Goal: Task Accomplishment & Management: Complete application form

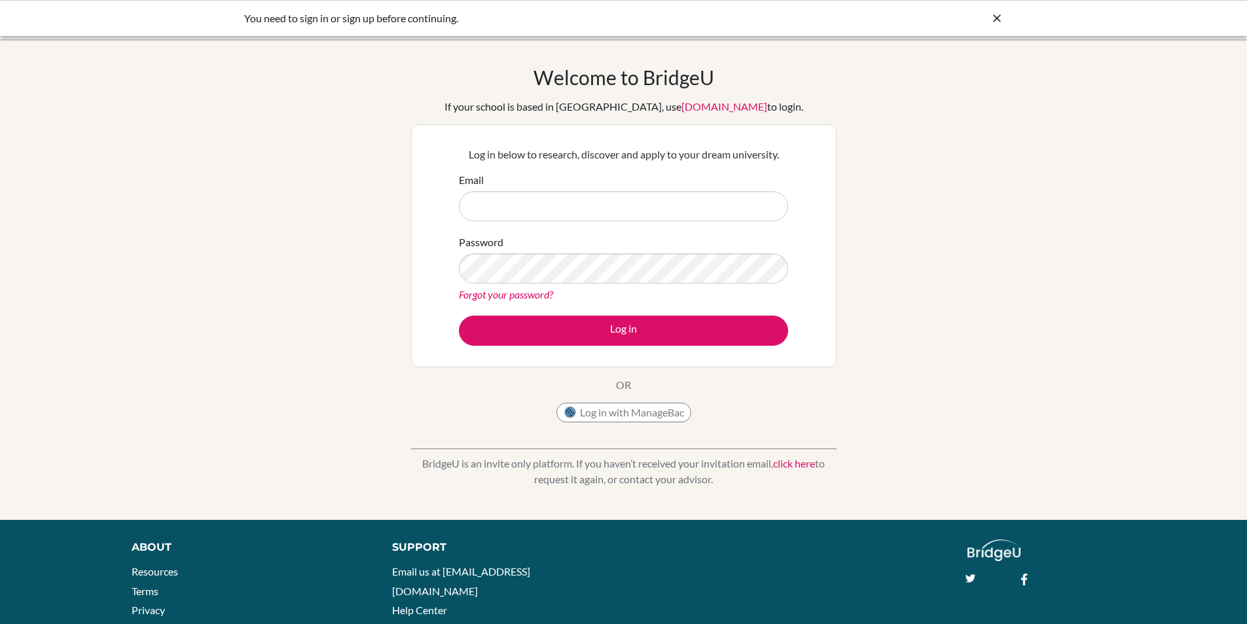
click at [475, 212] on input "Email" at bounding box center [623, 206] width 329 height 30
type input "mpagomenakis@jess.sch.ae"
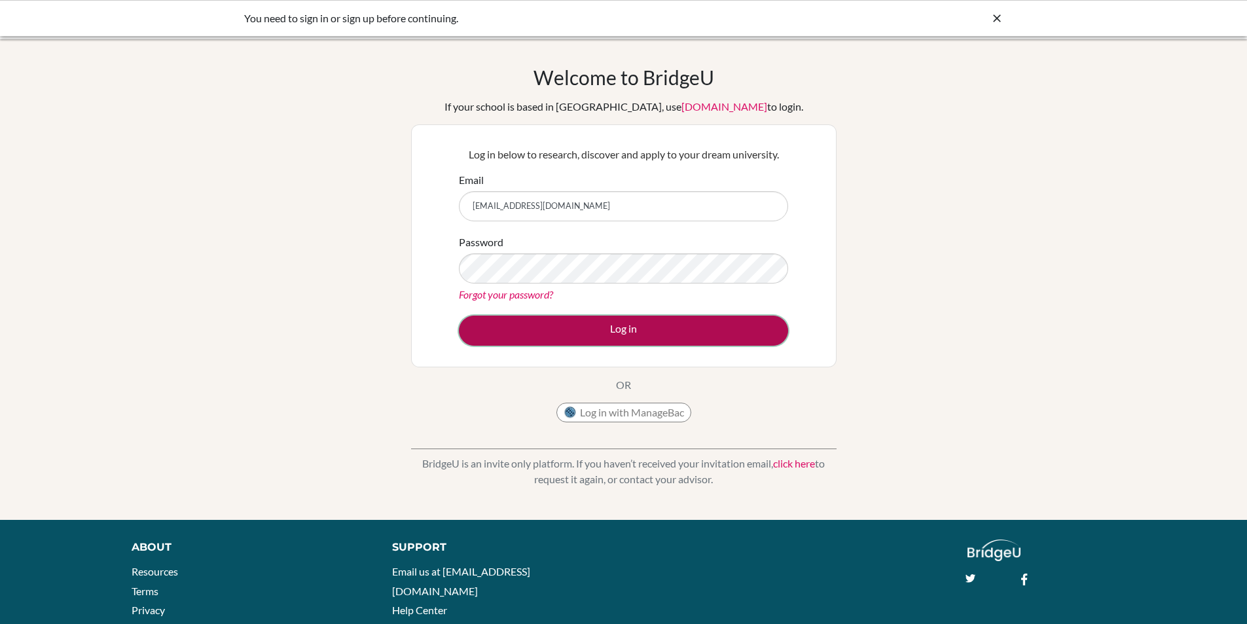
click at [563, 332] on button "Log in" at bounding box center [623, 331] width 329 height 30
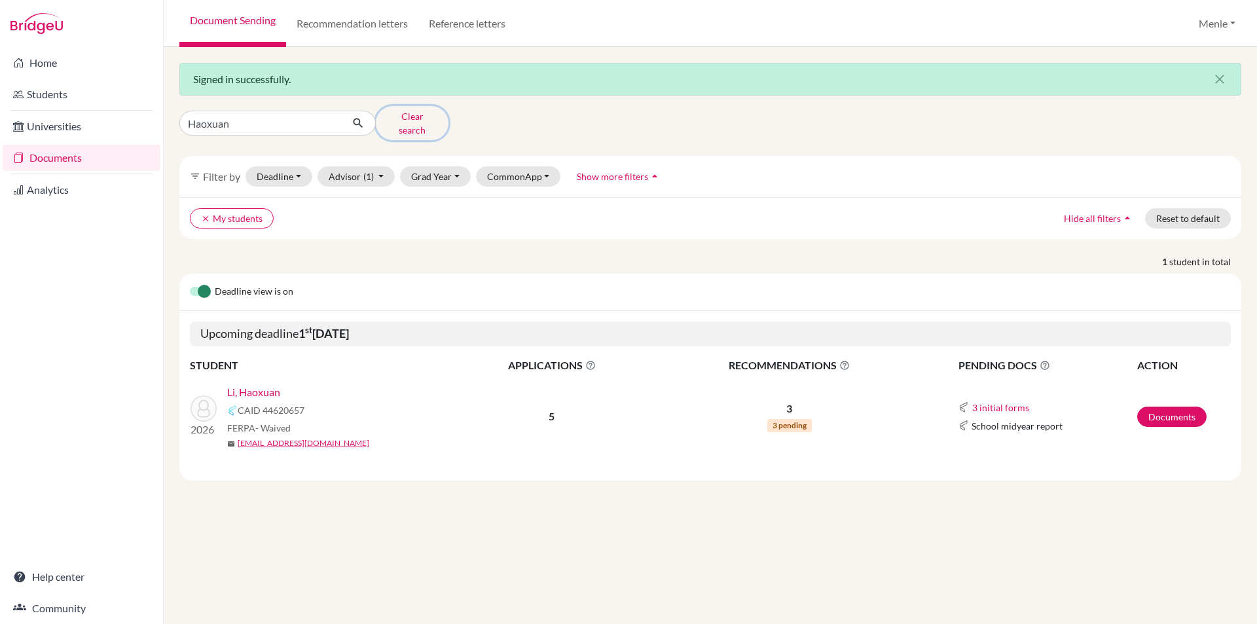
click at [392, 122] on button "Clear search" at bounding box center [412, 123] width 73 height 34
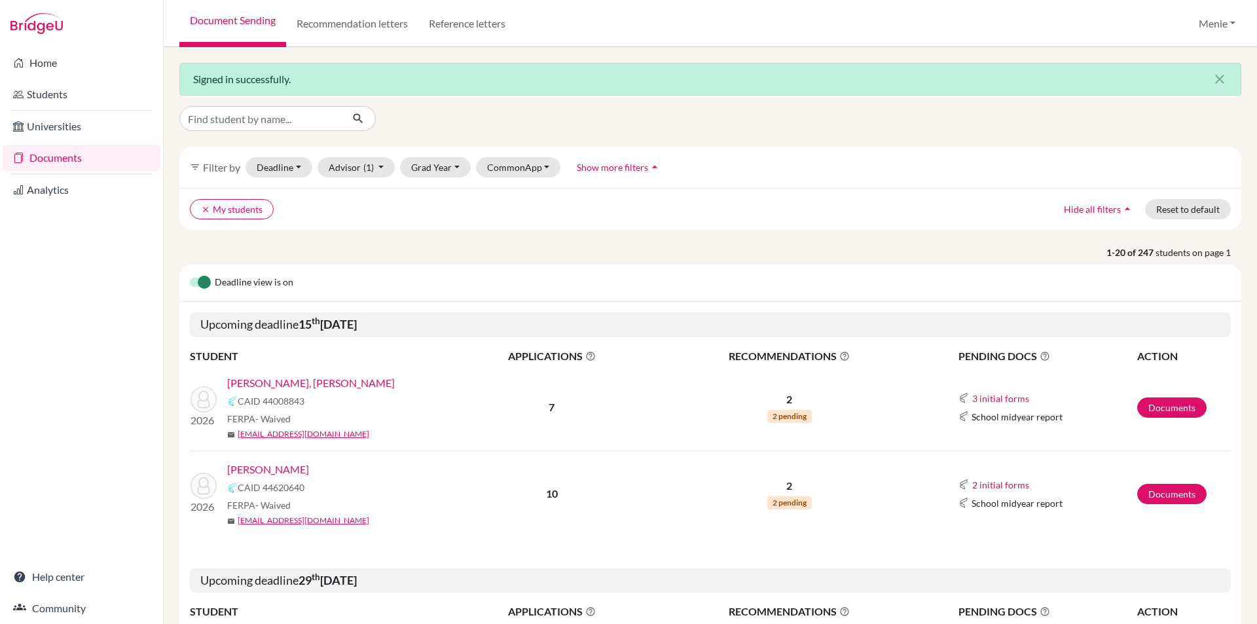
click at [58, 155] on link "Documents" at bounding box center [82, 158] width 158 height 26
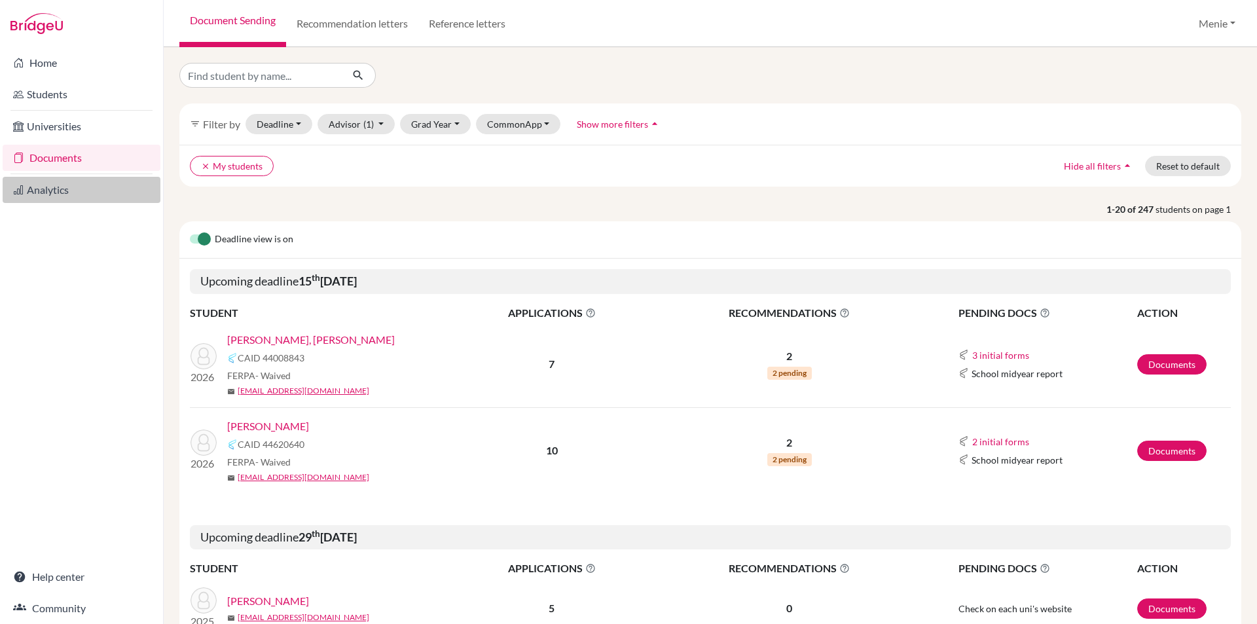
click at [49, 184] on link "Analytics" at bounding box center [82, 190] width 158 height 26
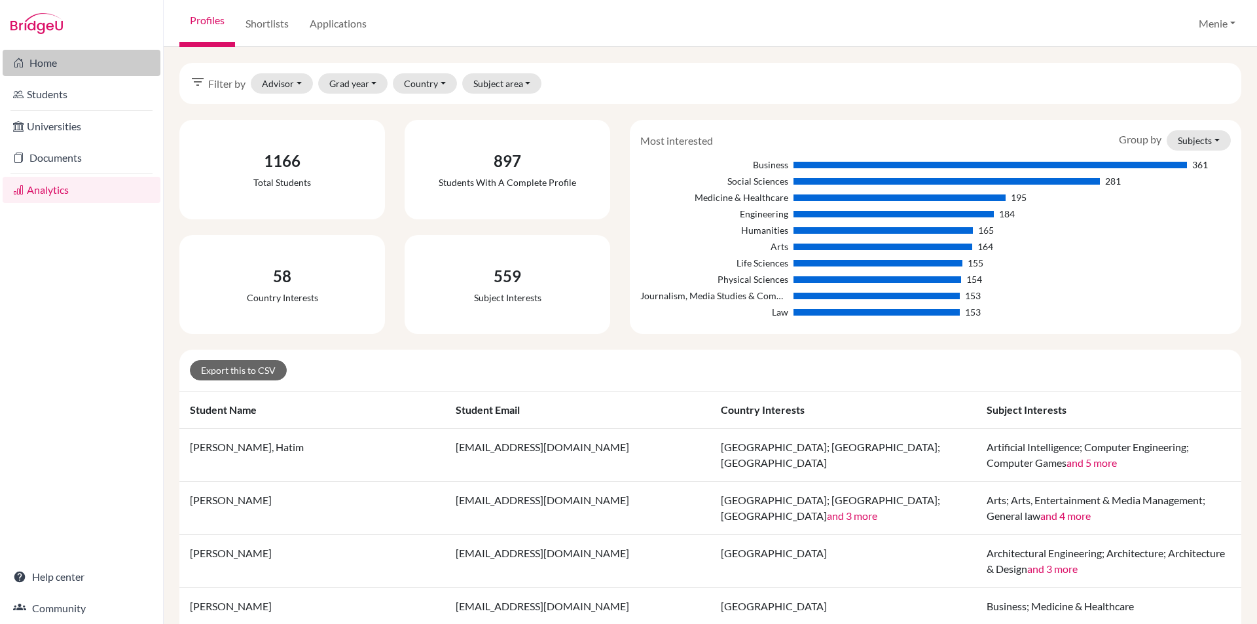
click at [41, 62] on link "Home" at bounding box center [82, 63] width 158 height 26
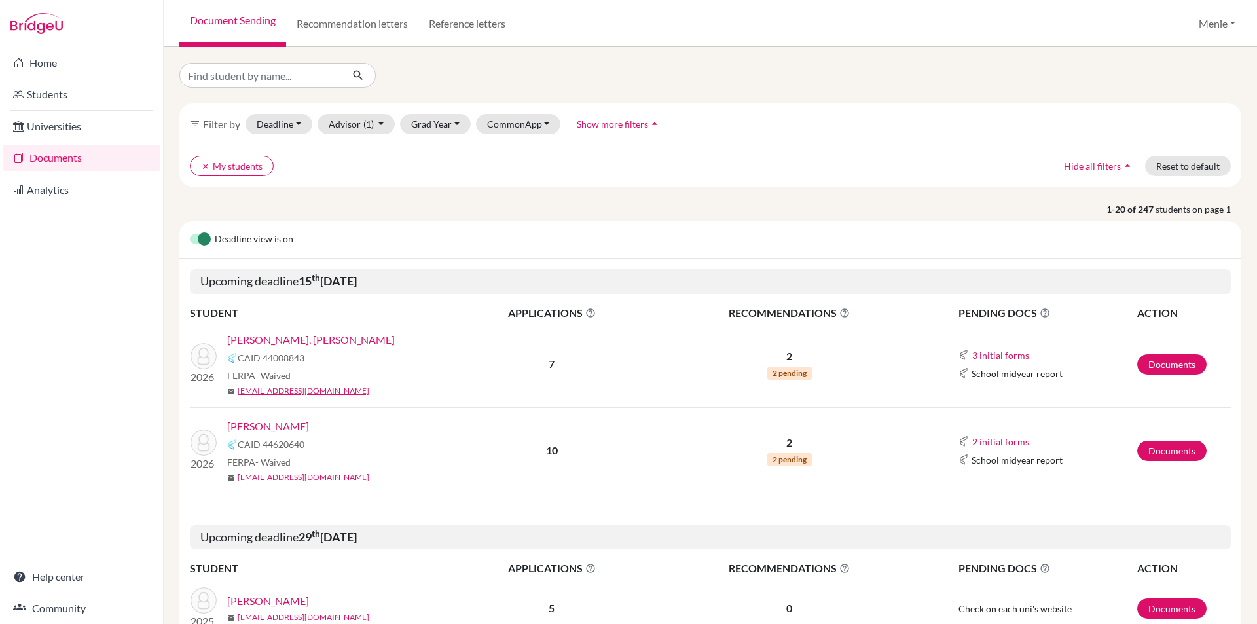
click at [199, 122] on icon "filter_list" at bounding box center [195, 124] width 10 height 10
click at [194, 124] on icon "filter_list" at bounding box center [195, 124] width 10 height 10
click at [230, 124] on span "Filter by" at bounding box center [221, 124] width 37 height 12
click at [200, 164] on button "clear My students" at bounding box center [232, 166] width 84 height 20
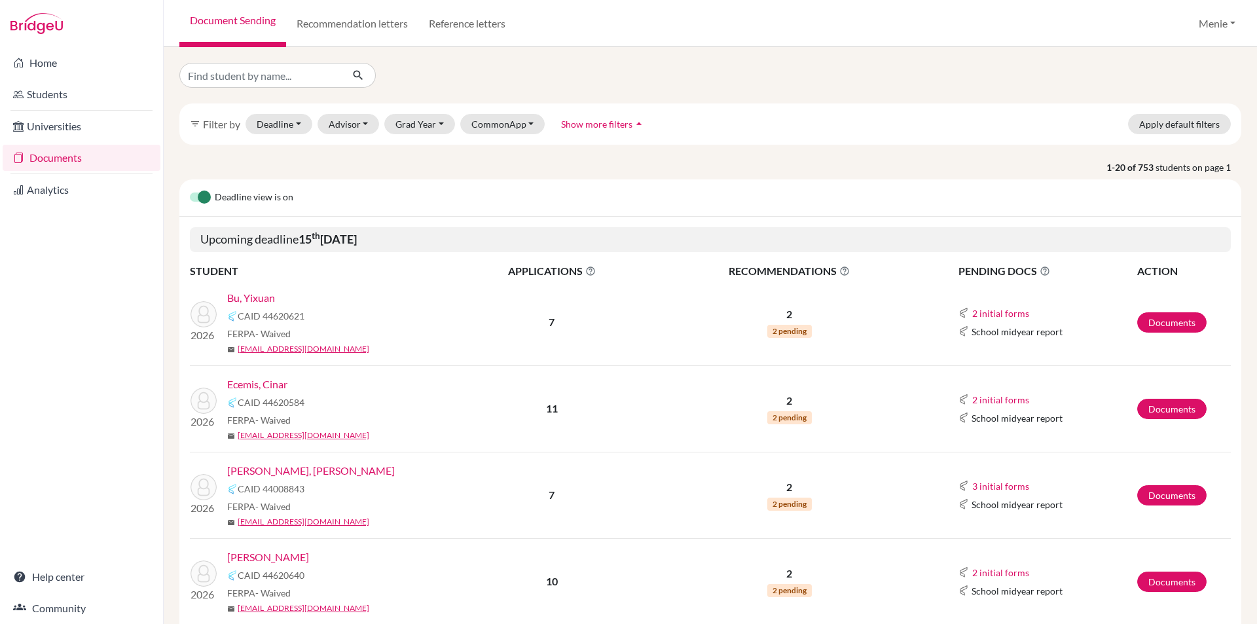
click at [194, 123] on icon "filter_list" at bounding box center [195, 124] width 10 height 10
click at [227, 124] on span "Filter by" at bounding box center [221, 124] width 37 height 12
click at [603, 124] on span "Show more filters" at bounding box center [596, 124] width 71 height 11
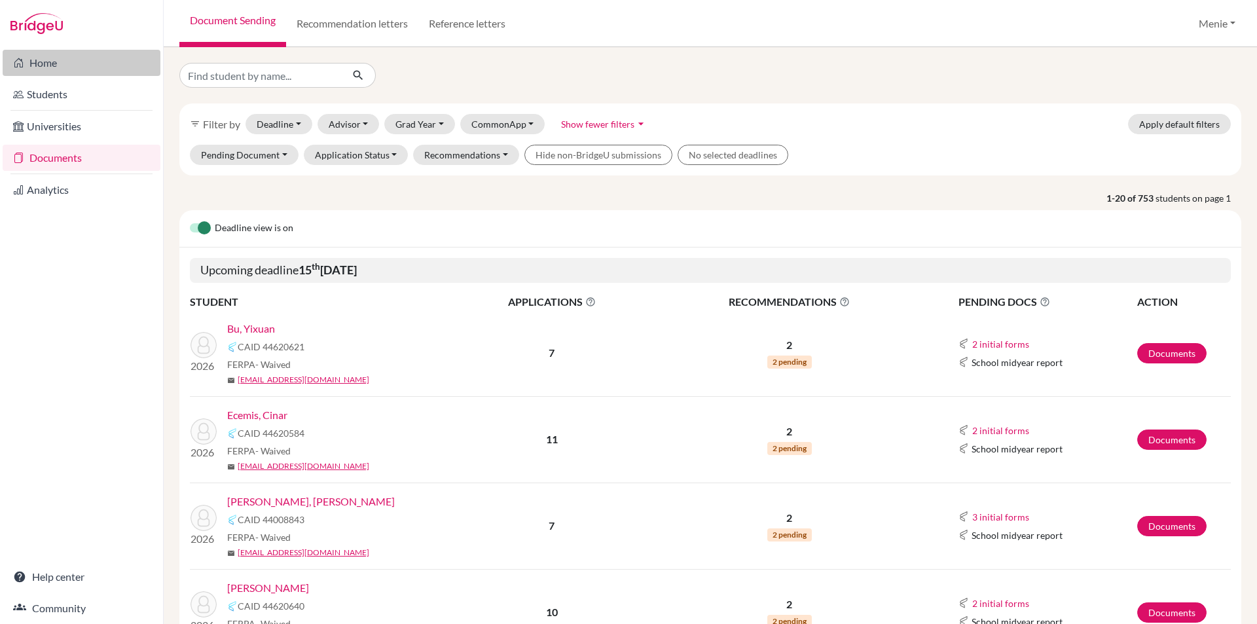
click at [48, 67] on link "Home" at bounding box center [82, 63] width 158 height 26
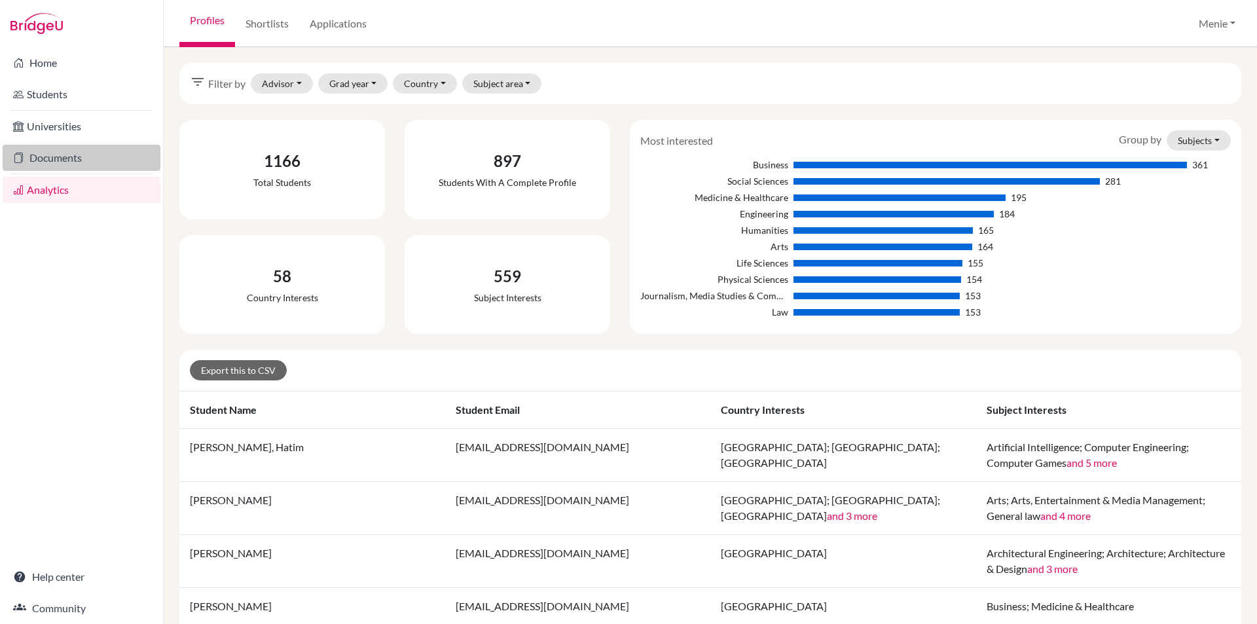
click at [71, 161] on link "Documents" at bounding box center [82, 158] width 158 height 26
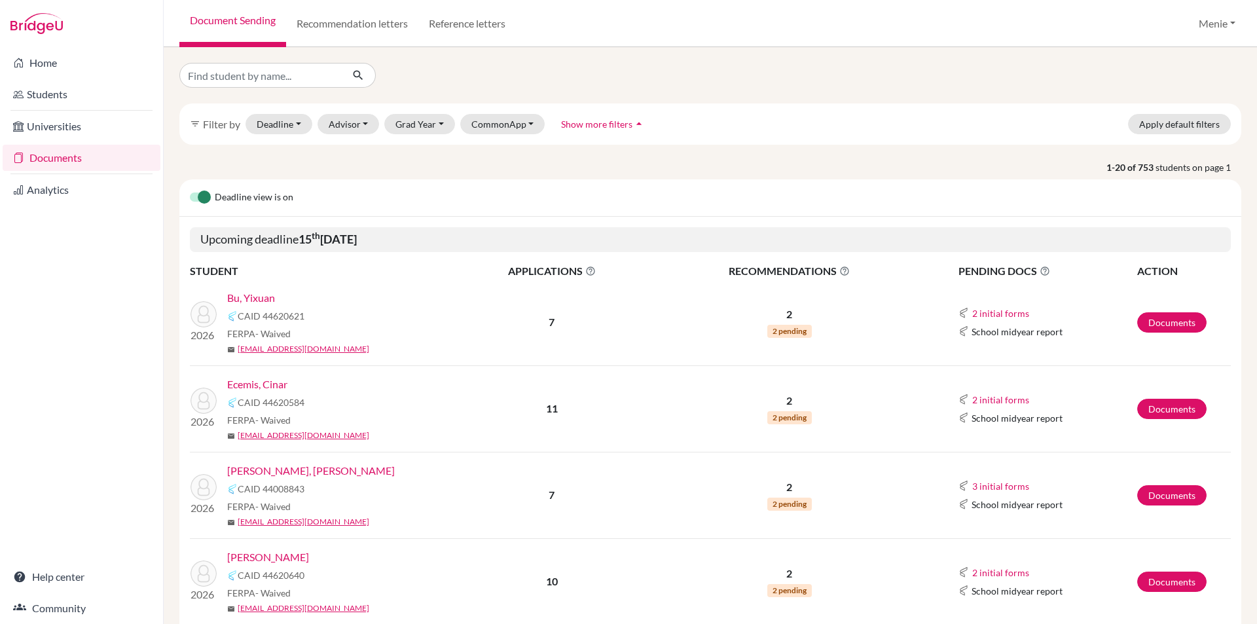
click at [221, 122] on span "Filter by" at bounding box center [221, 124] width 37 height 12
click at [196, 126] on icon "filter_list" at bounding box center [195, 124] width 10 height 10
click at [574, 120] on span "Show more filters" at bounding box center [596, 124] width 71 height 11
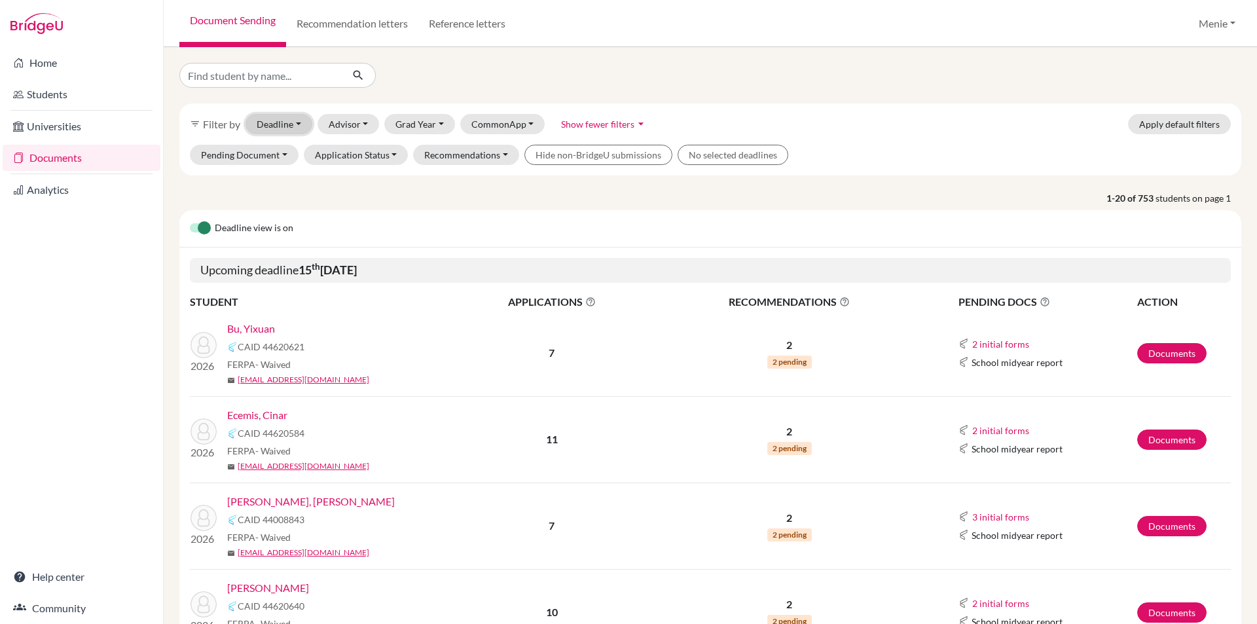
click at [299, 122] on button "Deadline - Select a date range Or double click for a single date selection Toda…" at bounding box center [279, 124] width 67 height 20
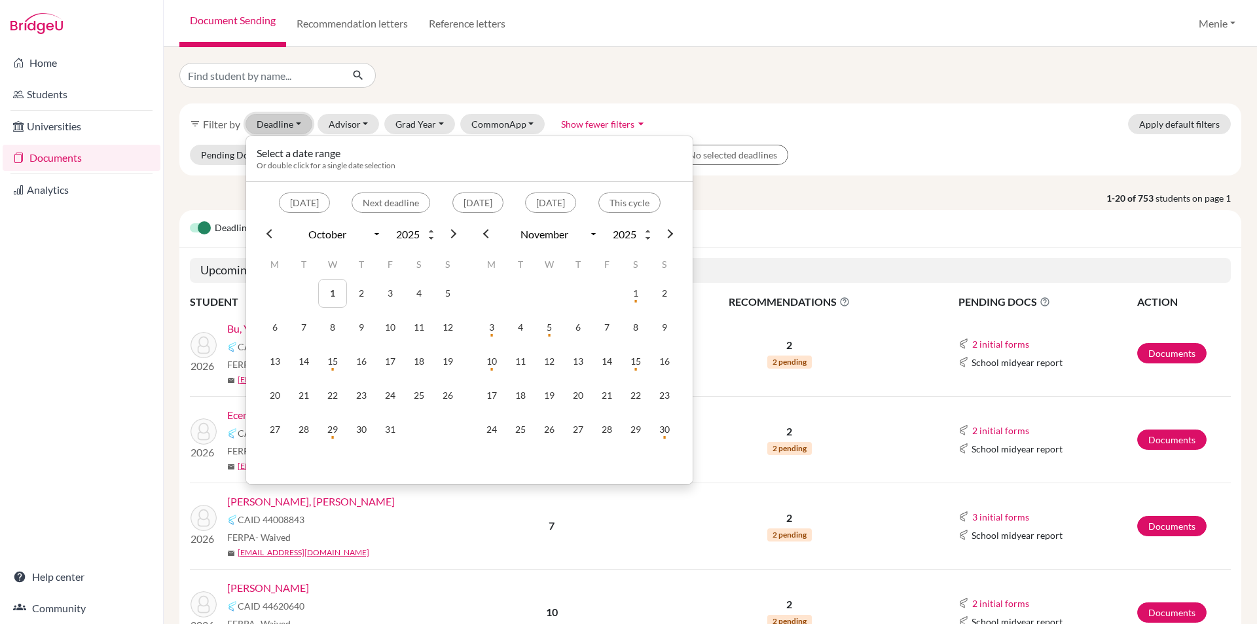
click at [299, 124] on button "Deadline - Select a date range Or double click for a single date selection Toda…" at bounding box center [279, 124] width 67 height 20
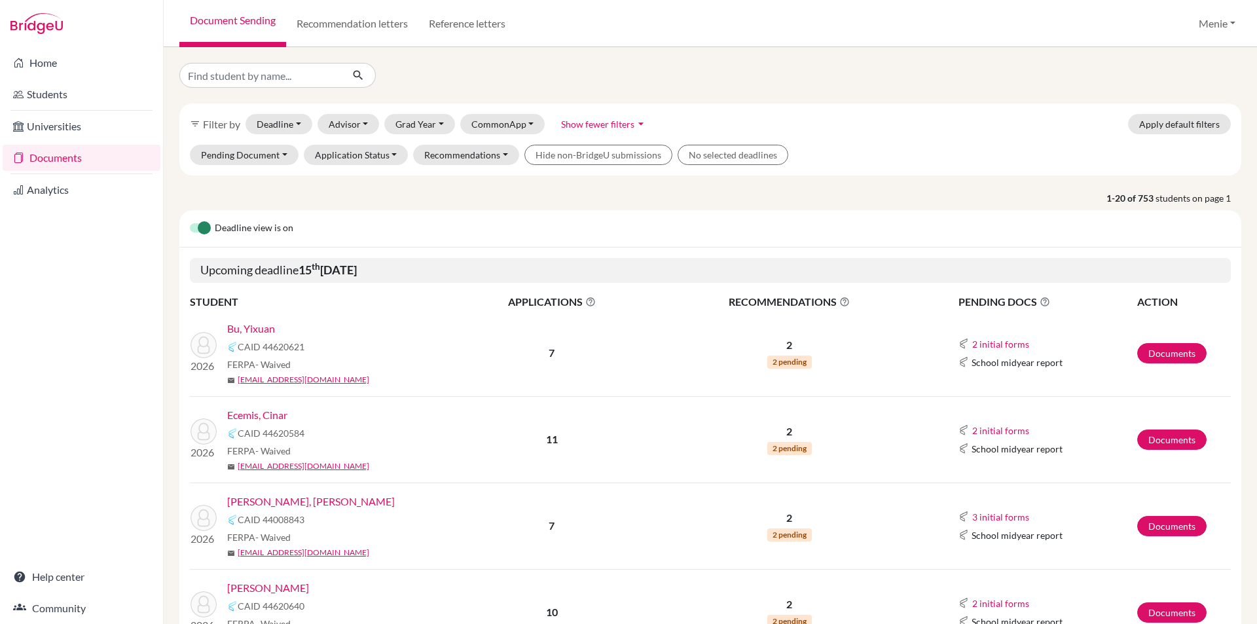
click at [236, 126] on span "Filter by" at bounding box center [221, 124] width 37 height 12
click at [193, 126] on icon "filter_list" at bounding box center [195, 124] width 10 height 10
click at [487, 24] on link "Reference letters" at bounding box center [467, 23] width 98 height 47
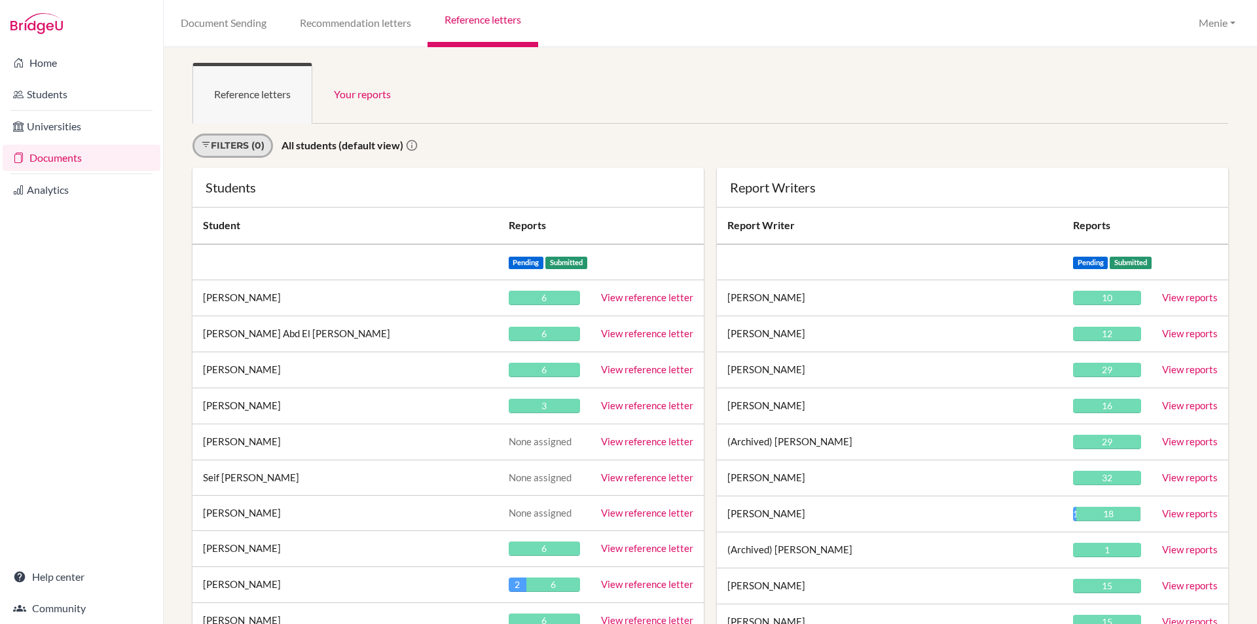
click at [232, 147] on link "Filters (0)" at bounding box center [233, 146] width 81 height 24
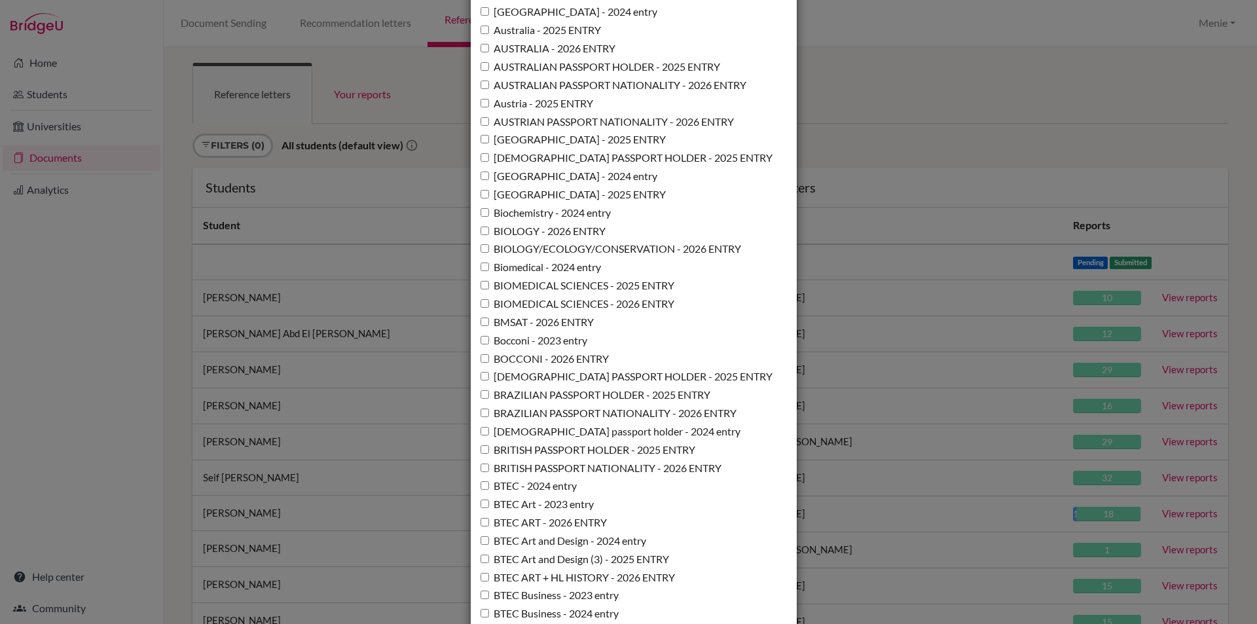
scroll to position [2226, 0]
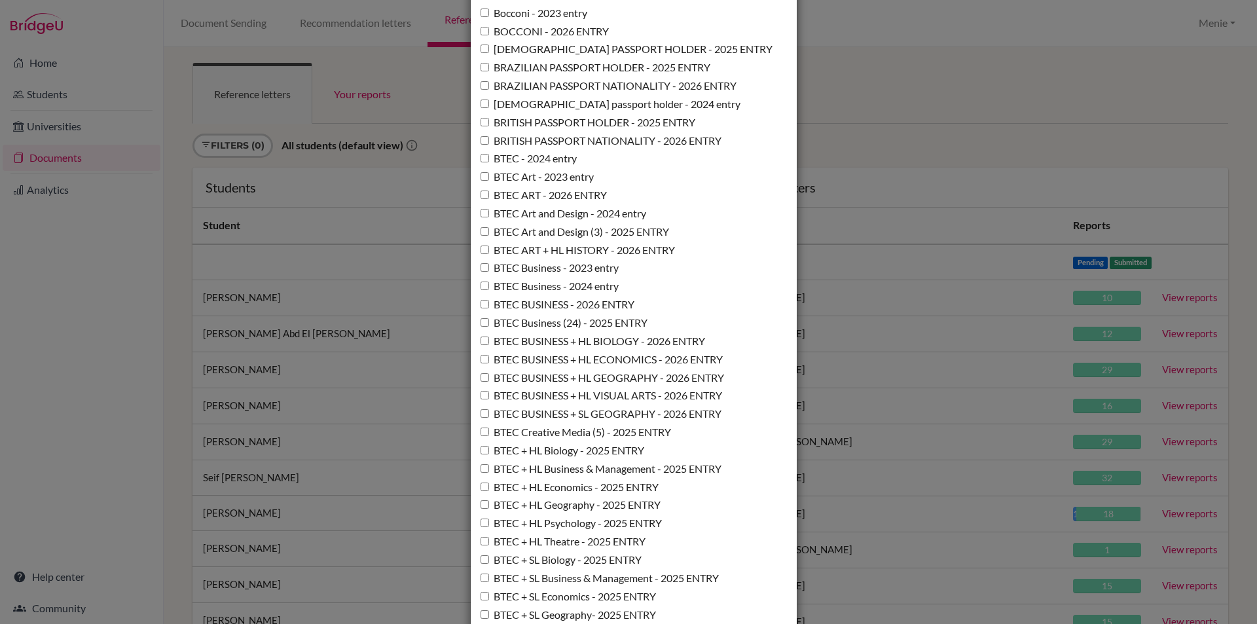
click at [73, 371] on div "Filters - 0 applied Show students assigned to All Addis, Ashleigh Andrews, Chri…" at bounding box center [628, 312] width 1257 height 624
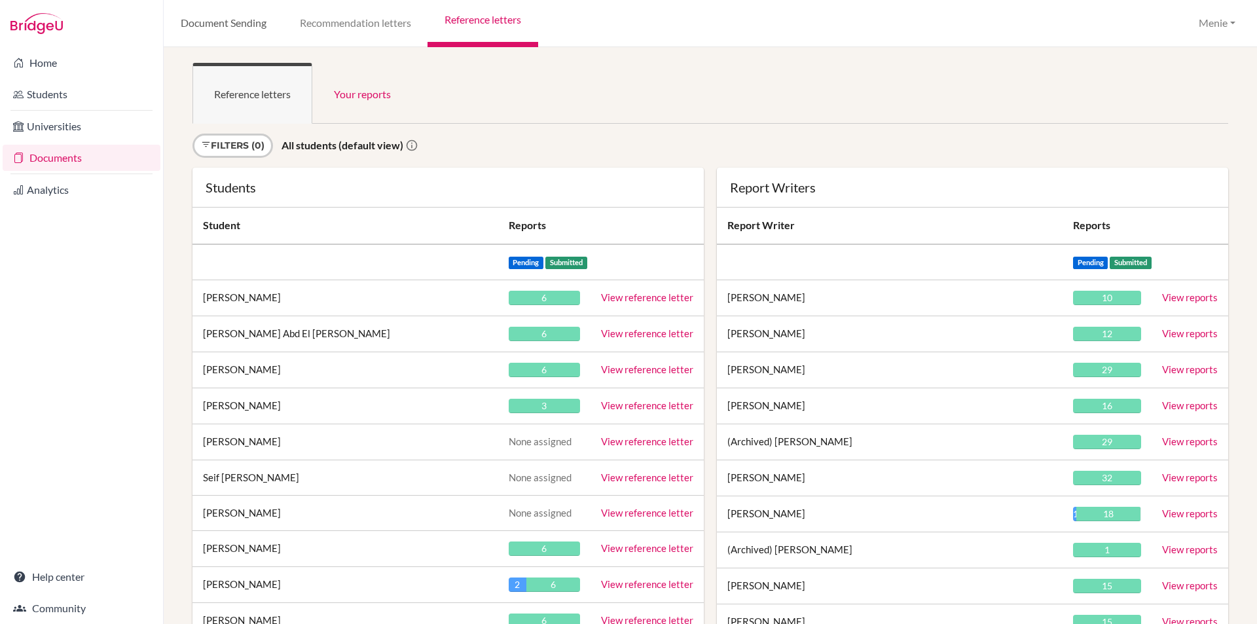
click at [246, 23] on link "Document Sending" at bounding box center [223, 23] width 119 height 47
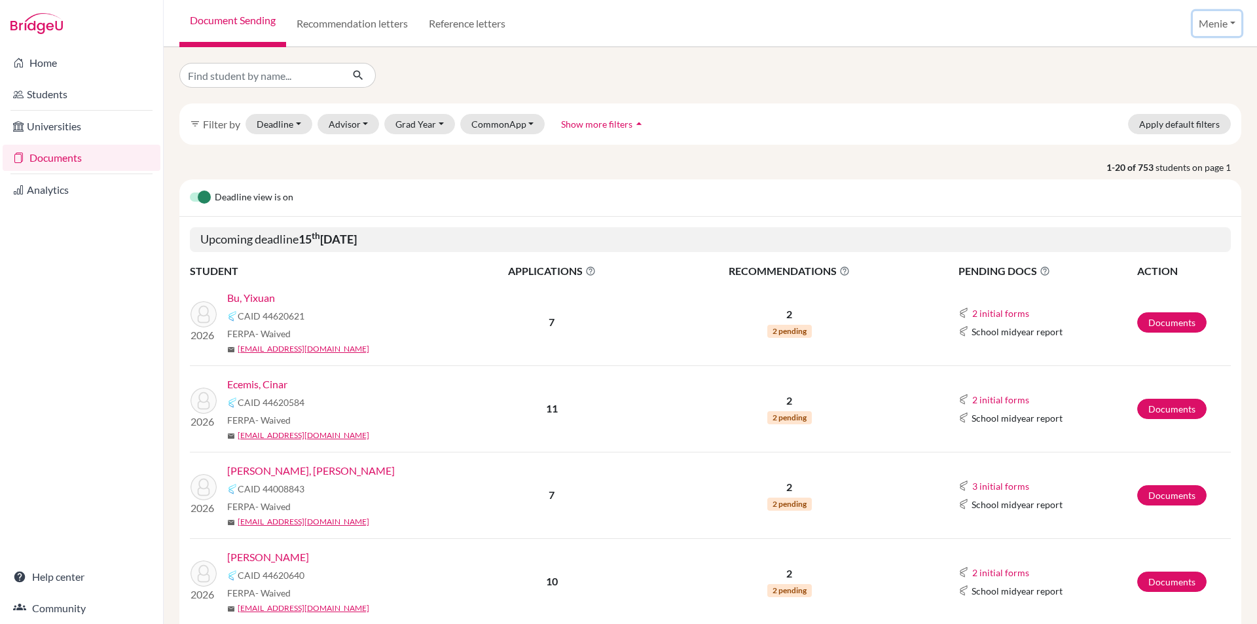
click at [1221, 26] on button "Menie" at bounding box center [1217, 23] width 48 height 25
click at [1188, 55] on link "Profile" at bounding box center [1191, 53] width 103 height 21
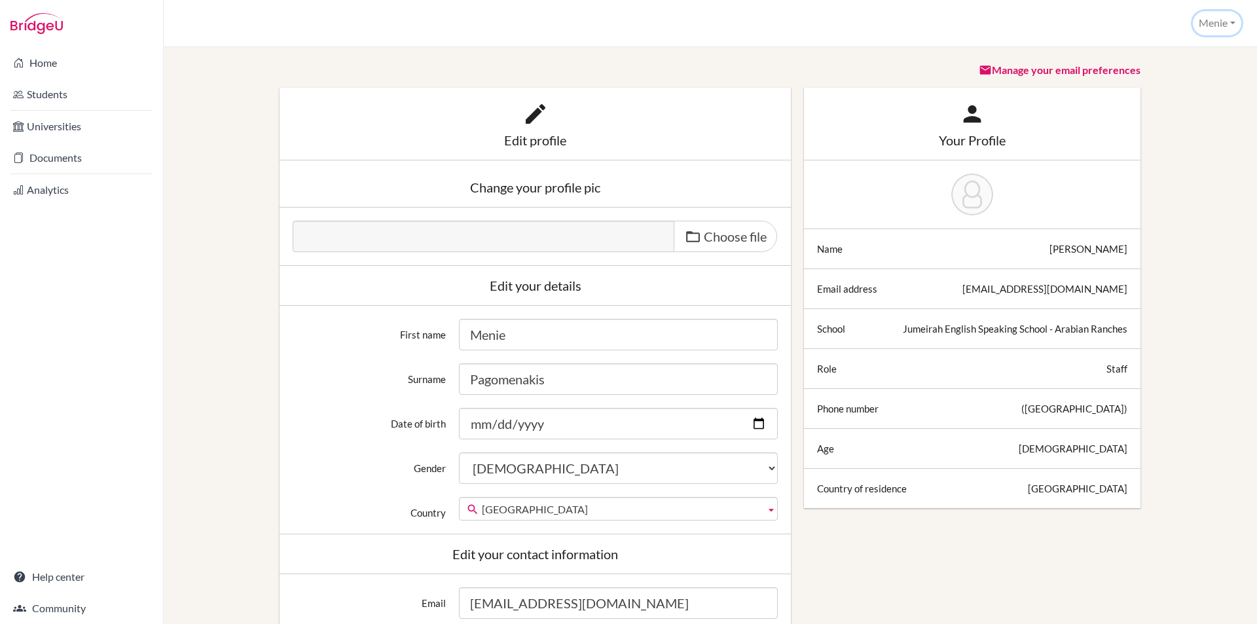
click at [1211, 26] on button "Menie" at bounding box center [1217, 23] width 48 height 24
click at [1185, 78] on link "School Settings" at bounding box center [1188, 74] width 103 height 21
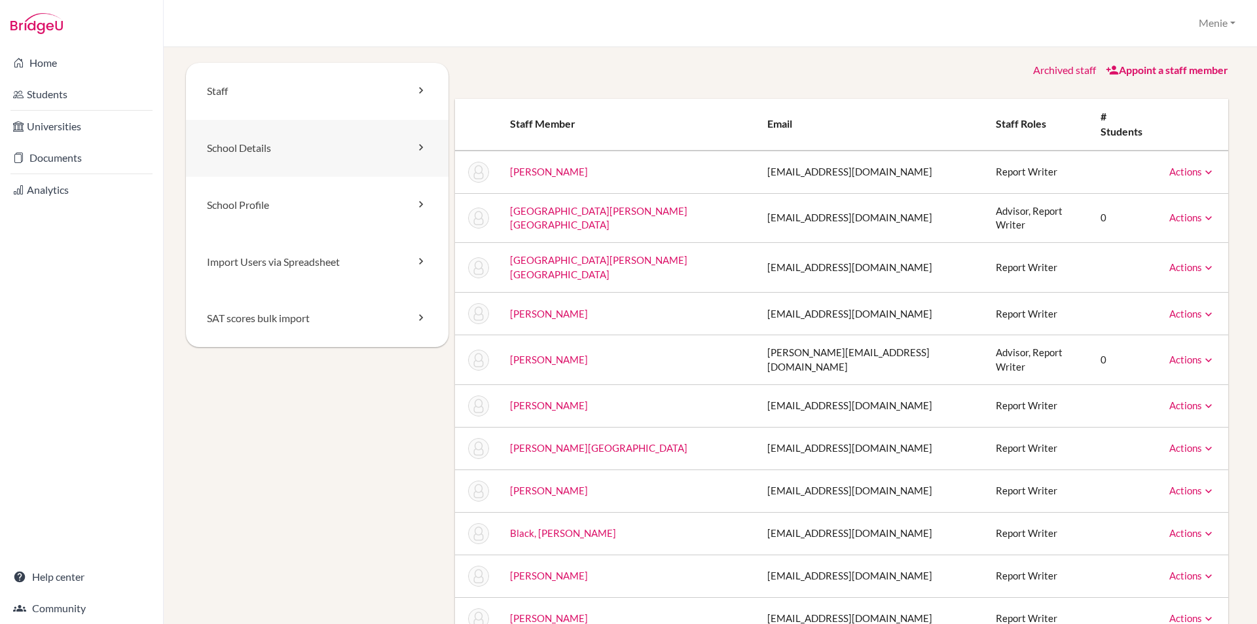
click at [267, 150] on link "School Details" at bounding box center [317, 148] width 263 height 57
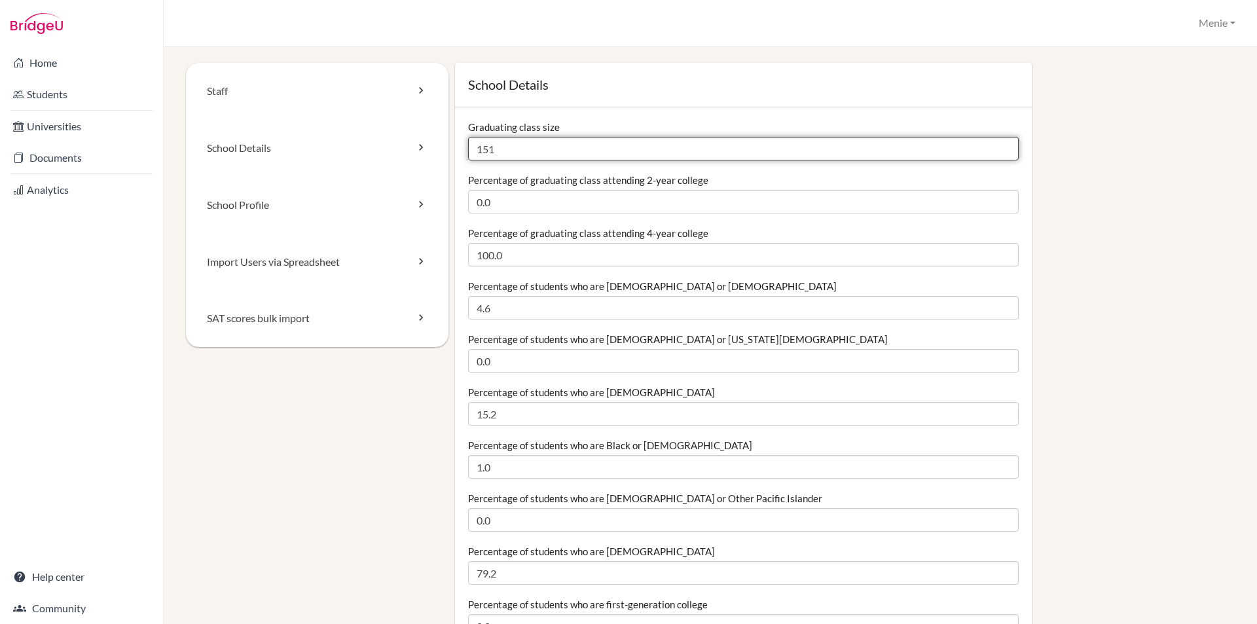
drag, startPoint x: 521, startPoint y: 153, endPoint x: 474, endPoint y: 154, distance: 46.5
click at [474, 154] on input "151" at bounding box center [743, 149] width 551 height 24
type input "144"
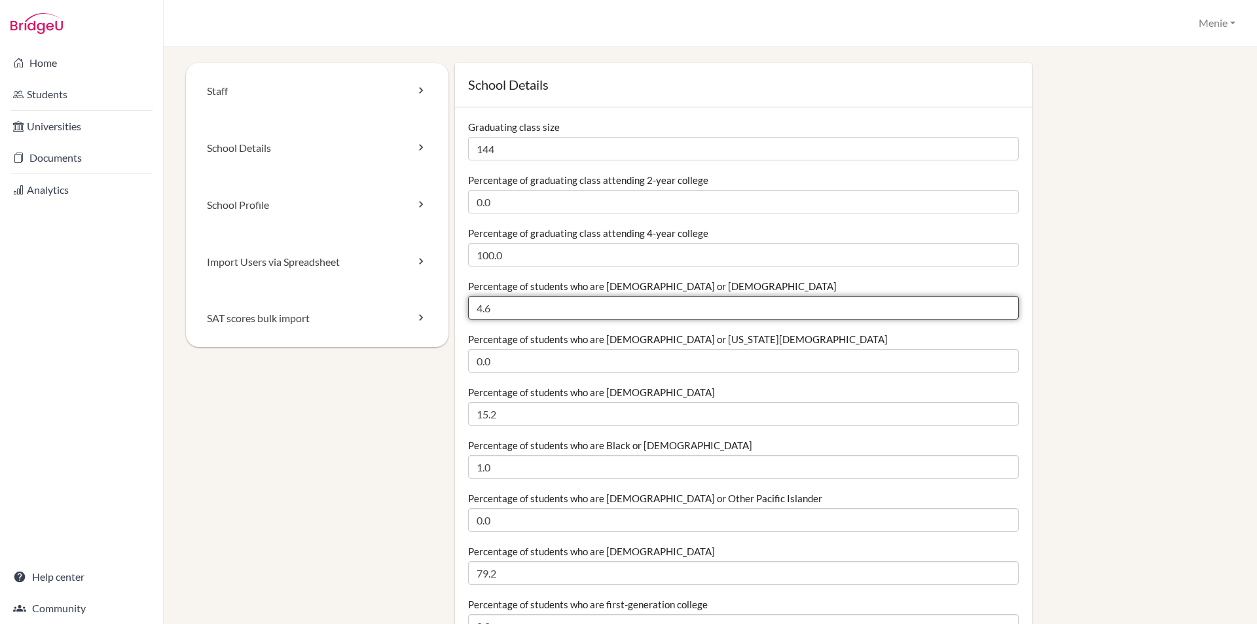
click at [515, 316] on input "4.6" at bounding box center [743, 308] width 551 height 24
type input "4"
type input "0.69"
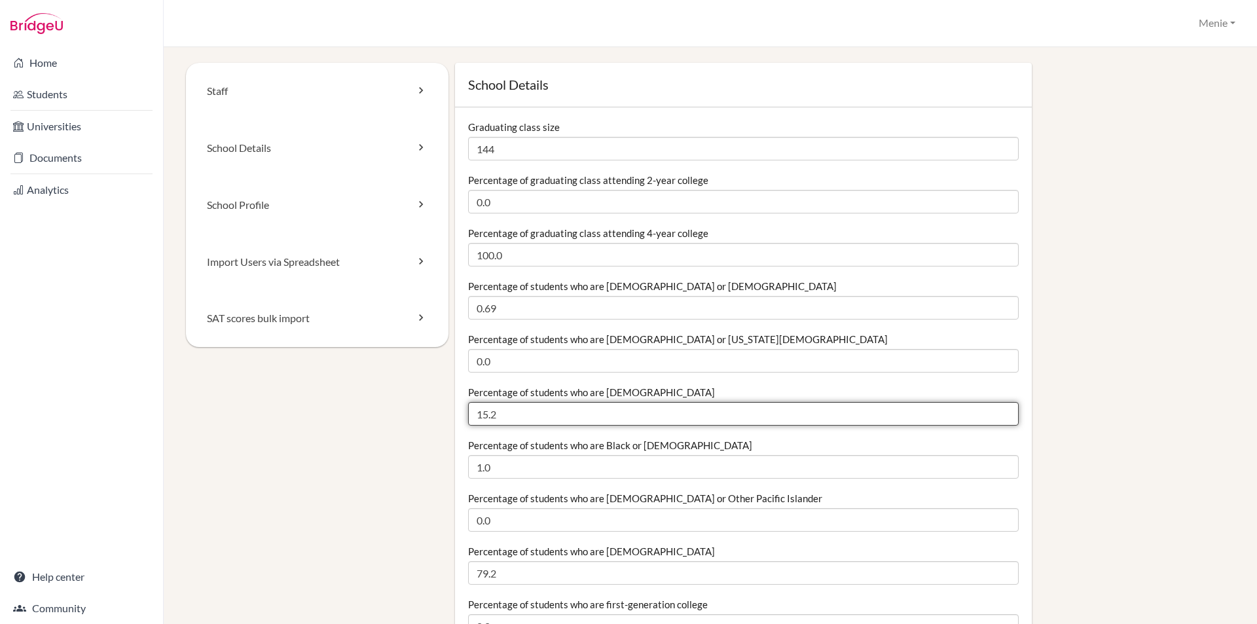
drag, startPoint x: 498, startPoint y: 416, endPoint x: 350, endPoint y: 417, distance: 148.7
type input "25"
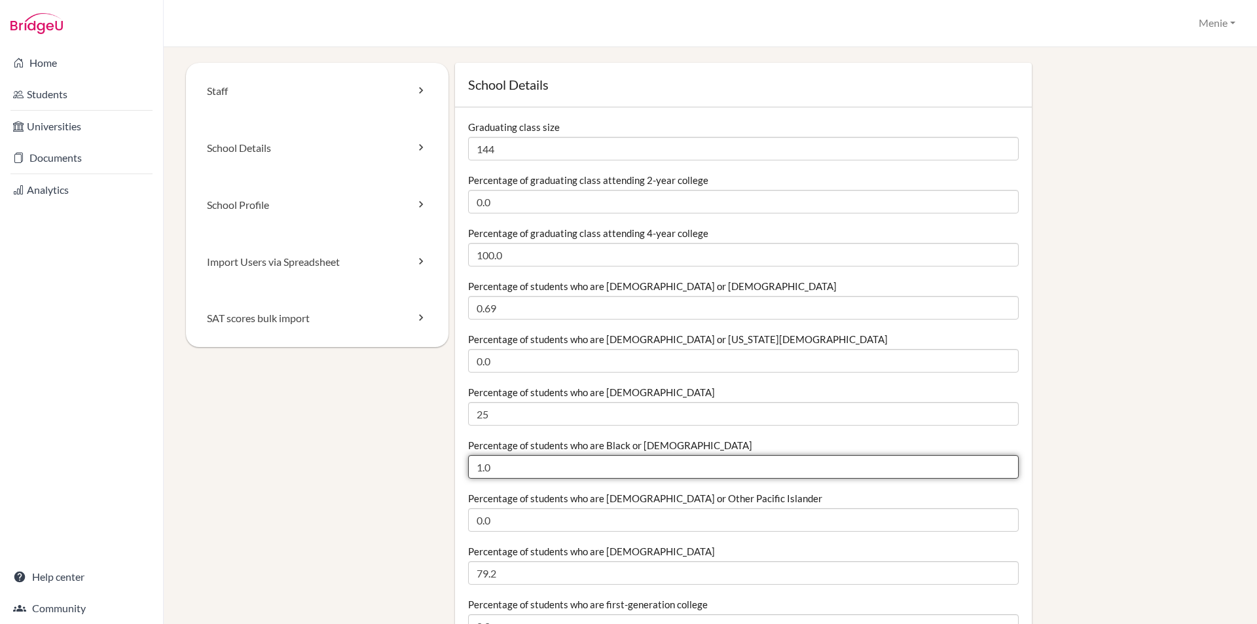
click at [498, 466] on input "1.0" at bounding box center [743, 467] width 551 height 24
type input "1"
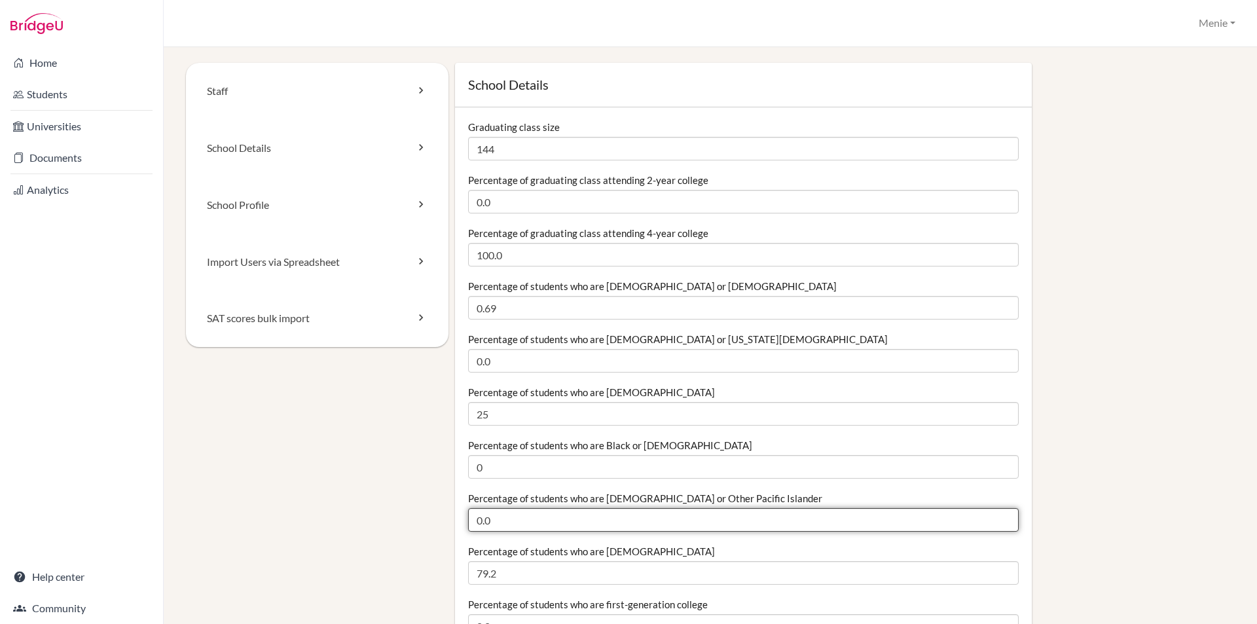
click at [555, 528] on input "0.0" at bounding box center [743, 520] width 551 height 24
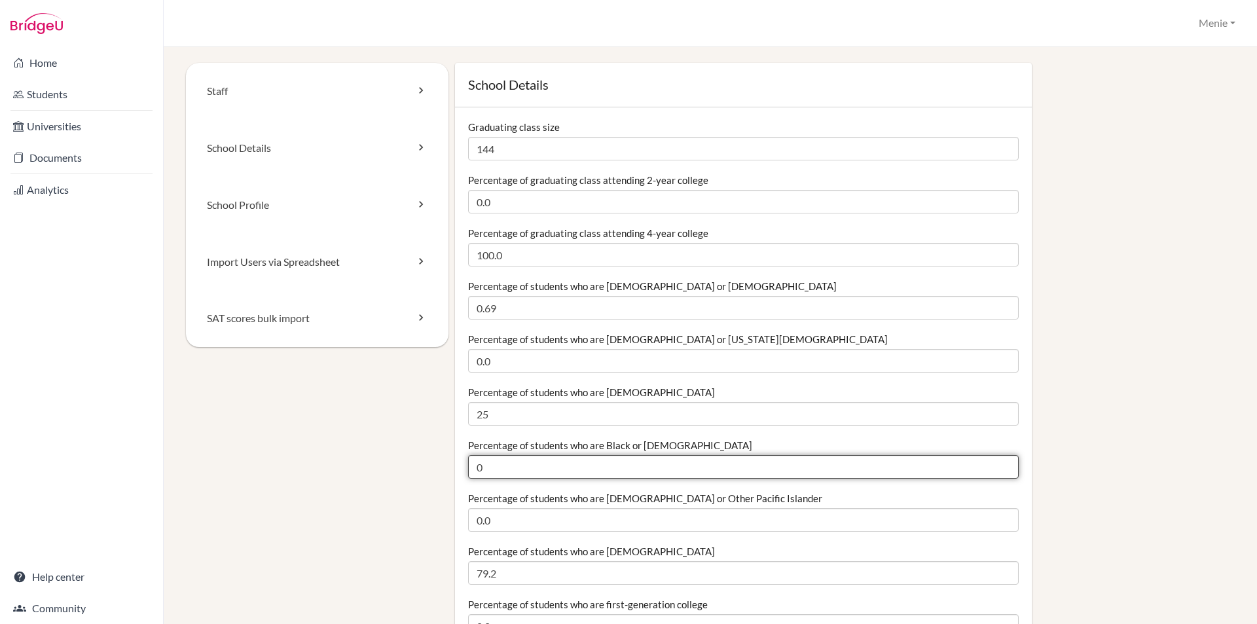
click at [483, 468] on input "0" at bounding box center [743, 467] width 551 height 24
type input "0.0"
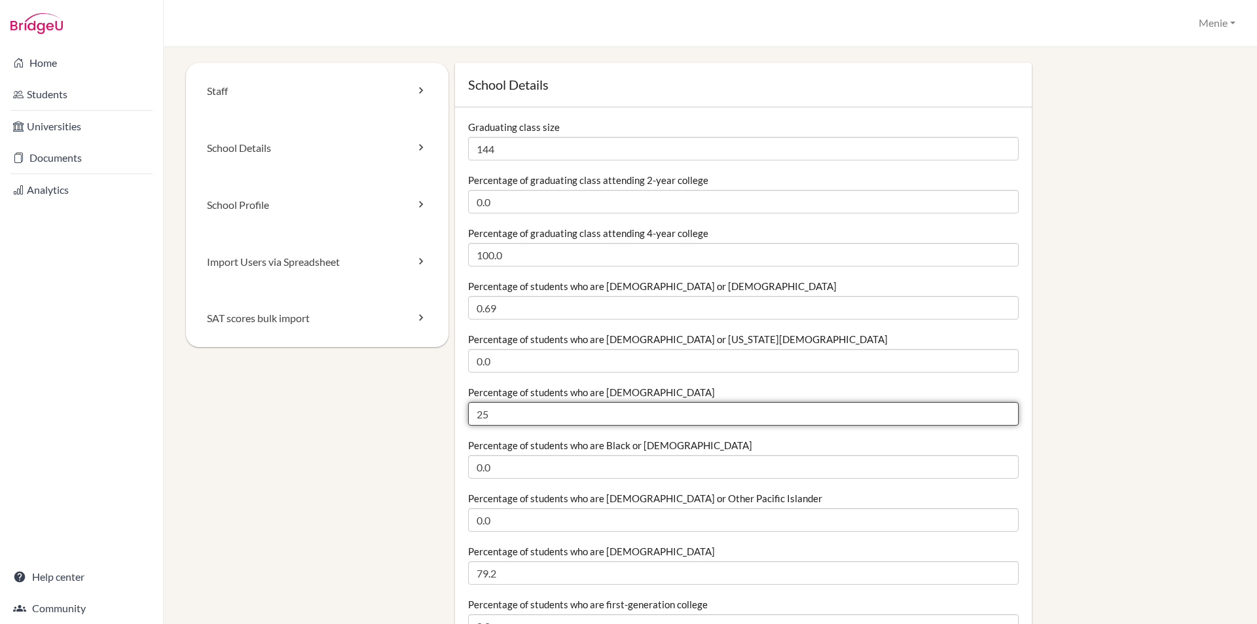
click at [504, 418] on input "25" at bounding box center [743, 414] width 551 height 24
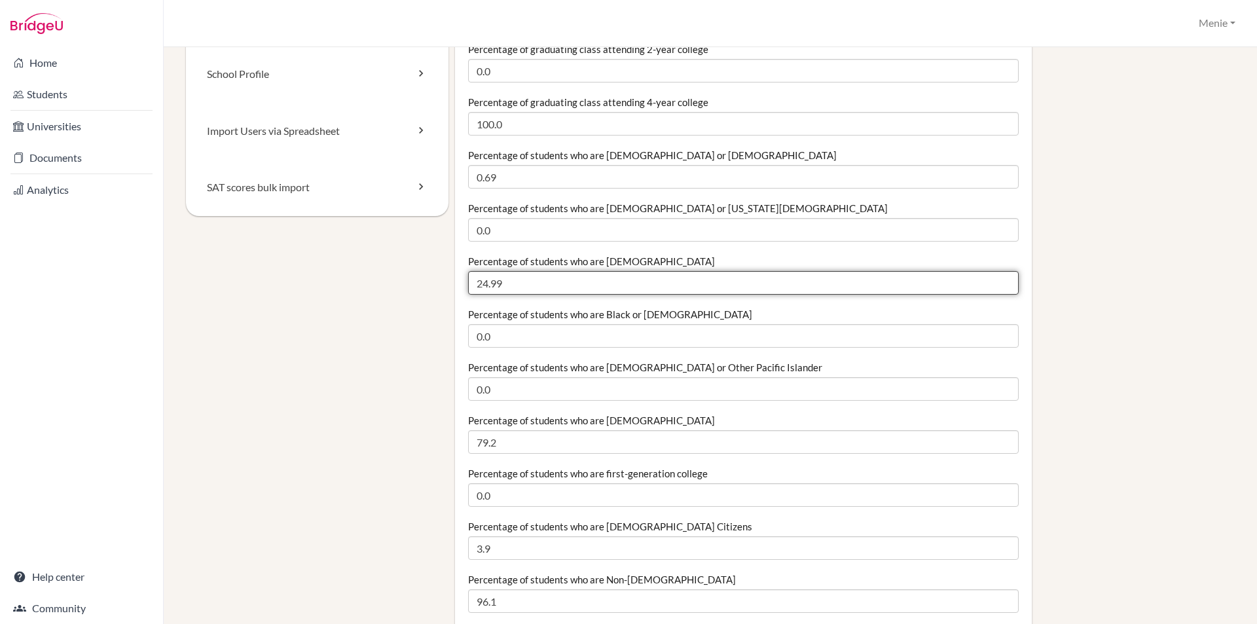
scroll to position [196, 0]
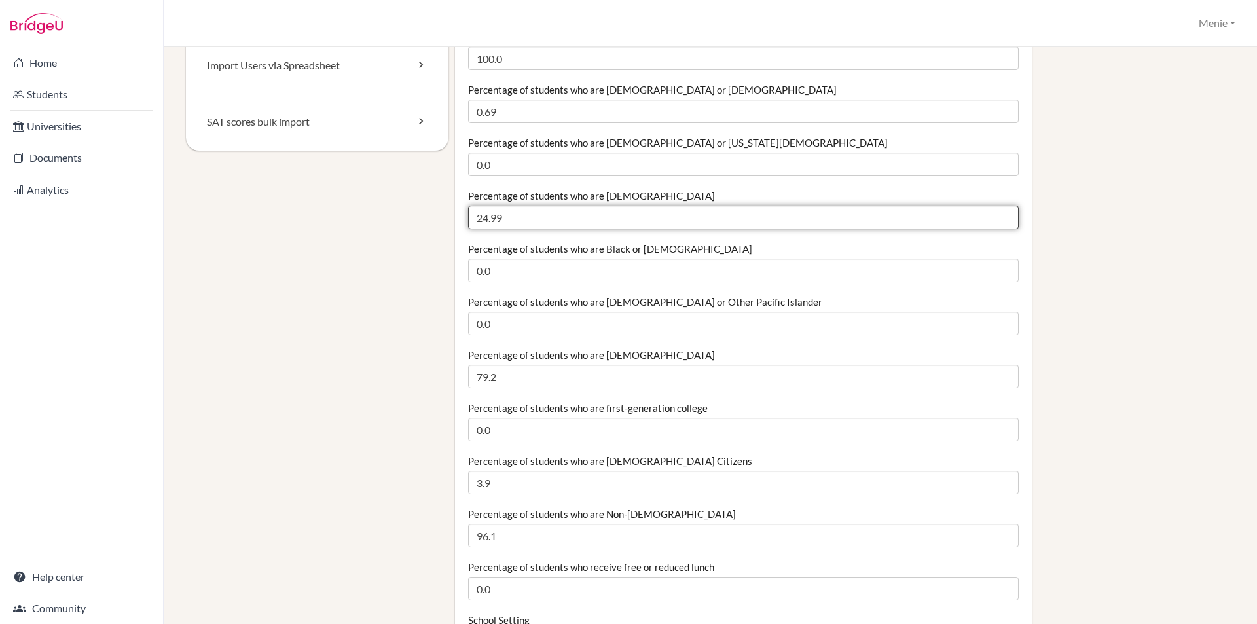
type input "24.99"
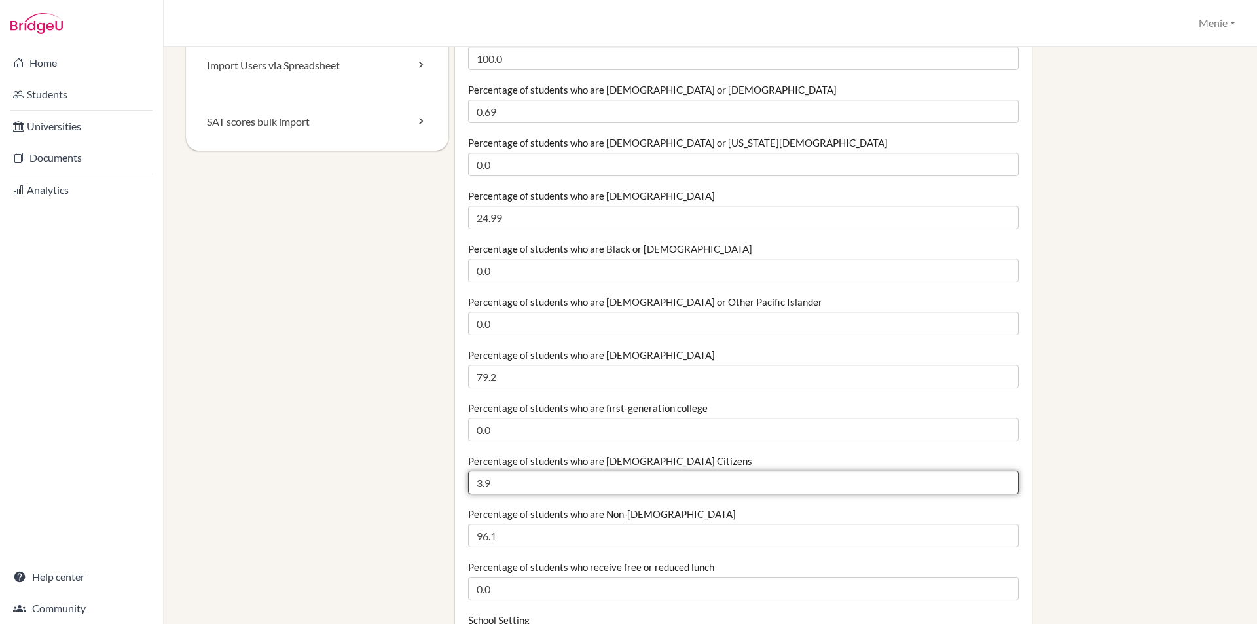
click at [511, 489] on input "3.9" at bounding box center [743, 483] width 551 height 24
type input "3"
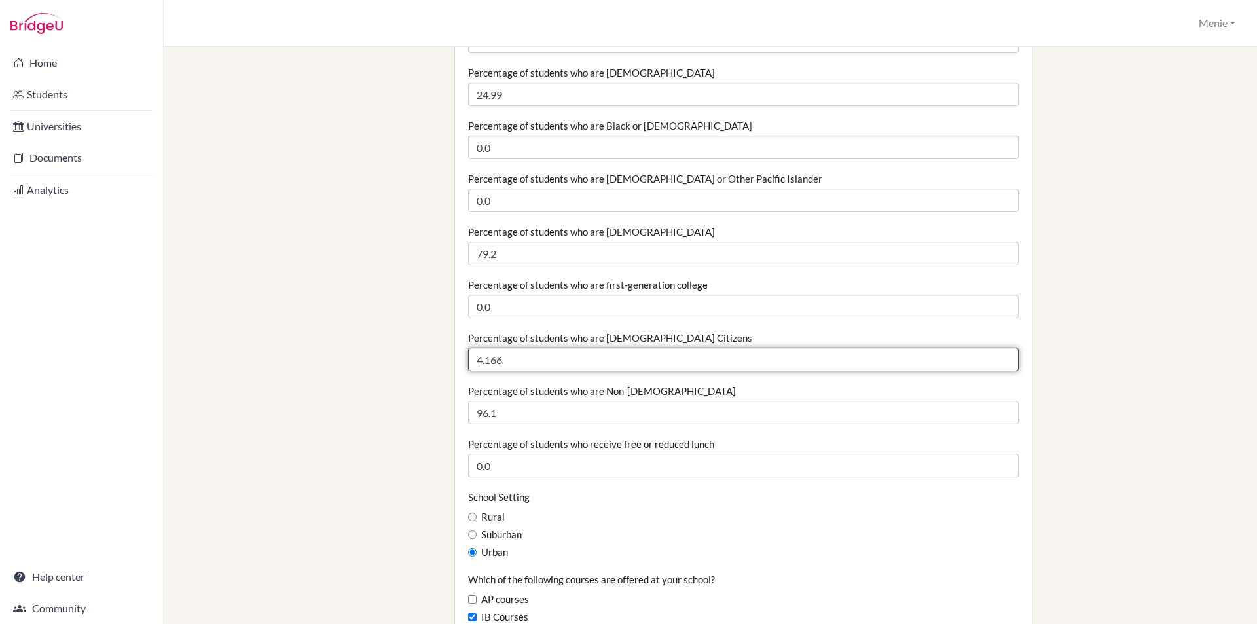
scroll to position [327, 0]
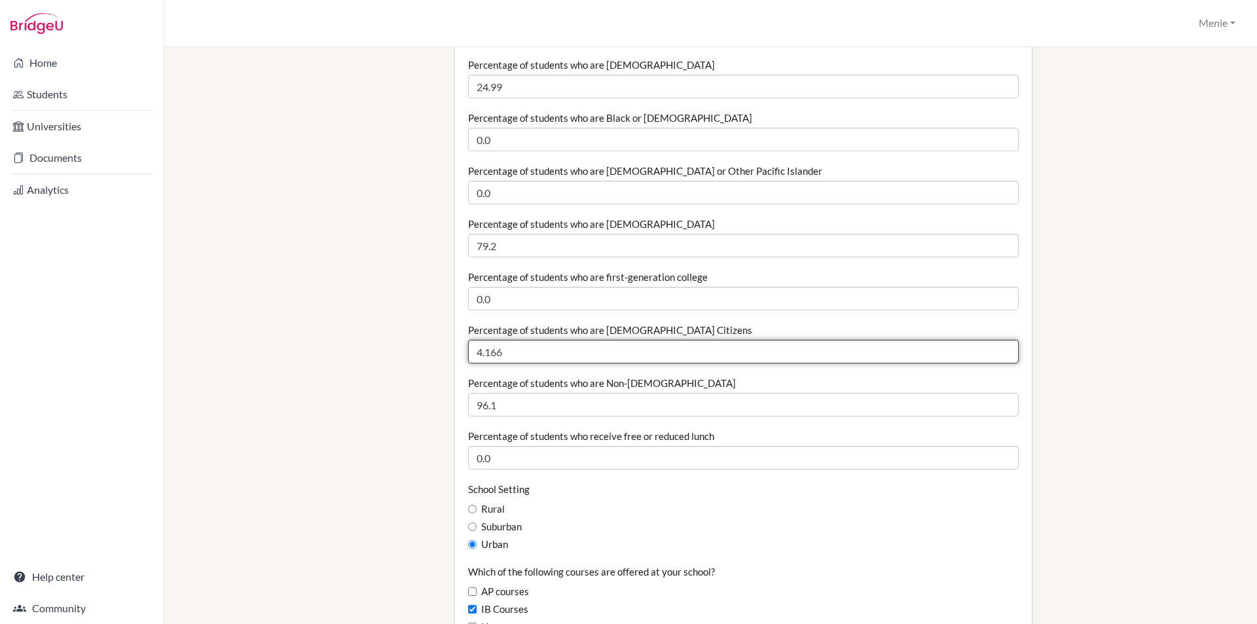
type input "4.166"
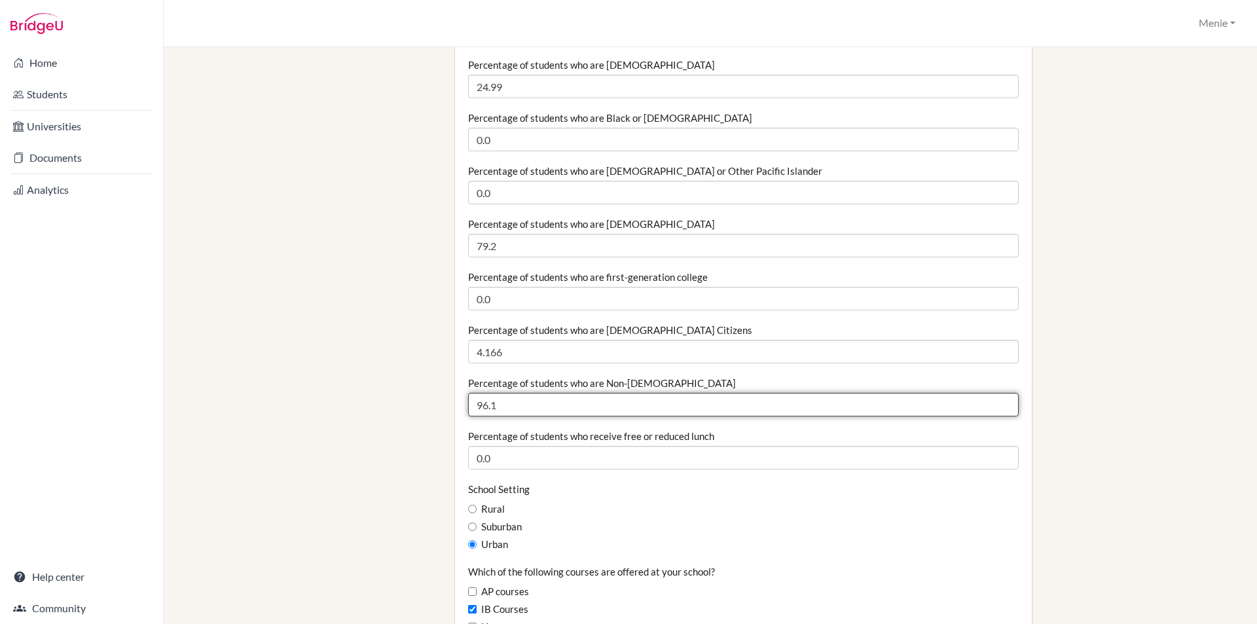
drag, startPoint x: 507, startPoint y: 403, endPoint x: 436, endPoint y: 407, distance: 70.8
type input "7"
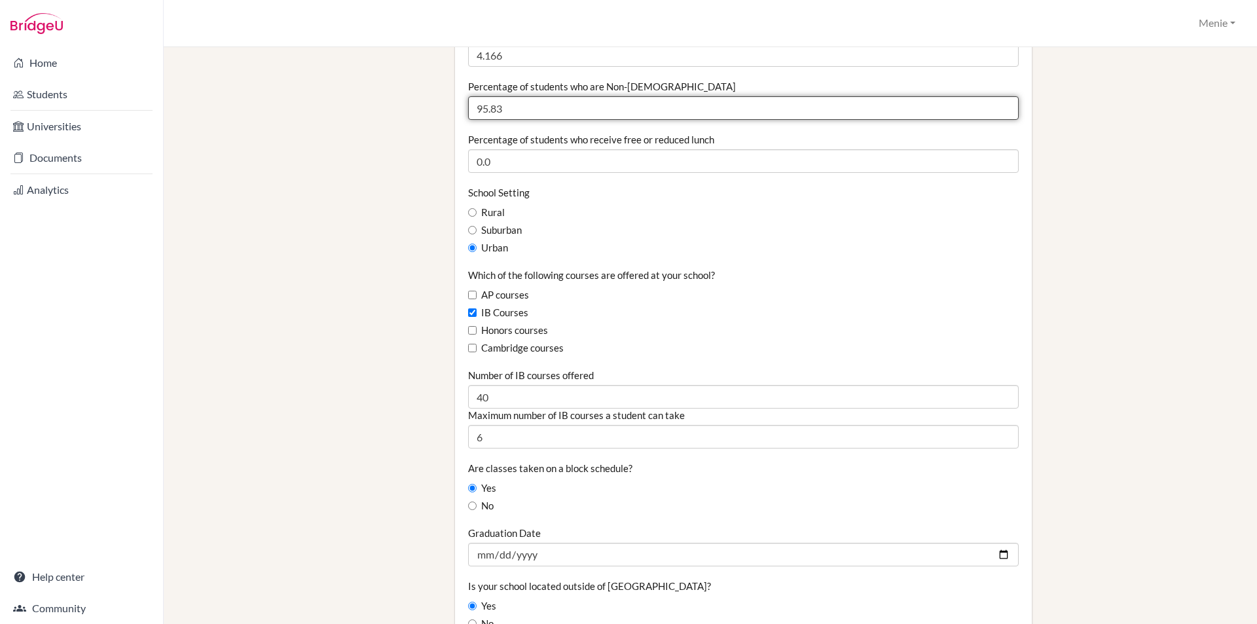
scroll to position [720, 0]
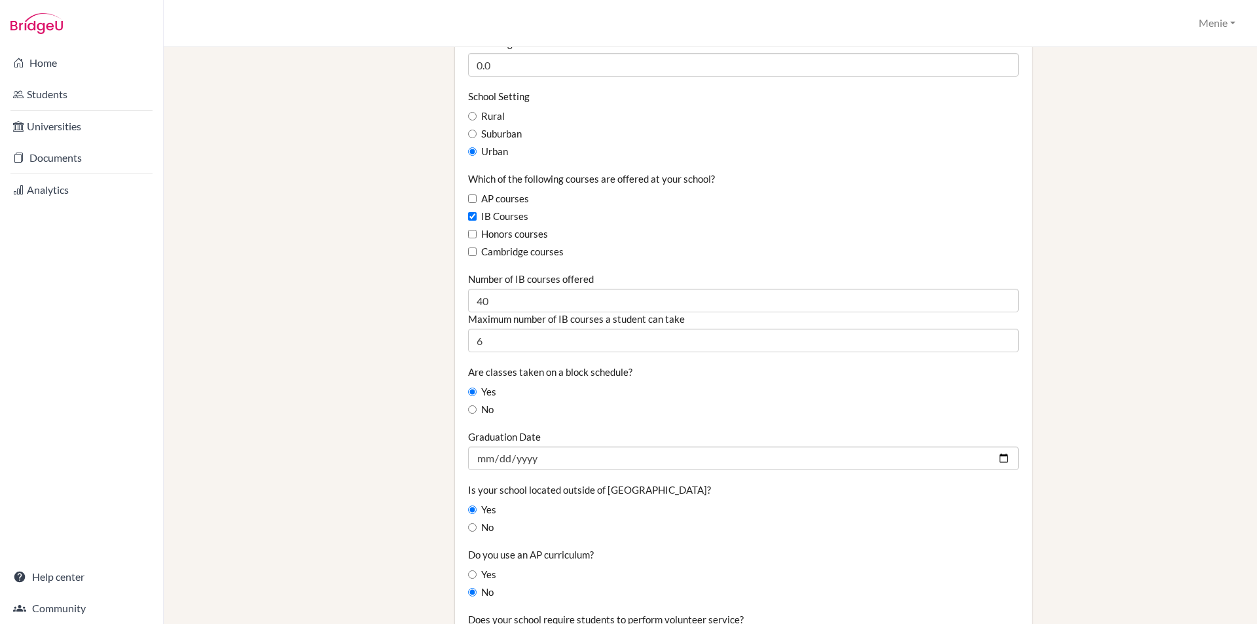
type input "95.83"
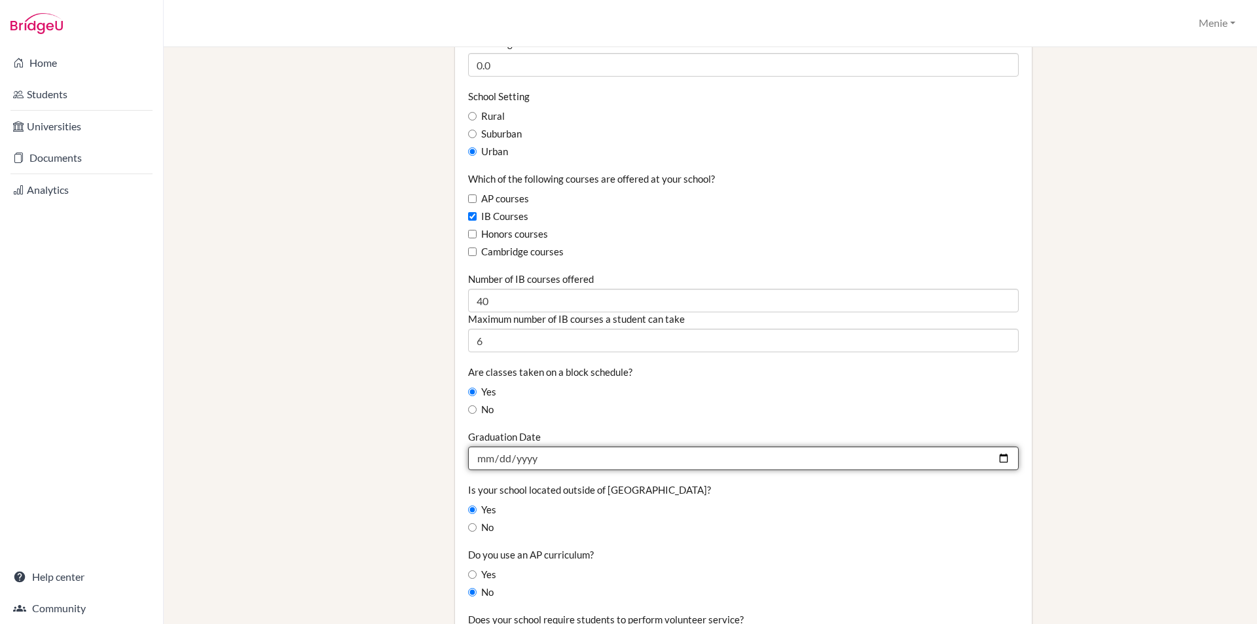
click at [485, 459] on input "2025-05-24" at bounding box center [743, 459] width 551 height 24
click at [993, 453] on input "2025-05-24" at bounding box center [743, 459] width 551 height 24
type input "2026-05-23"
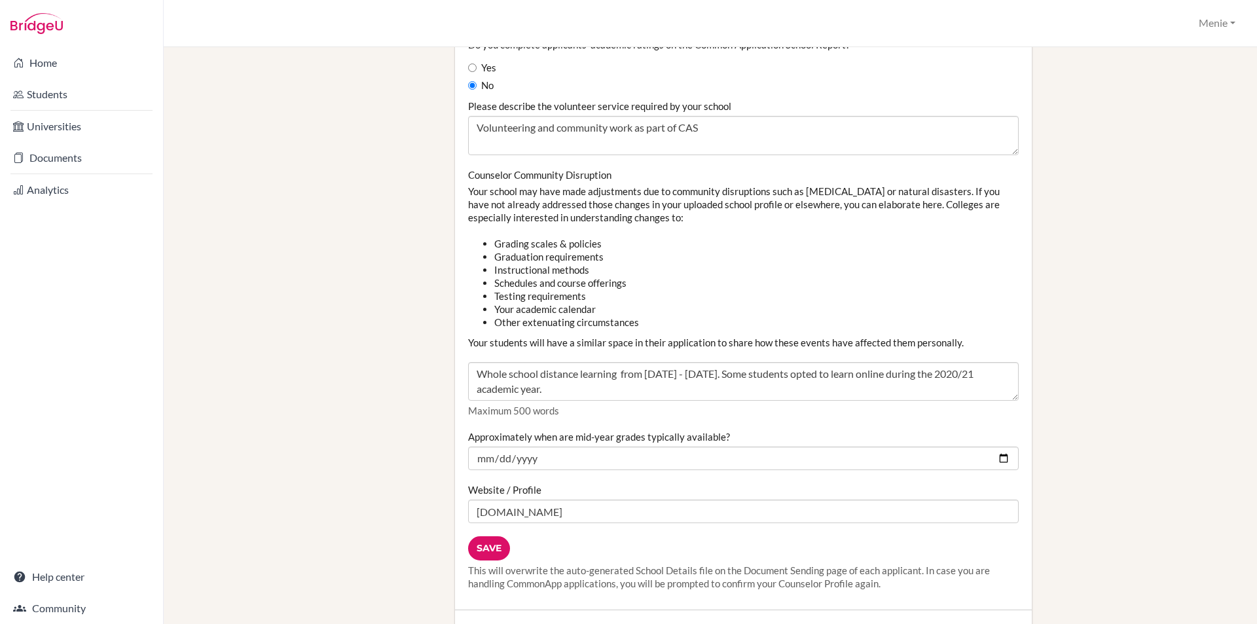
scroll to position [1375, 0]
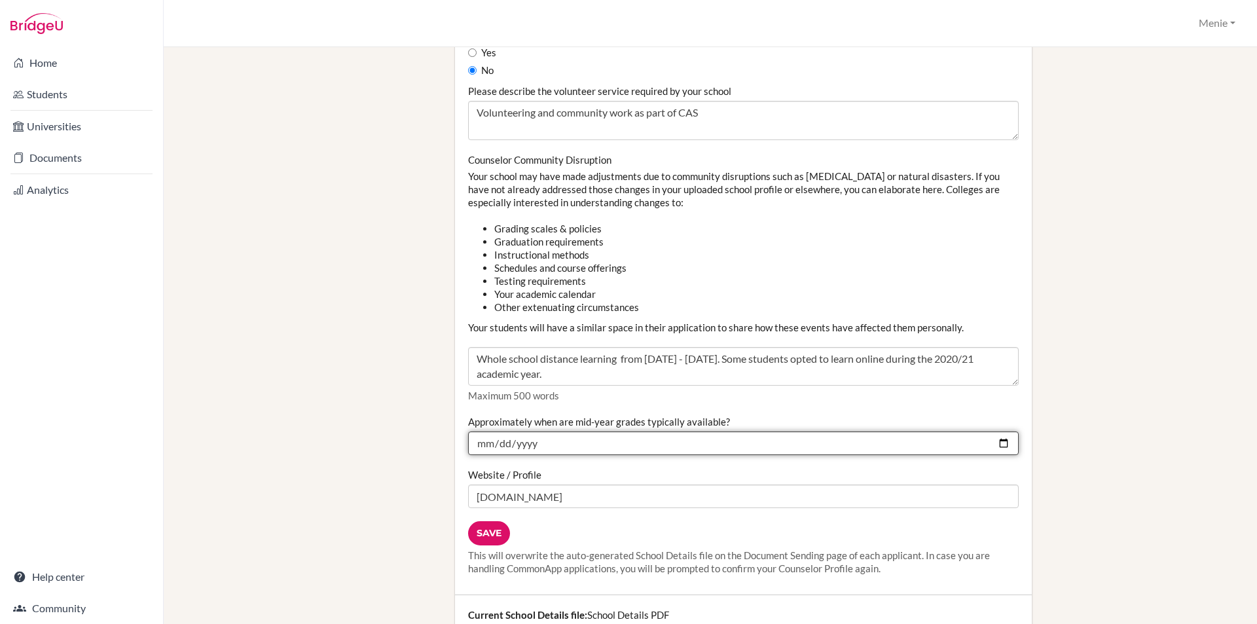
click at [545, 441] on input "2025-01-31" at bounding box center [743, 444] width 551 height 24
click at [538, 445] on input "2025-01-31" at bounding box center [743, 444] width 551 height 24
click at [998, 441] on input "2025-01-31" at bounding box center [743, 444] width 551 height 24
type input "2026-01-30"
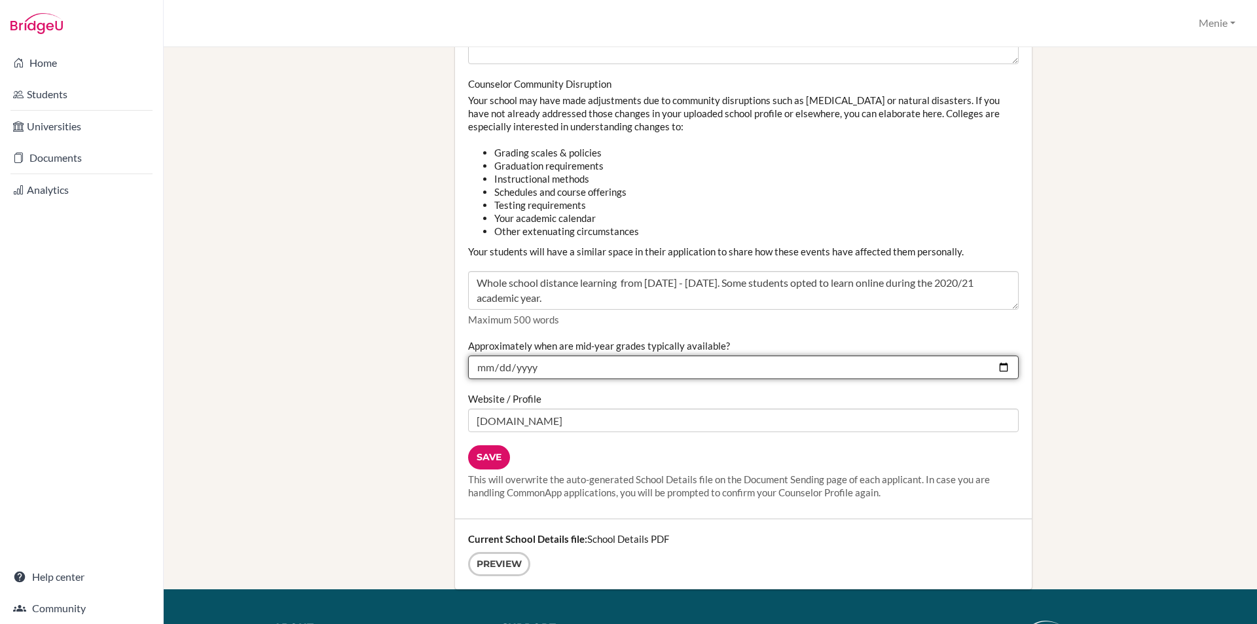
scroll to position [1572, 0]
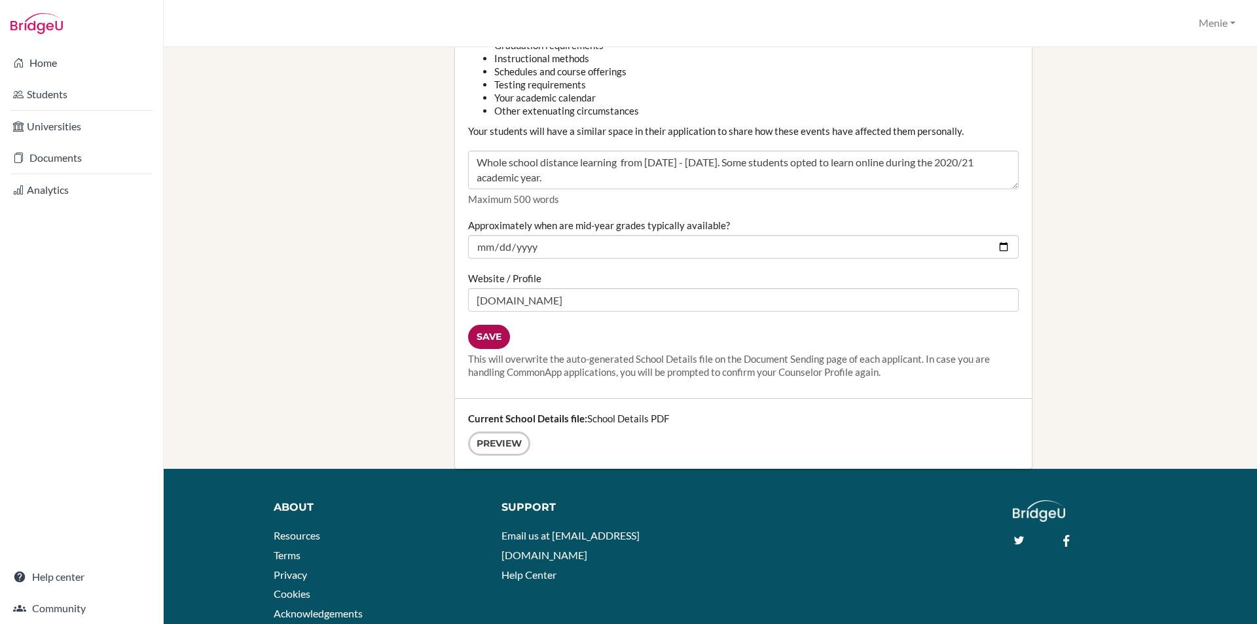
click at [492, 339] on input "Save" at bounding box center [489, 337] width 42 height 24
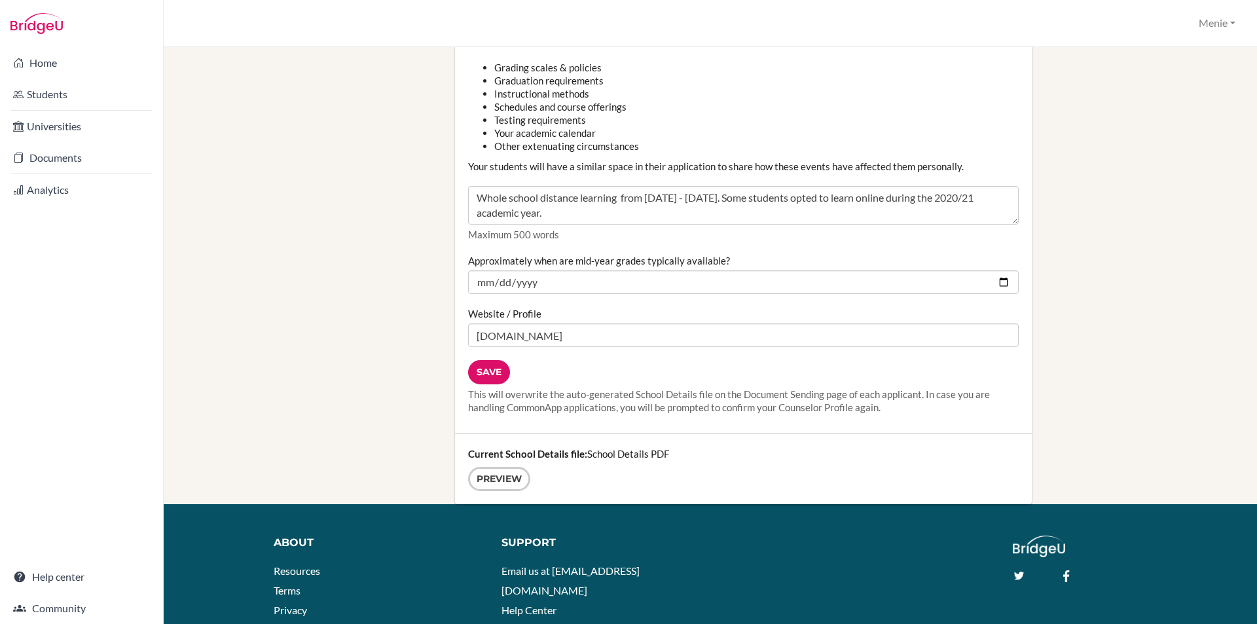
scroll to position [1631, 0]
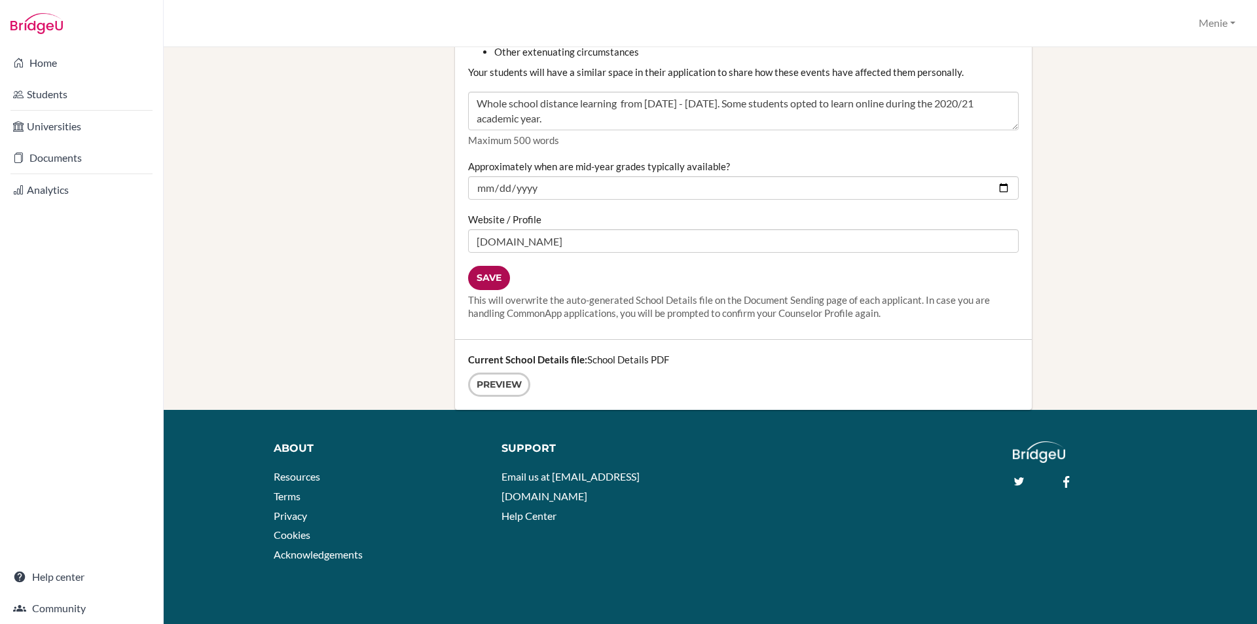
type input "4.16"
click at [487, 274] on input "Save" at bounding box center [489, 278] width 42 height 24
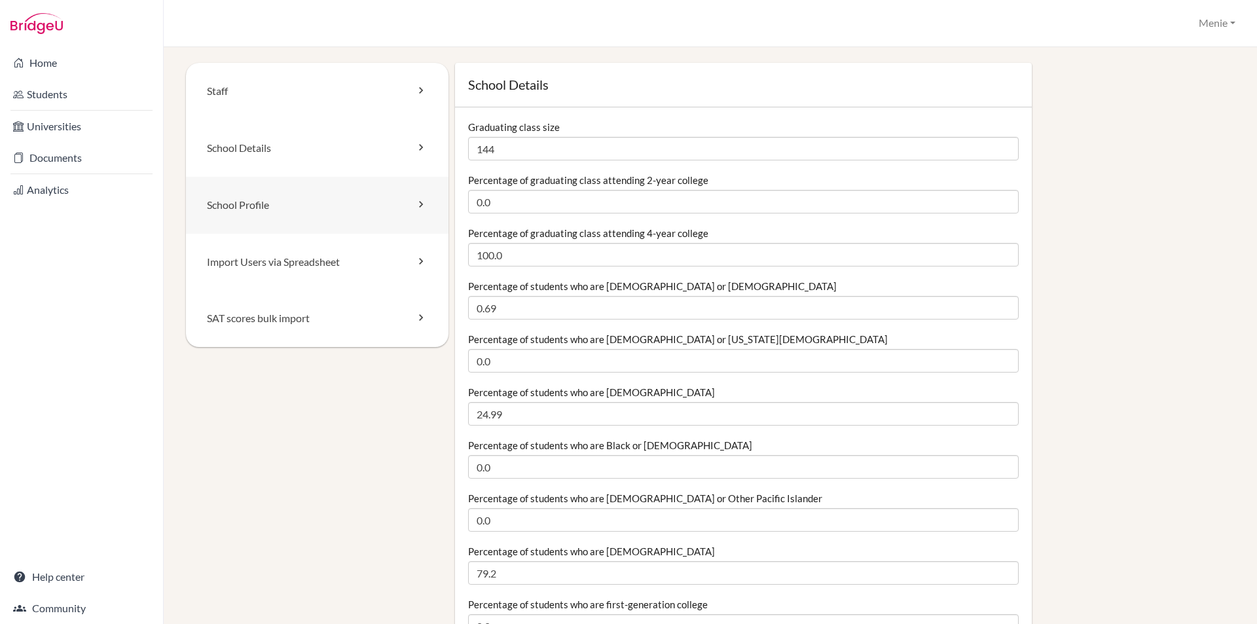
click at [253, 205] on link "School Profile" at bounding box center [317, 205] width 263 height 57
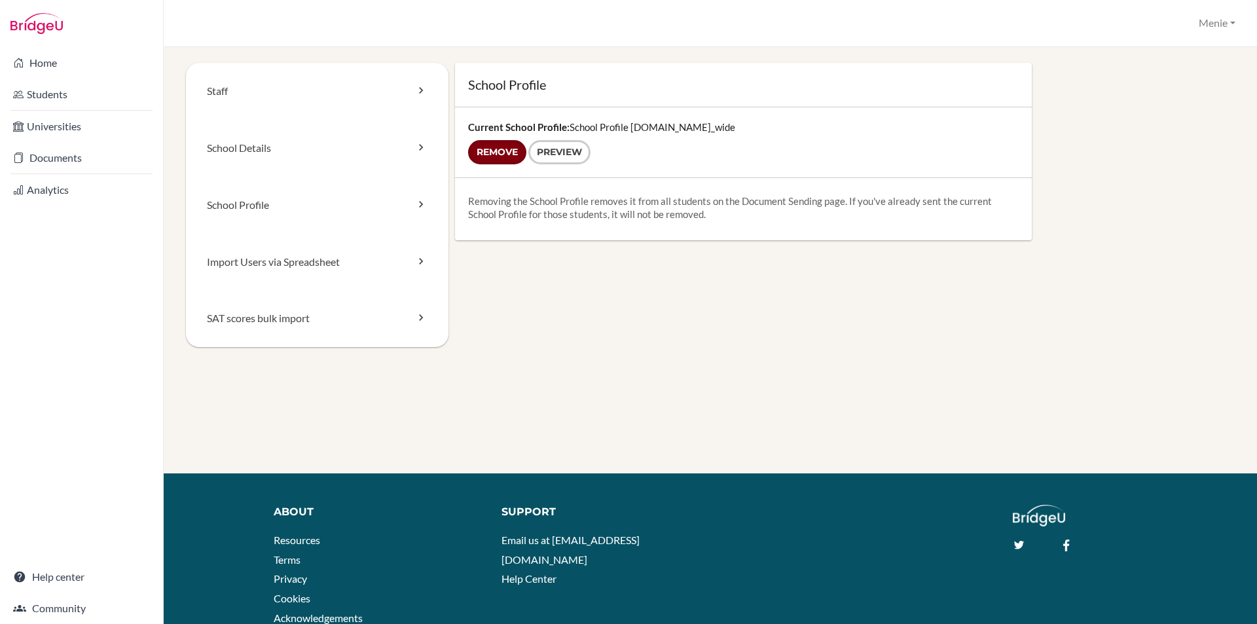
click at [506, 154] on input "Remove" at bounding box center [497, 152] width 58 height 24
click at [496, 153] on form "Remove Preview" at bounding box center [743, 152] width 551 height 24
click at [494, 155] on input "Remove" at bounding box center [497, 152] width 58 height 24
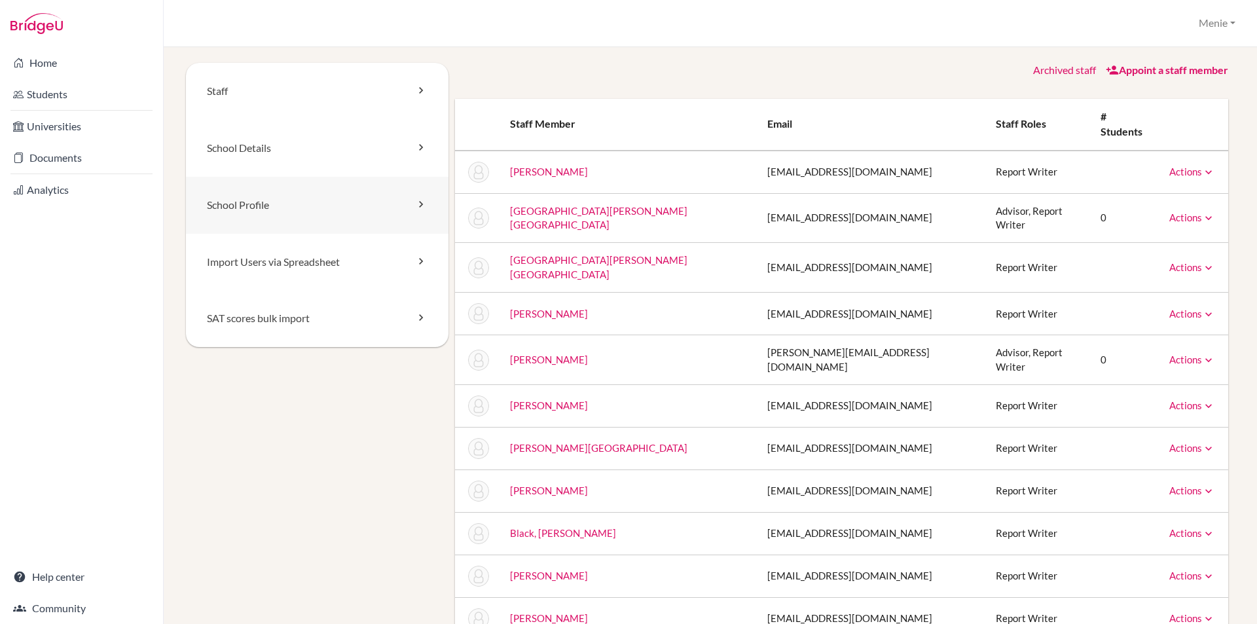
click at [256, 208] on link "School Profile" at bounding box center [317, 205] width 263 height 57
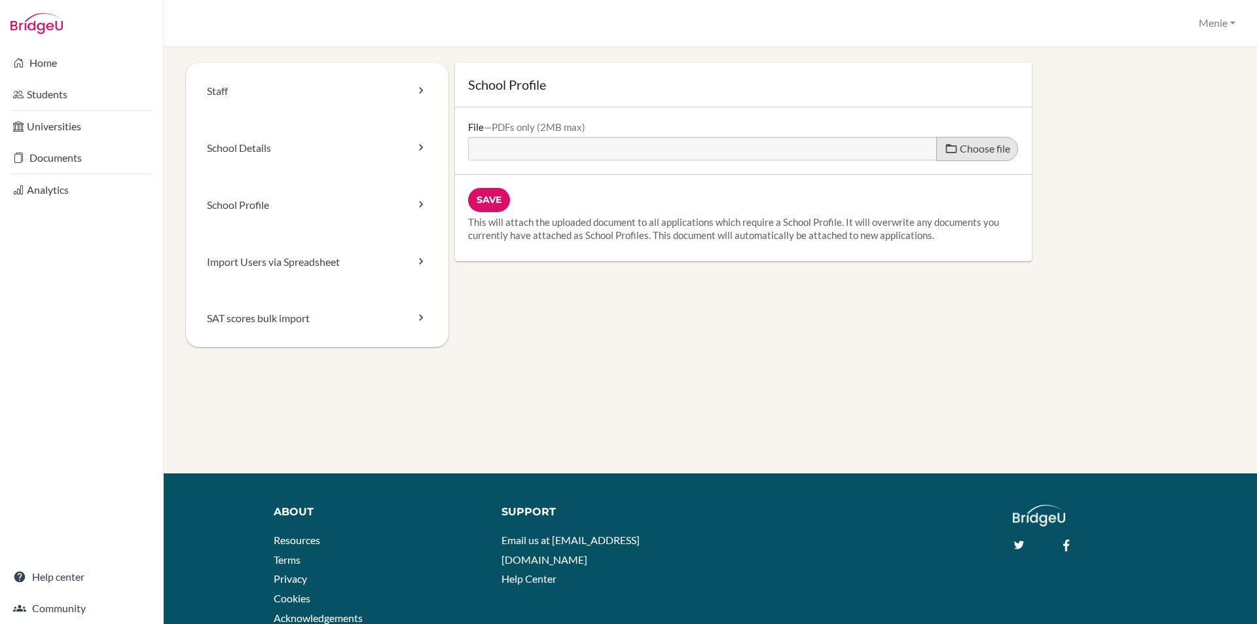
click at [984, 153] on span "Choose file" at bounding box center [985, 148] width 50 height 12
click at [669, 152] on input "Choose file" at bounding box center [568, 144] width 200 height 15
click at [969, 147] on span "Choose file" at bounding box center [985, 148] width 50 height 12
click at [669, 147] on input "Choose file" at bounding box center [568, 144] width 200 height 15
type input "C:\fakepath\School Profile 2025-26.pdf"
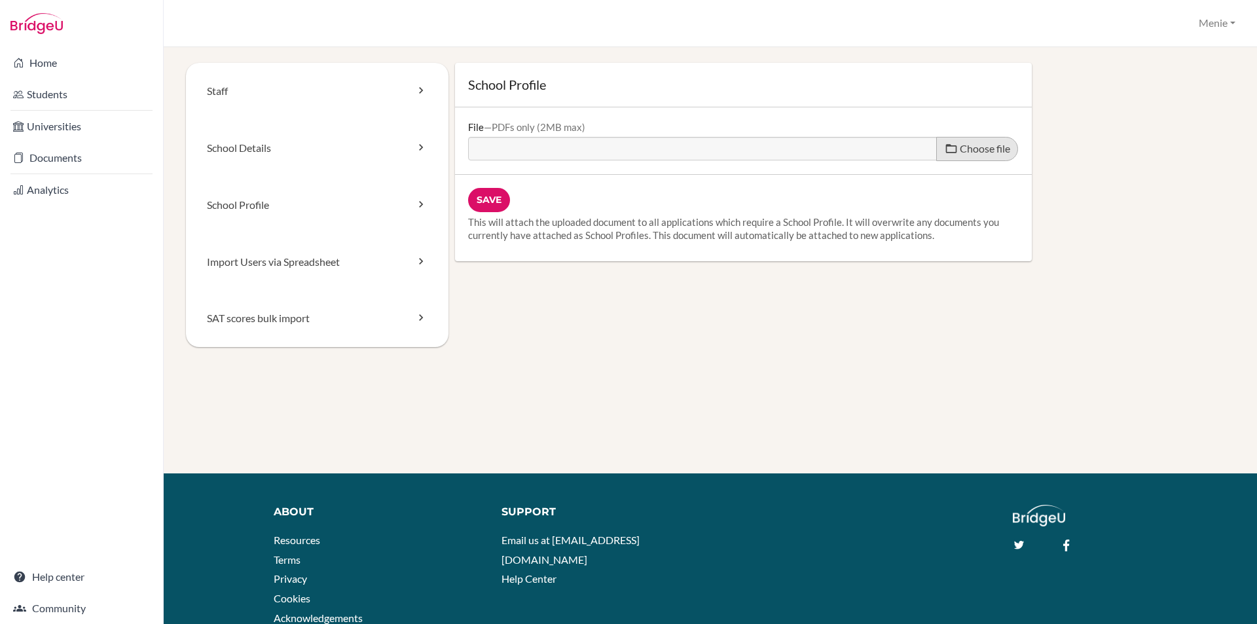
type input "School Profile 2025-26.pdf"
click at [489, 200] on input "Save" at bounding box center [489, 200] width 42 height 24
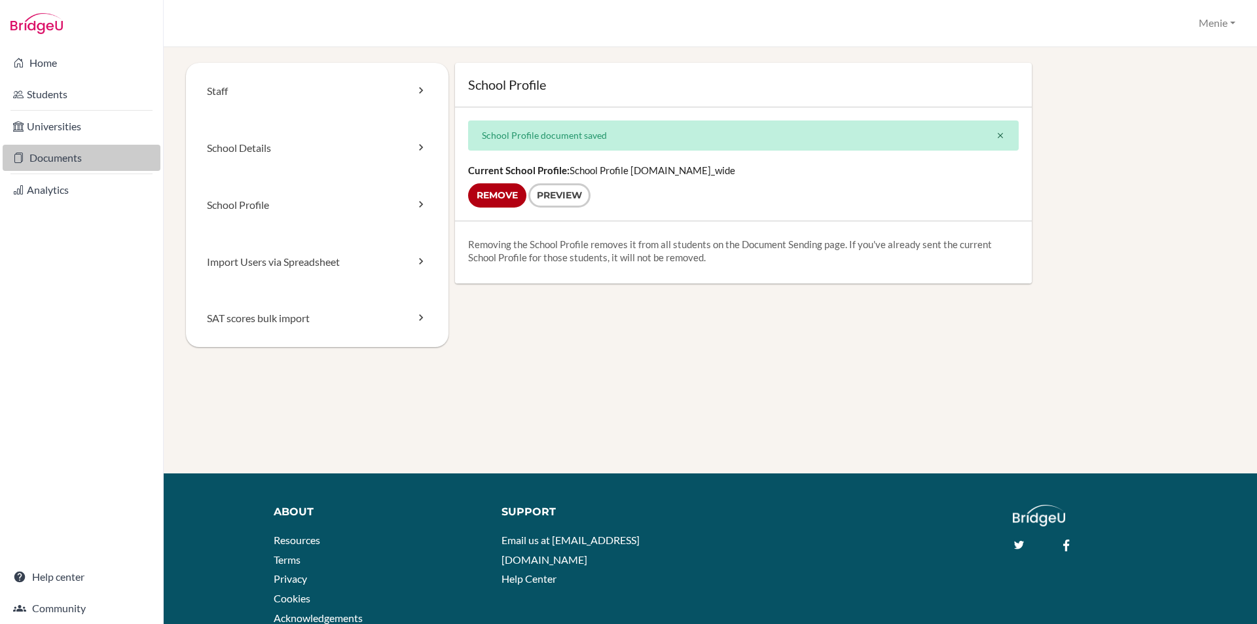
click at [69, 155] on link "Documents" at bounding box center [82, 158] width 158 height 26
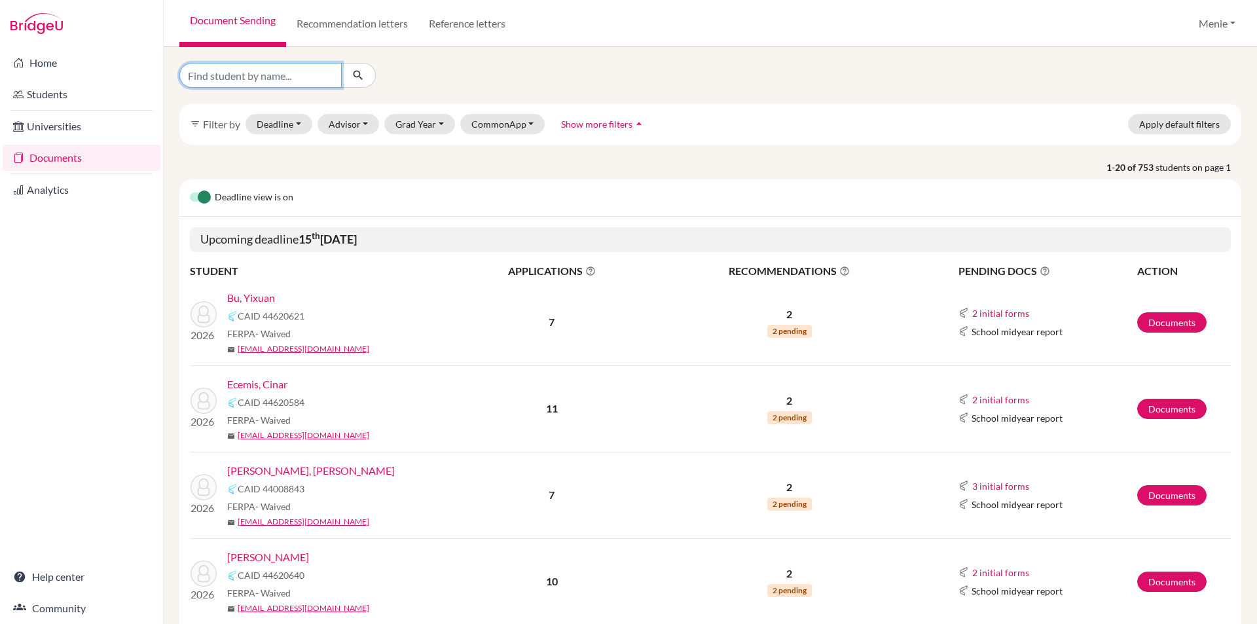
click at [256, 75] on input "Find student by name..." at bounding box center [260, 75] width 162 height 25
click at [234, 75] on input "Tara" at bounding box center [260, 75] width 162 height 25
type input "Tara alou"
click at [368, 116] on button "Advisor" at bounding box center [349, 124] width 62 height 20
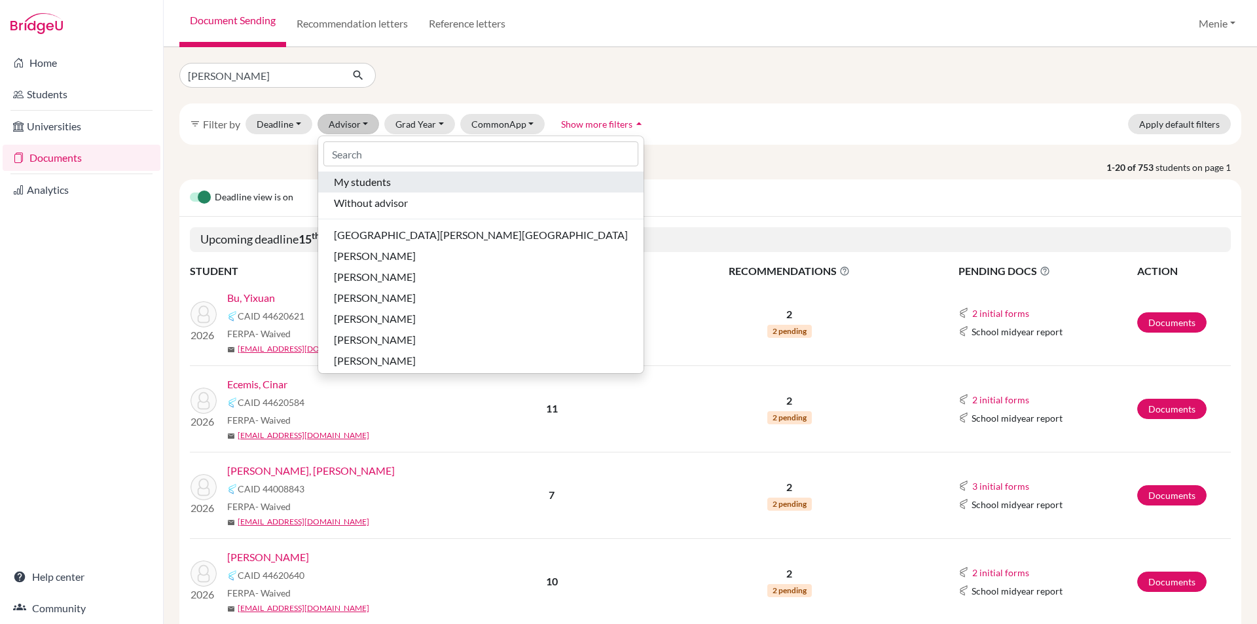
click at [361, 185] on span "My students" at bounding box center [362, 182] width 57 height 16
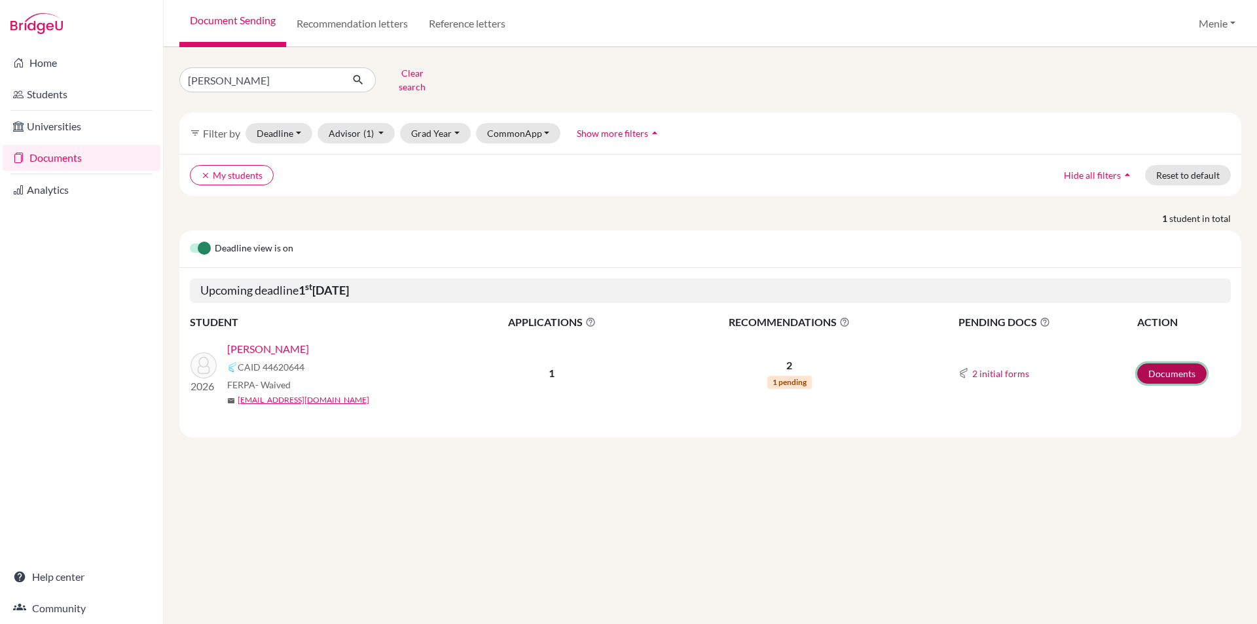
click at [1185, 363] on link "Documents" at bounding box center [1171, 373] width 69 height 20
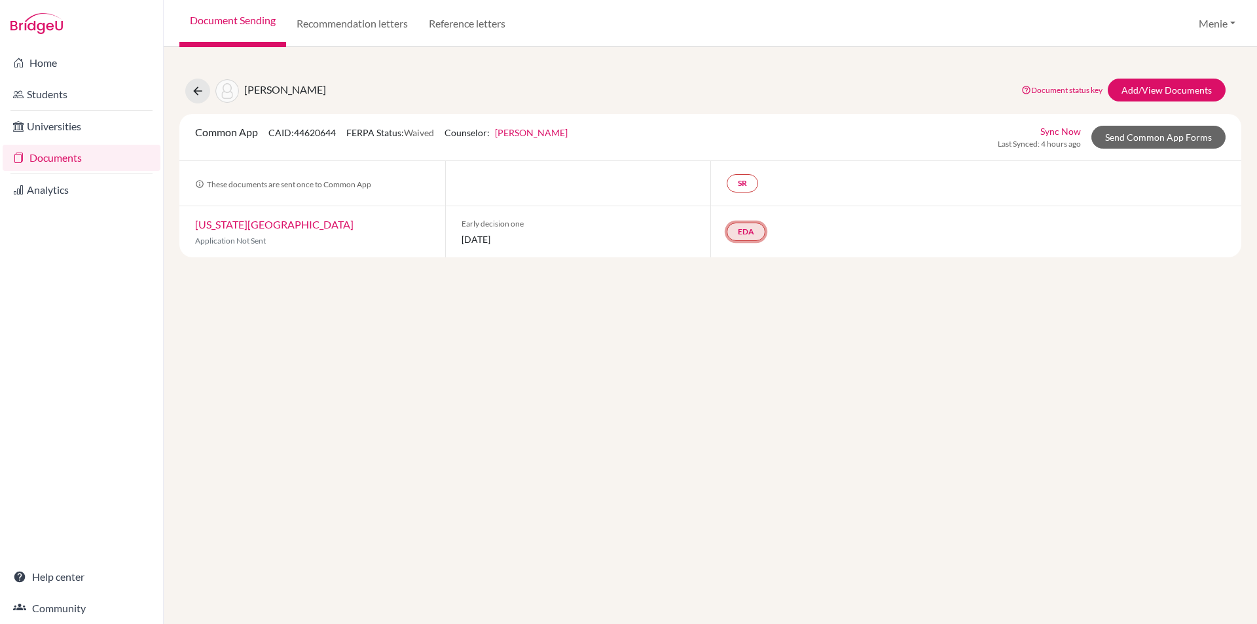
click at [752, 234] on link "EDA" at bounding box center [746, 232] width 39 height 18
click at [745, 193] on link "Early decision agreement" at bounding box center [745, 192] width 102 height 11
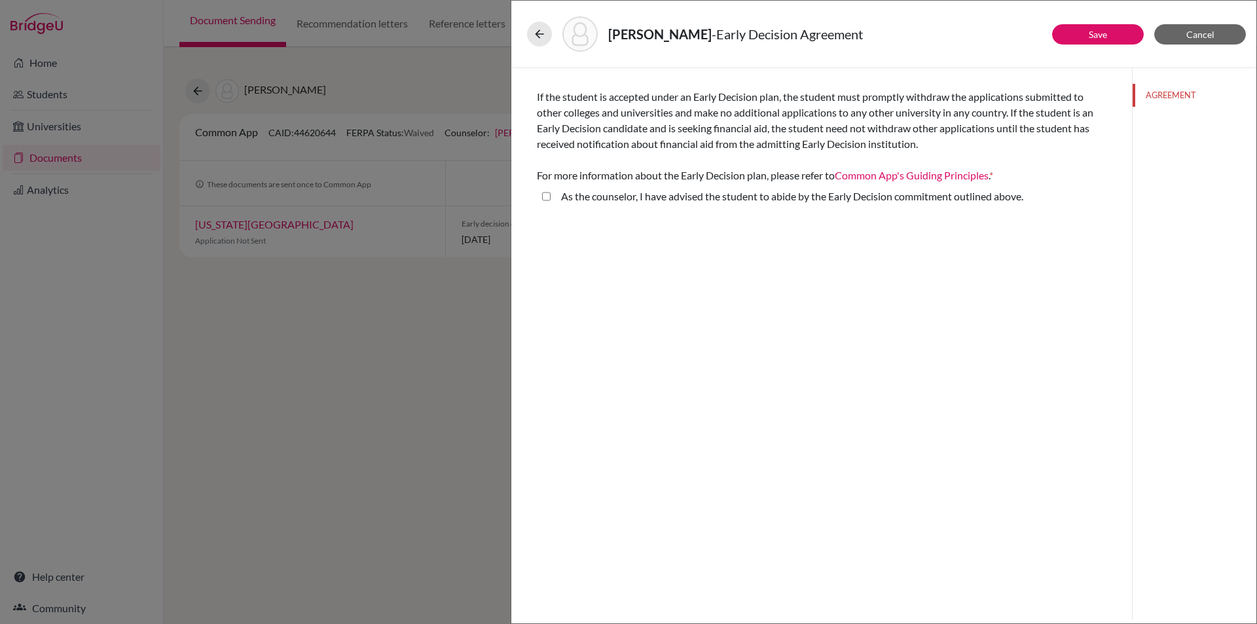
click at [544, 196] on above\ "As the counselor, I have advised the student to abide by the Early Decision com…" at bounding box center [546, 197] width 9 height 16
checkbox above\ "true"
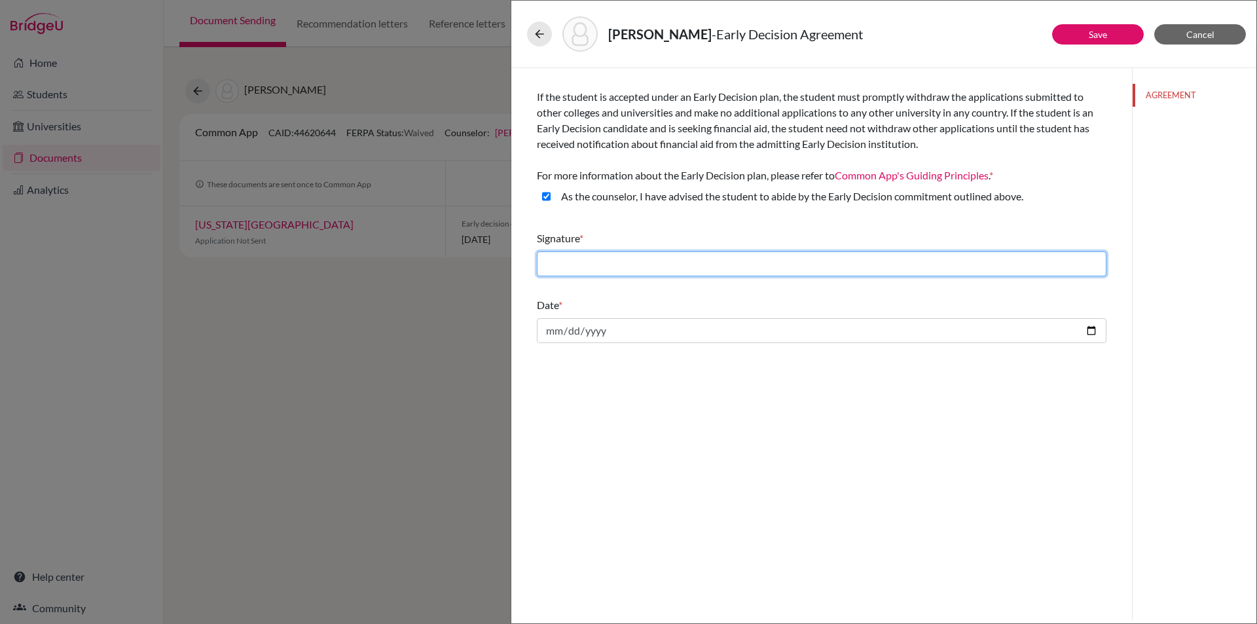
click at [637, 265] on input "text" at bounding box center [822, 263] width 570 height 25
type input "[PERSON_NAME]"
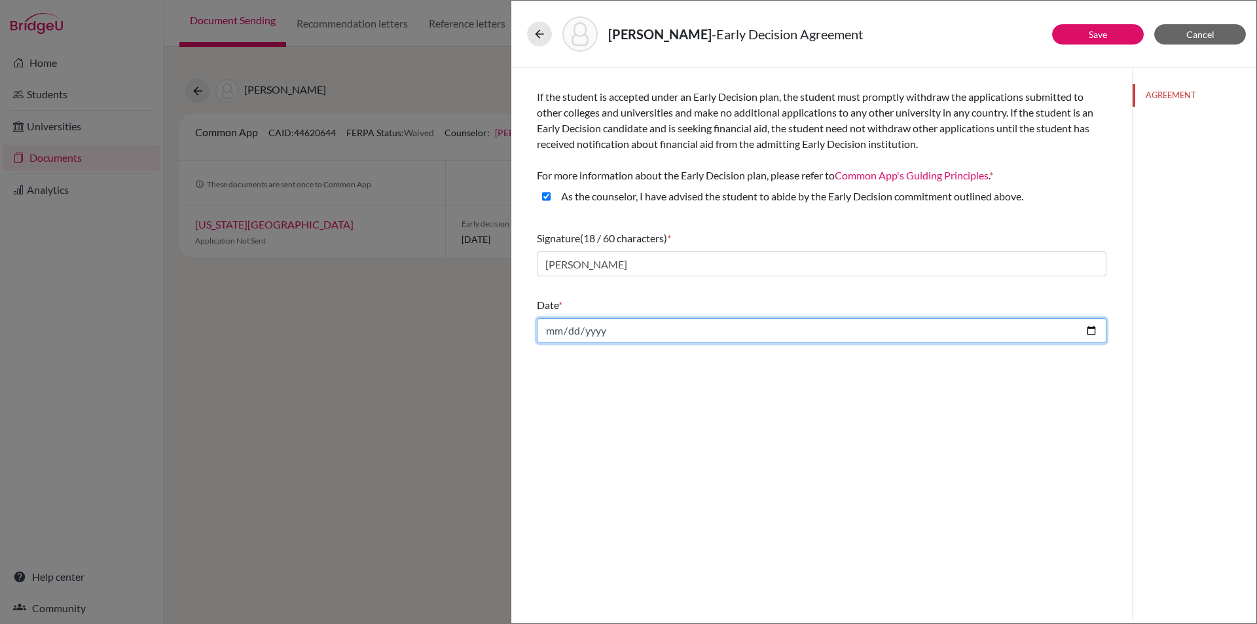
click at [598, 327] on input "date" at bounding box center [822, 330] width 570 height 25
click at [1096, 331] on input "date" at bounding box center [822, 330] width 570 height 25
type input "[DATE]"
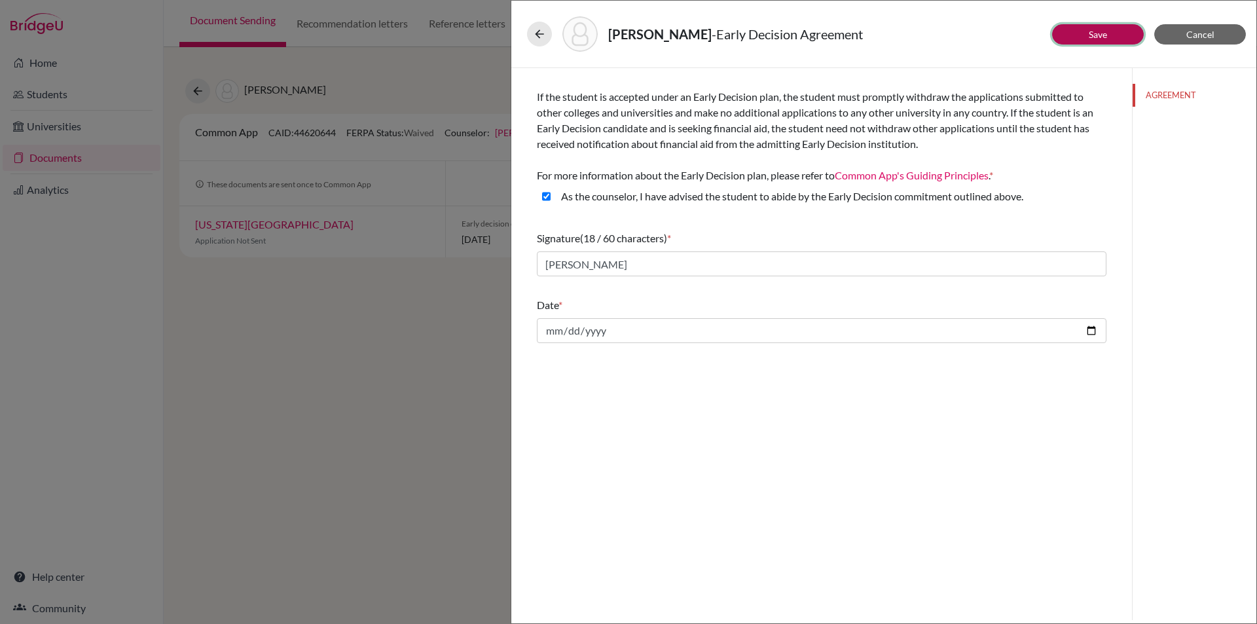
click at [1111, 35] on button "Save" at bounding box center [1098, 34] width 92 height 20
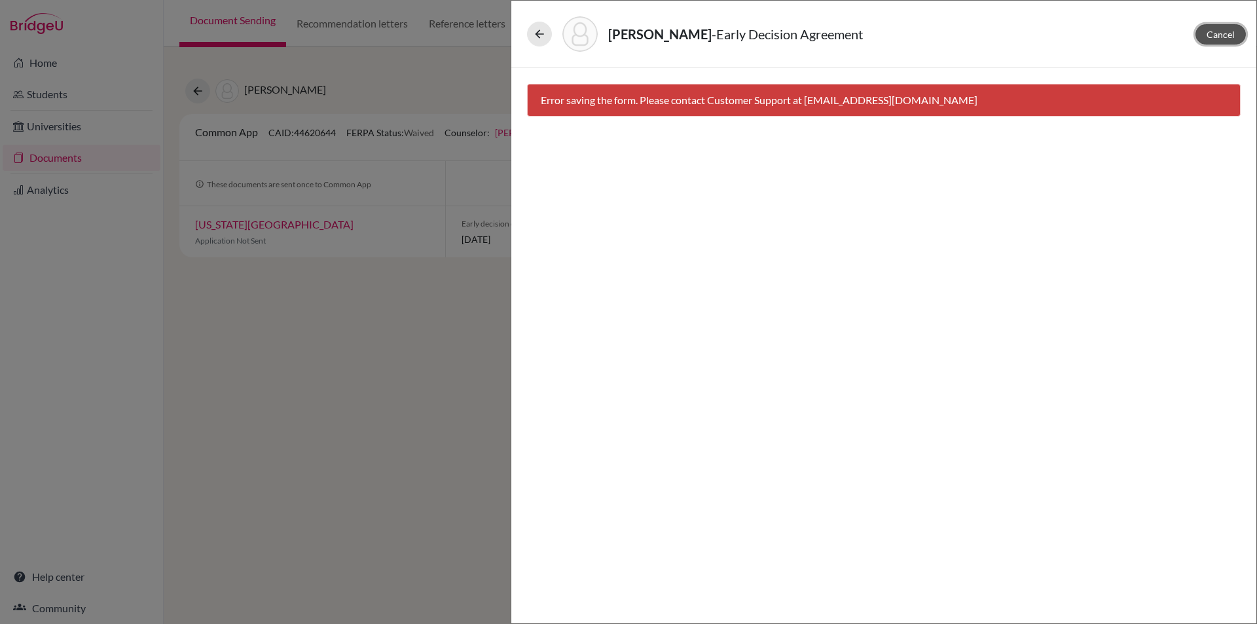
click at [1218, 35] on span "Cancel" at bounding box center [1221, 34] width 28 height 11
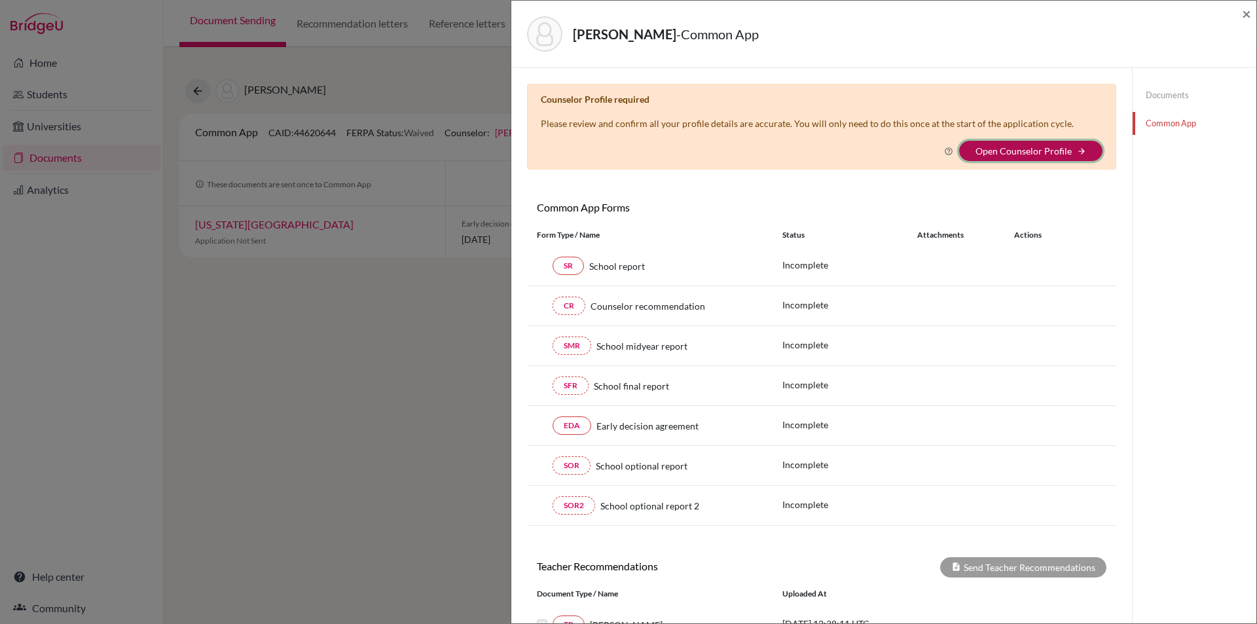
drag, startPoint x: 1029, startPoint y: 145, endPoint x: 1032, endPoint y: 154, distance: 9.7
click at [1029, 145] on button "Open Counselor Profile arrow_forward" at bounding box center [1030, 151] width 143 height 20
click at [1029, 151] on link "Open Counselor Profile" at bounding box center [1024, 150] width 96 height 11
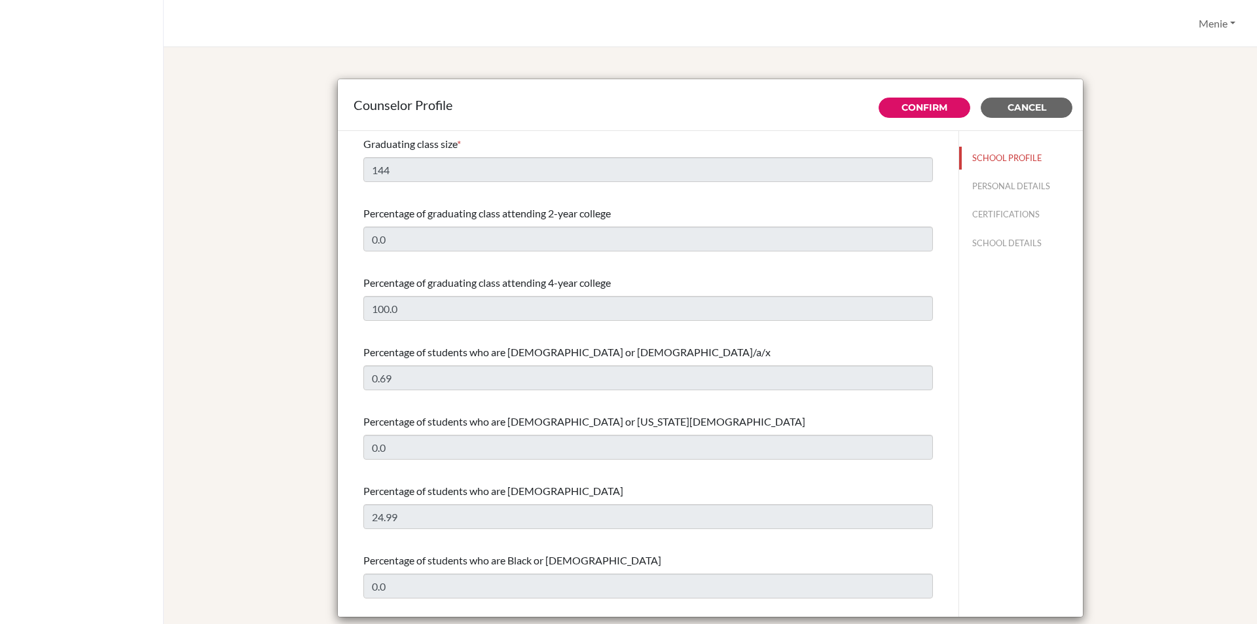
select select "0"
select select "351671"
click at [930, 101] on link "Confirm" at bounding box center [925, 107] width 46 height 12
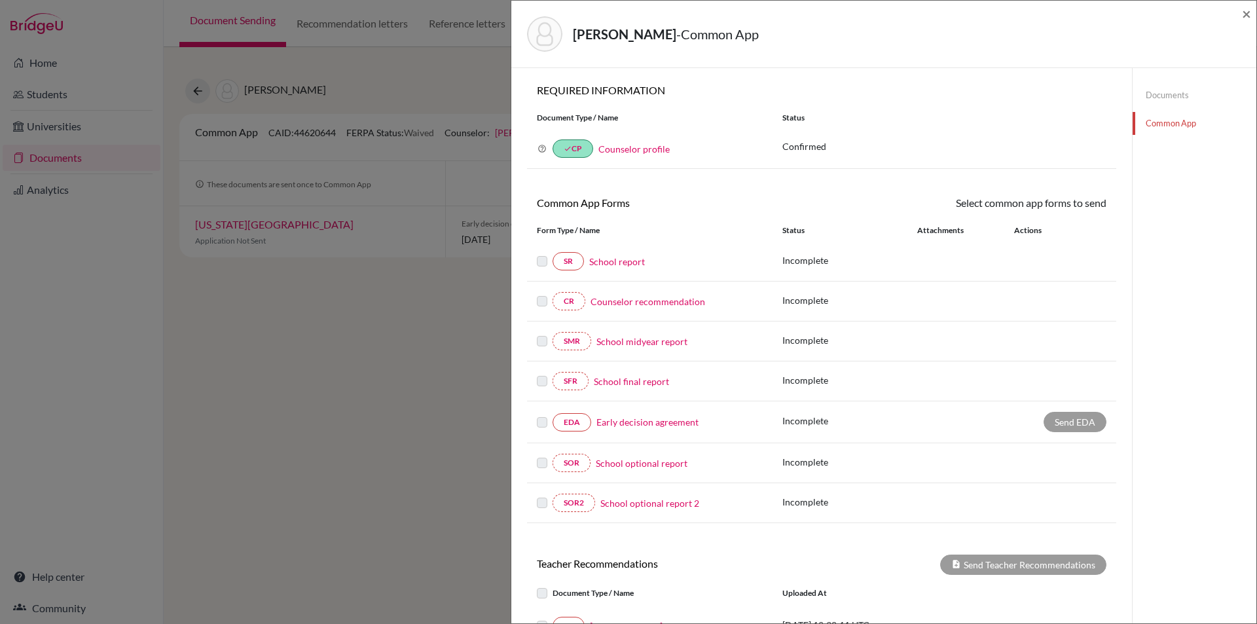
click at [606, 259] on link "School report" at bounding box center [617, 262] width 56 height 14
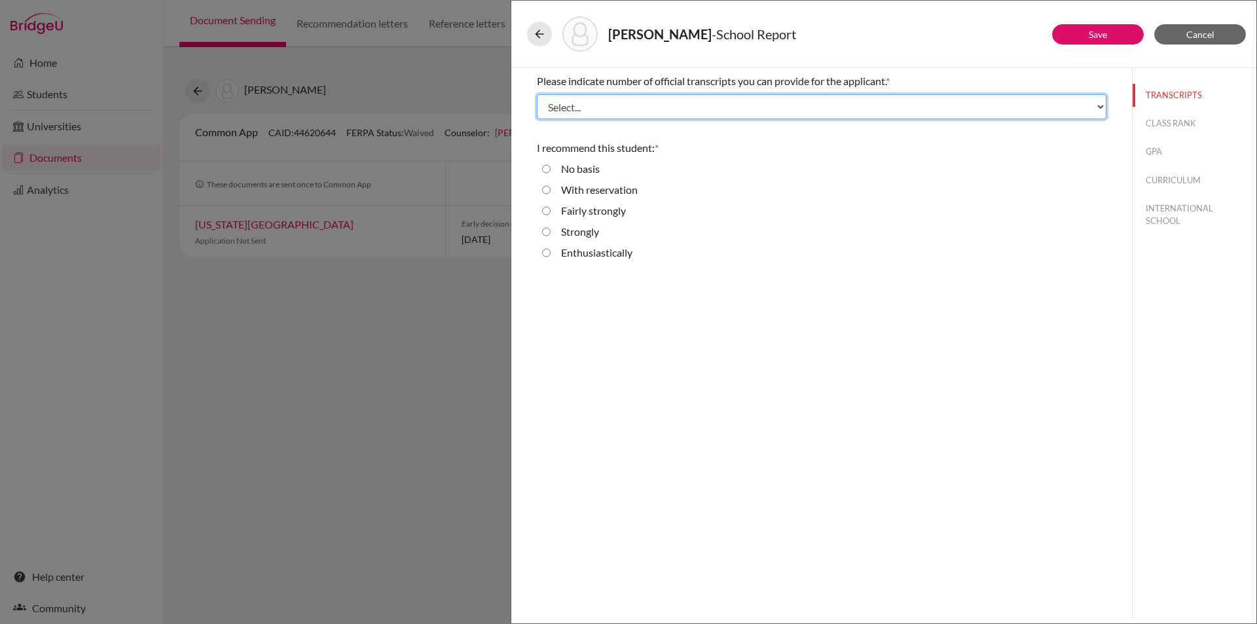
click at [608, 105] on select "Select... 1 2 3 4" at bounding box center [822, 106] width 570 height 25
select select "1"
click at [537, 94] on select "Select... 1 2 3 4" at bounding box center [822, 106] width 570 height 25
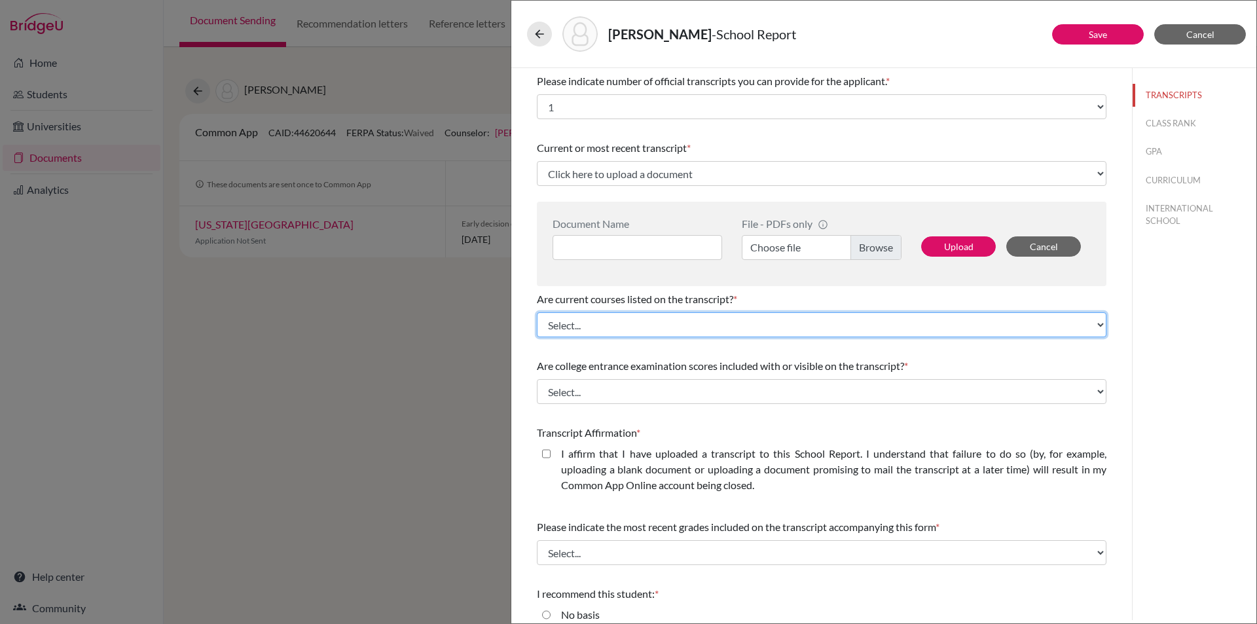
click at [620, 328] on select "Select... Yes No" at bounding box center [822, 324] width 570 height 25
select select "0"
click at [537, 312] on select "Select... Yes No" at bounding box center [822, 324] width 570 height 25
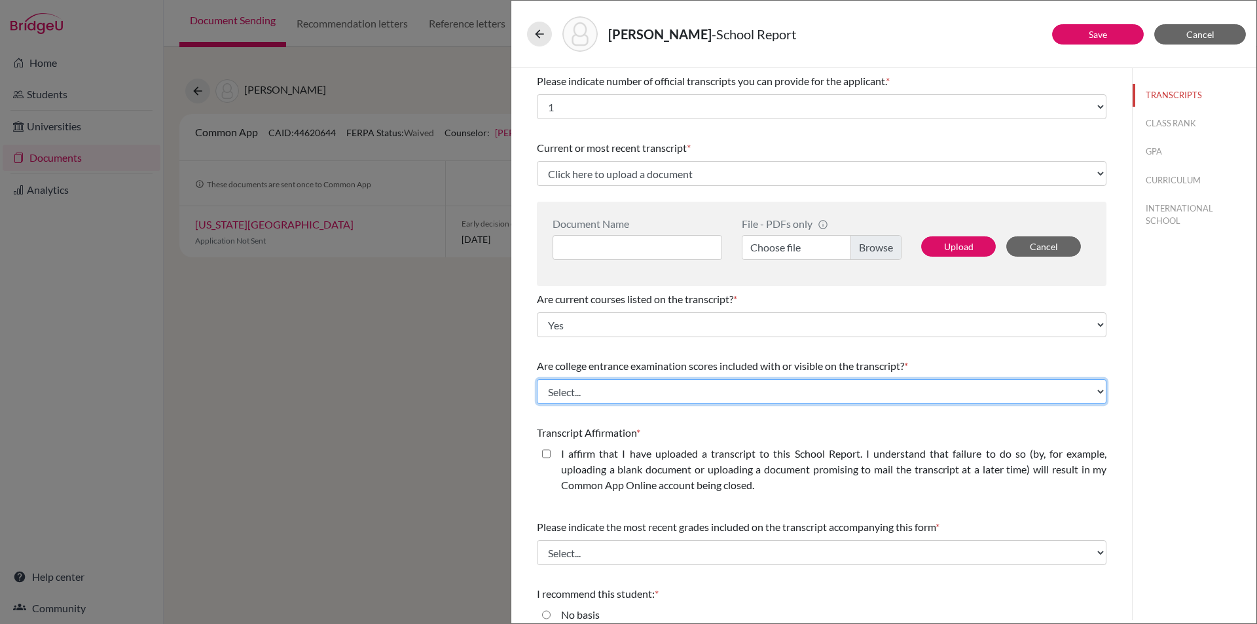
click at [595, 390] on select "Select... Yes No" at bounding box center [822, 391] width 570 height 25
select select "1"
click at [537, 379] on select "Select... Yes No" at bounding box center [822, 391] width 570 height 25
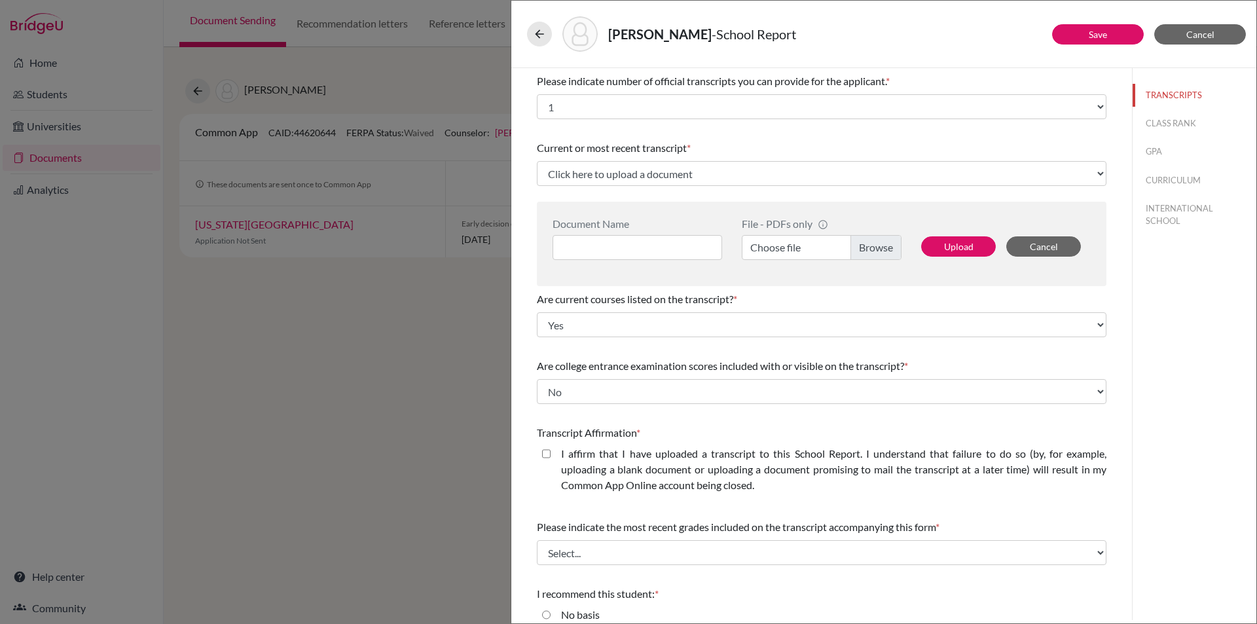
click at [547, 449] on closed\ "I affirm that I have uploaded a transcript to this School Report. I understand …" at bounding box center [546, 454] width 9 height 16
checkbox closed\ "true"
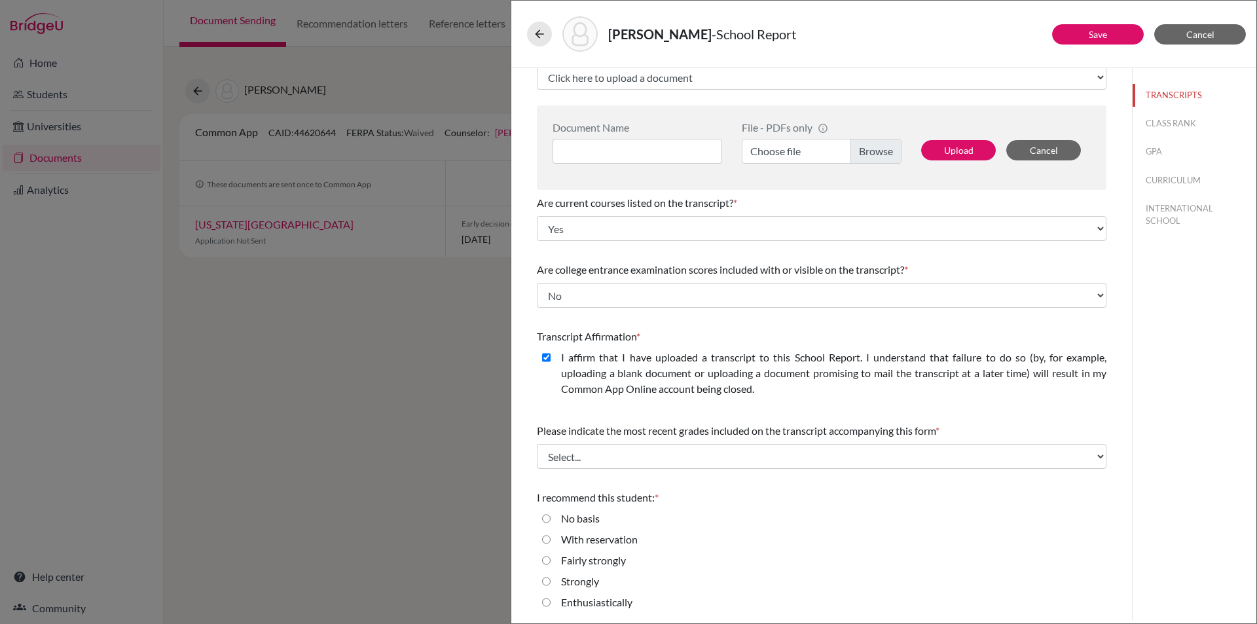
scroll to position [97, 0]
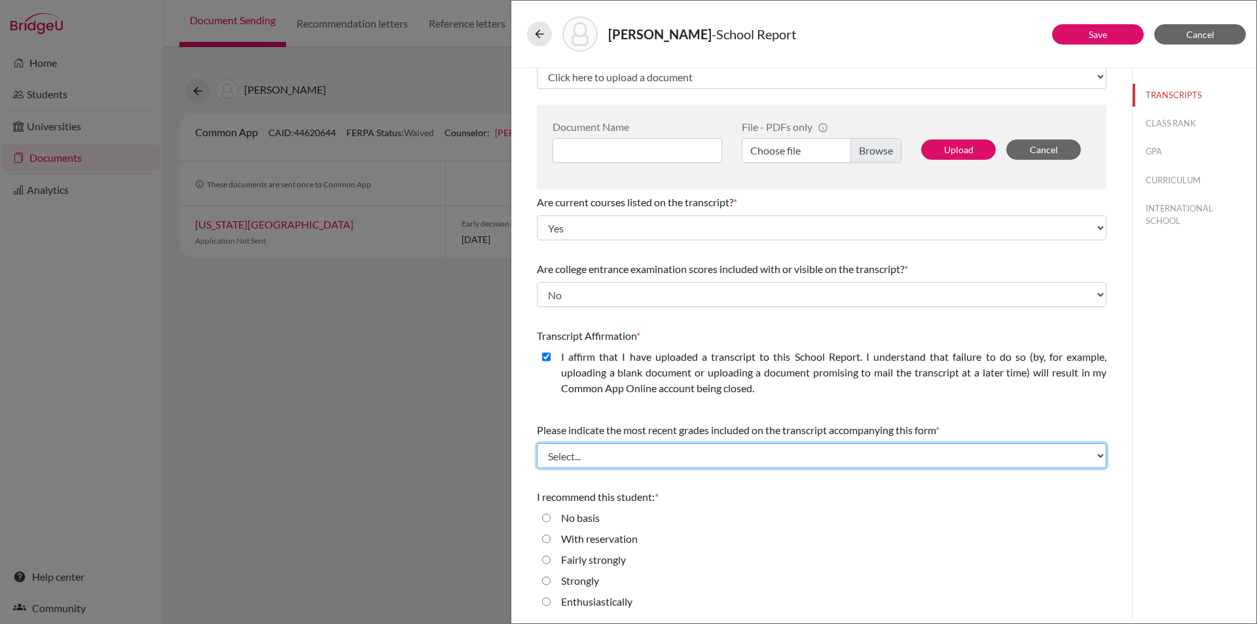
click at [592, 450] on select "Select... Final junior year grades 1st Quarter senior year grades 2nd Quarter/1…" at bounding box center [822, 455] width 570 height 25
select select "1"
click at [537, 443] on select "Select... Final junior year grades 1st Quarter senior year grades 2nd Quarter/1…" at bounding box center [822, 455] width 570 height 25
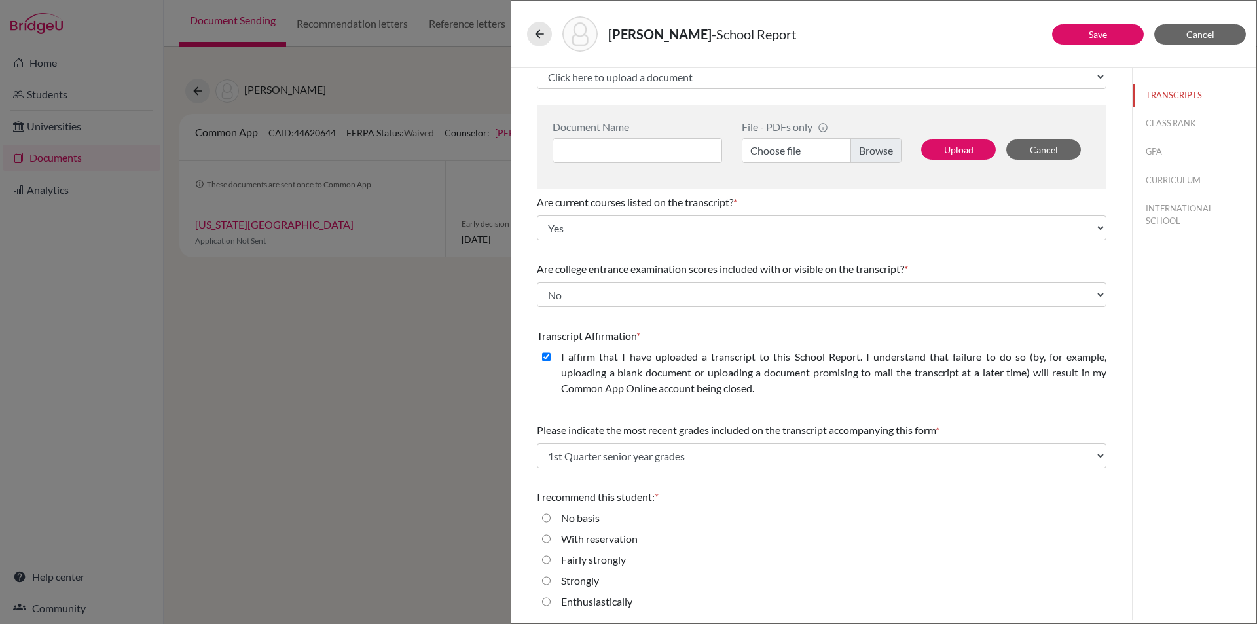
click at [549, 603] on input "Enthusiastically" at bounding box center [546, 602] width 9 height 16
radio input "true"
click at [1080, 32] on button "Save" at bounding box center [1098, 34] width 92 height 20
click at [1082, 31] on button "Save" at bounding box center [1098, 34] width 92 height 20
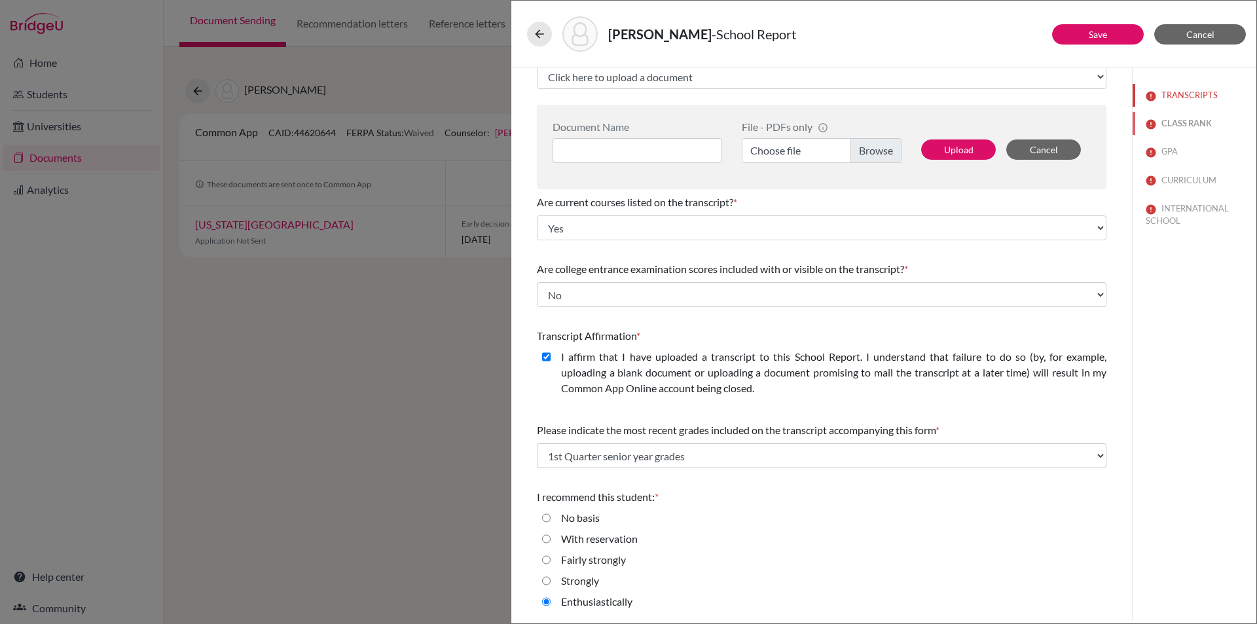
click at [1172, 122] on button "CLASS RANK" at bounding box center [1195, 123] width 124 height 23
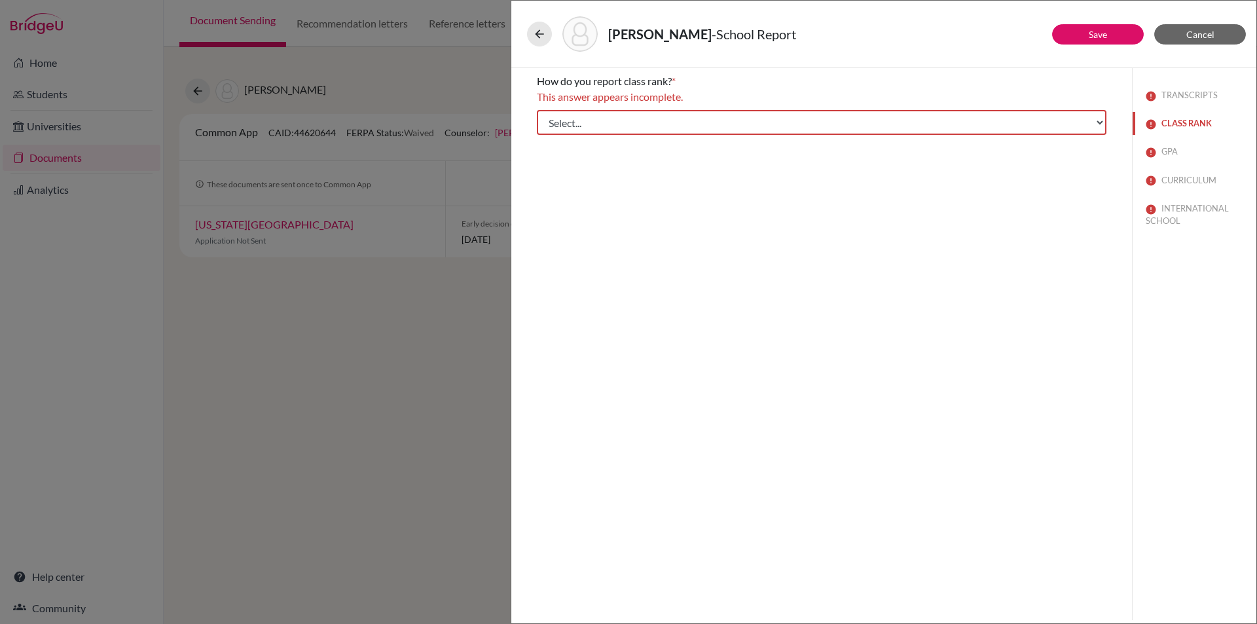
scroll to position [0, 0]
click at [588, 119] on select "Select... Exact Decile Quintile Quartile None" at bounding box center [822, 122] width 570 height 25
click at [537, 110] on select "Select... Exact Decile Quintile Quartile None" at bounding box center [822, 122] width 570 height 25
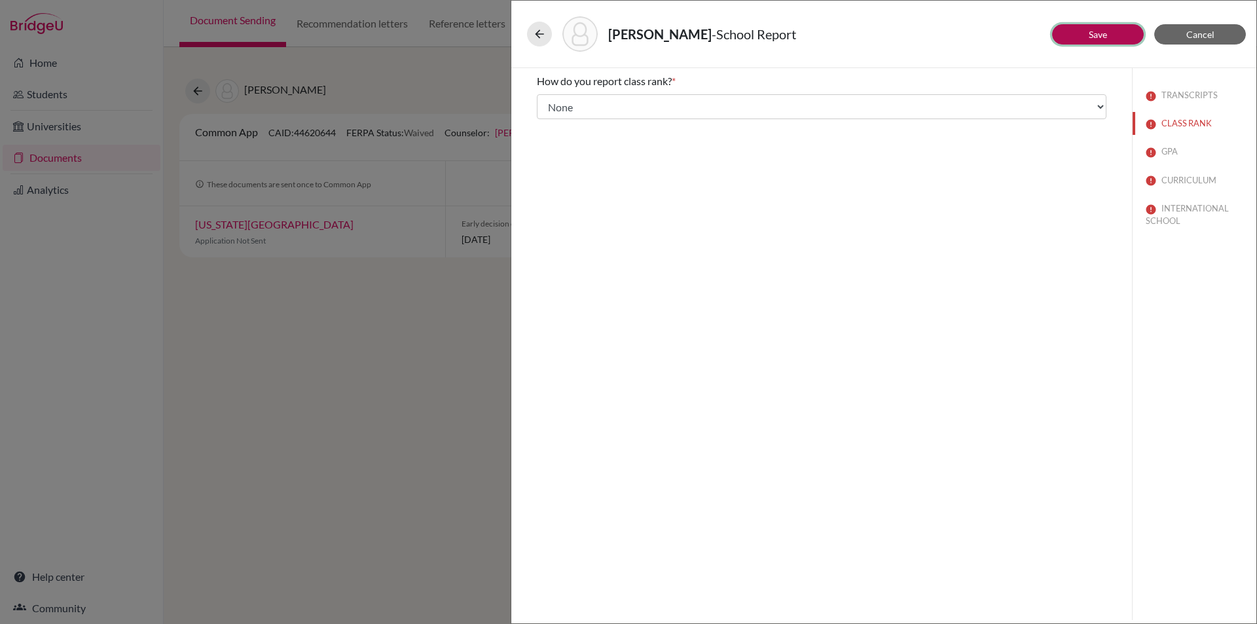
click at [1098, 26] on button "Save" at bounding box center [1098, 34] width 92 height 20
select select "1"
select select "0"
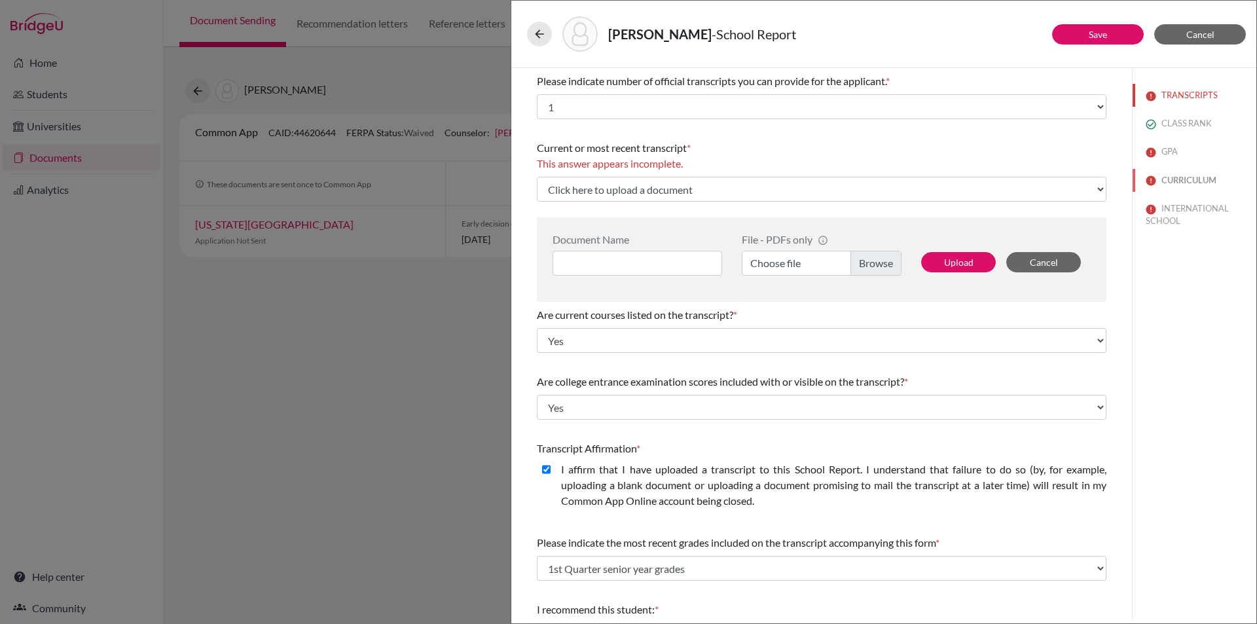
click at [1164, 180] on button "CURRICULUM" at bounding box center [1195, 180] width 124 height 23
select select "Select..."
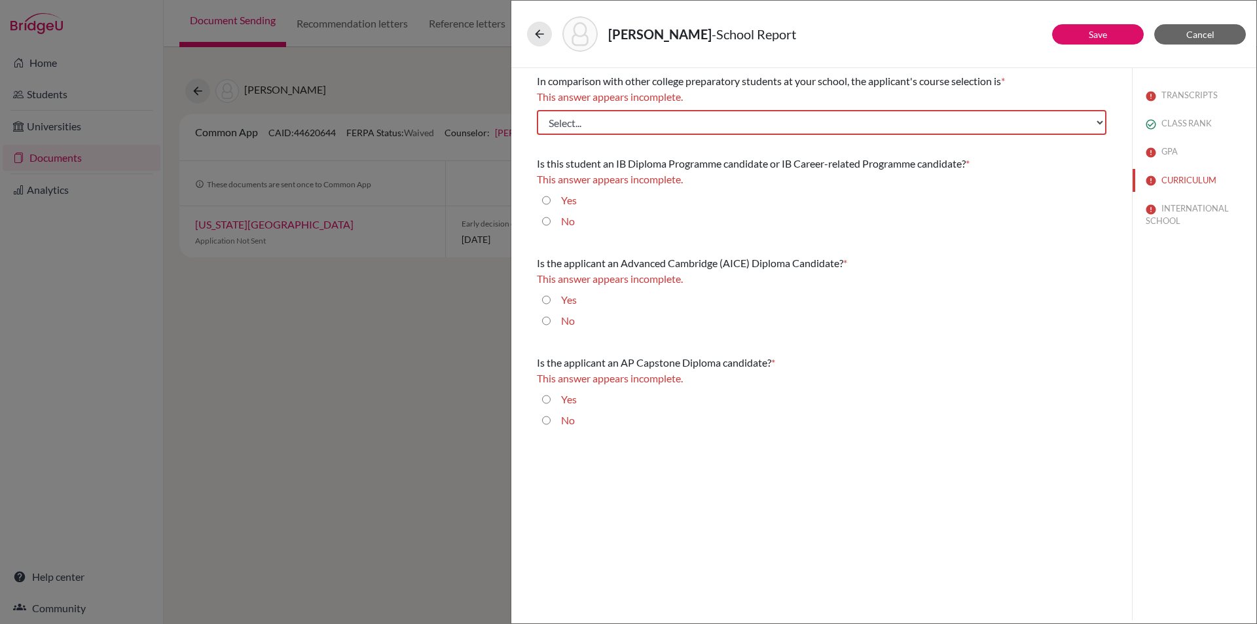
click at [544, 197] on input "Yes" at bounding box center [546, 201] width 9 height 16
radio input "true"
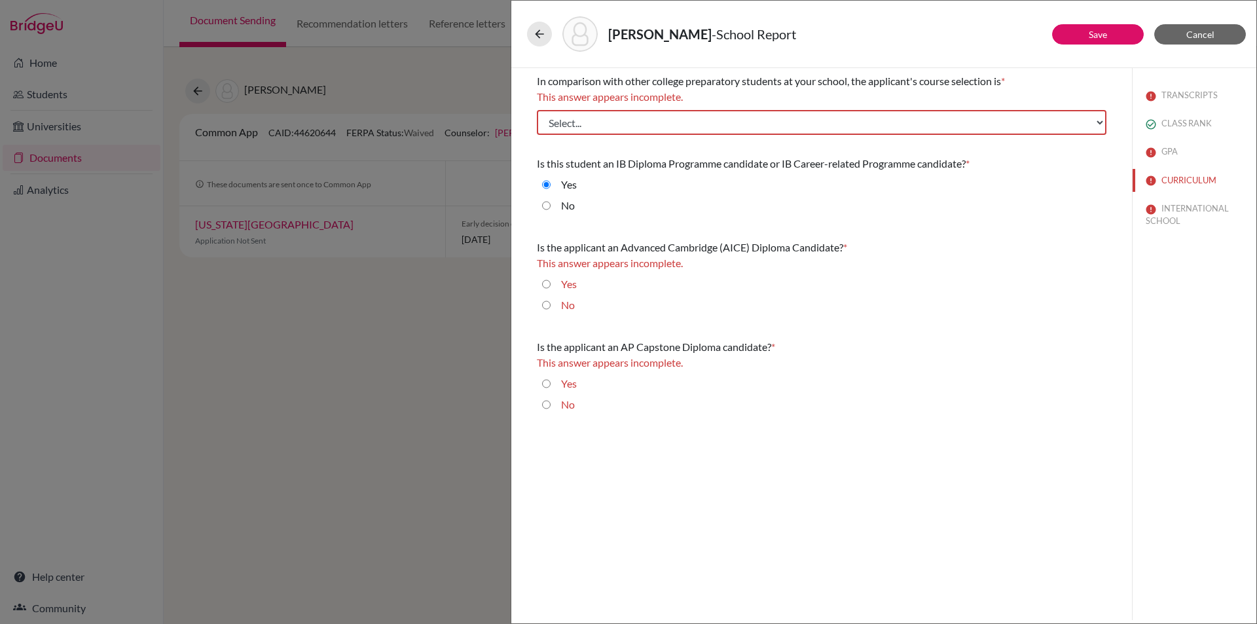
click at [545, 304] on input "No" at bounding box center [546, 305] width 9 height 16
radio input "true"
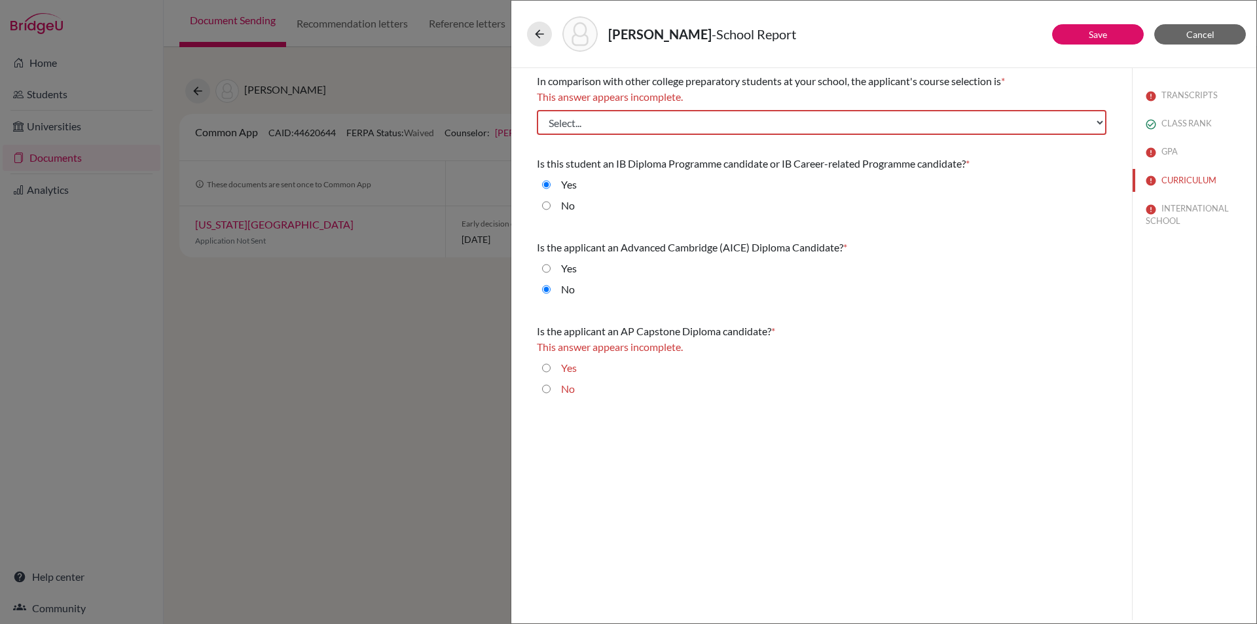
click at [545, 384] on input "No" at bounding box center [546, 389] width 9 height 16
radio input "true"
click at [598, 125] on select "Select... Less than demanding Average [PERSON_NAME] Very demanding Most demandi…" at bounding box center [822, 122] width 570 height 25
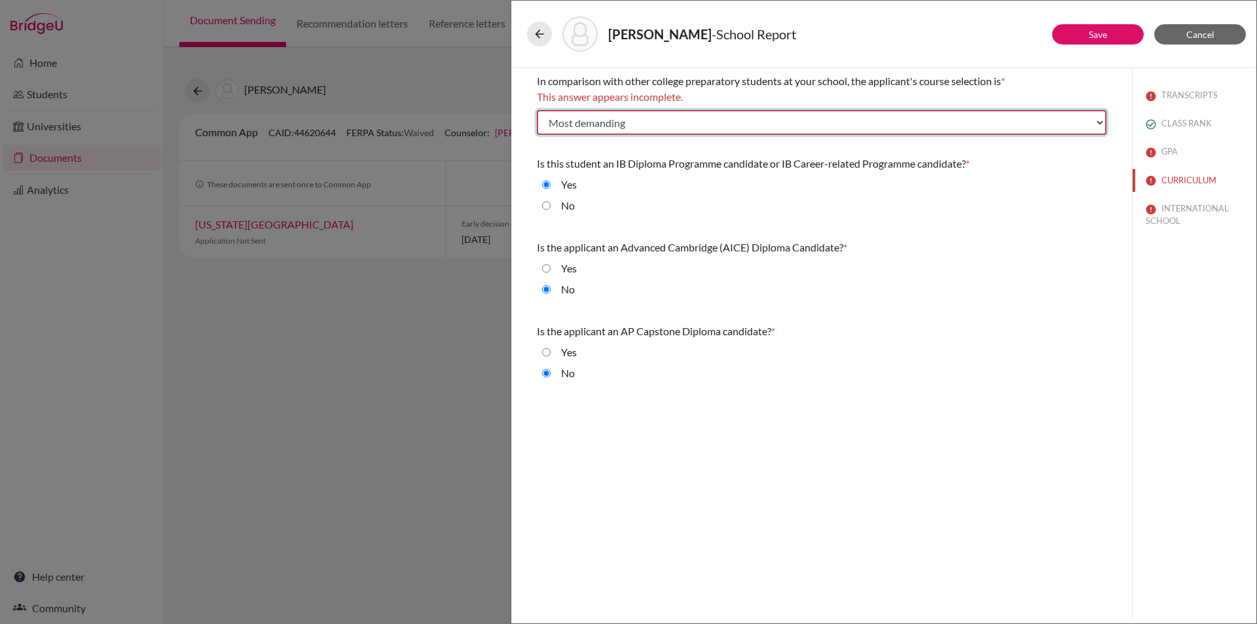
click at [537, 110] on select "Select... Less than demanding Average [PERSON_NAME] Very demanding Most demandi…" at bounding box center [822, 122] width 570 height 25
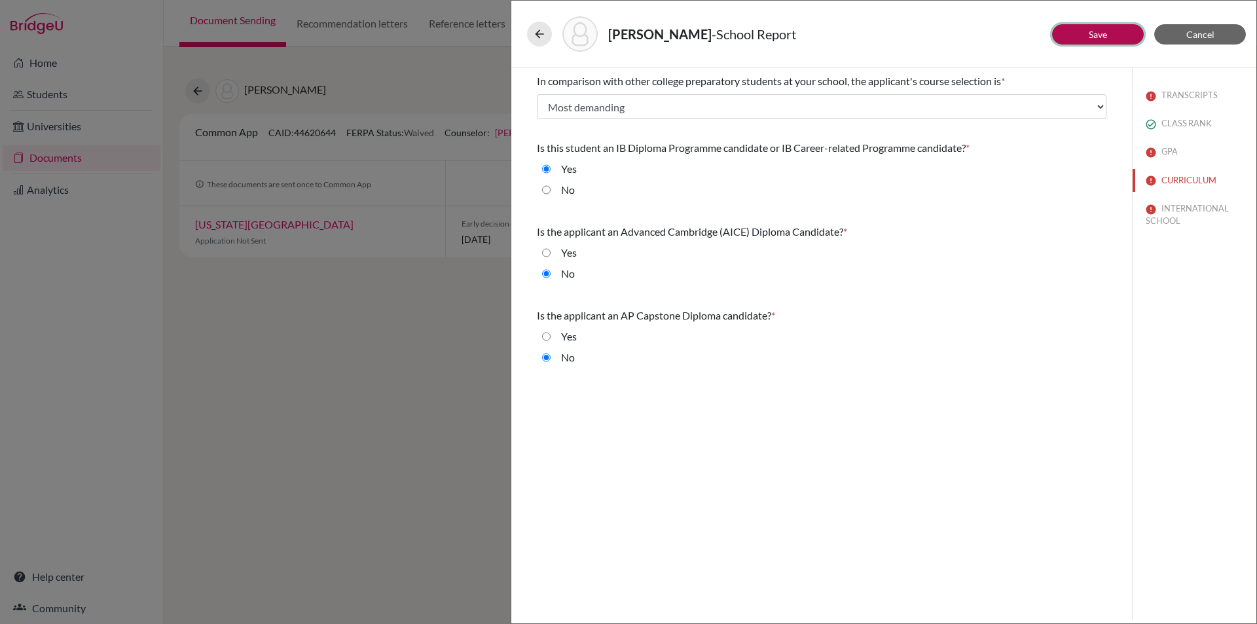
click at [1084, 29] on button "Save" at bounding box center [1098, 34] width 92 height 20
select select "1"
select select "0"
select select "1"
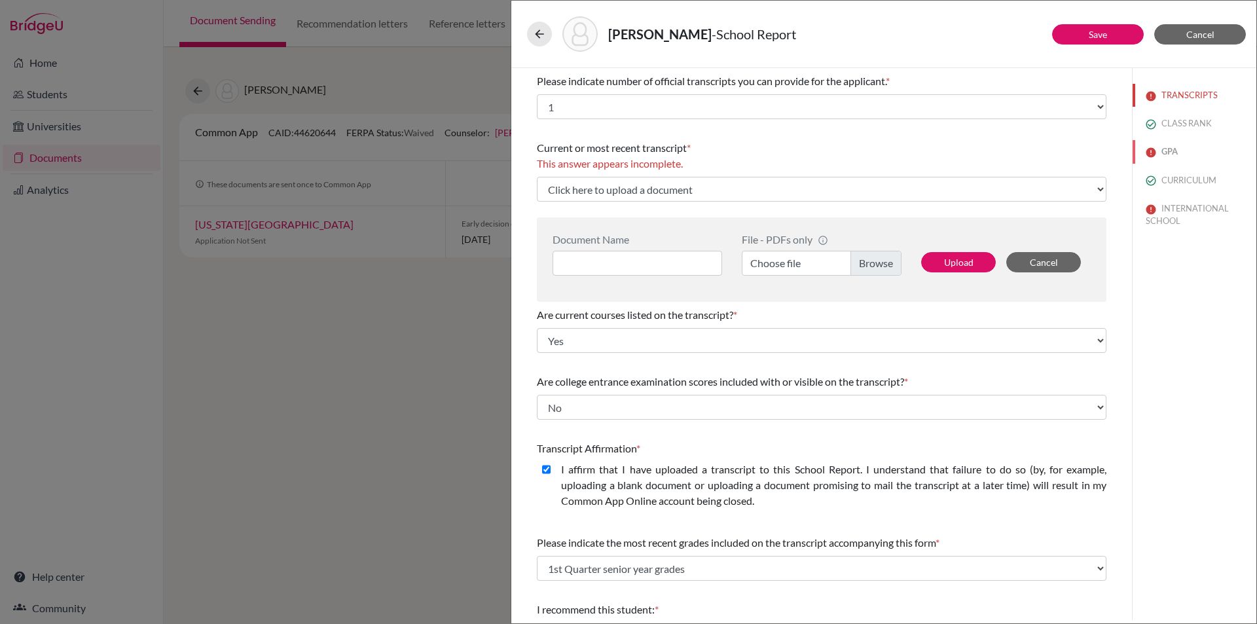
click at [1166, 151] on button "GPA" at bounding box center [1195, 151] width 124 height 23
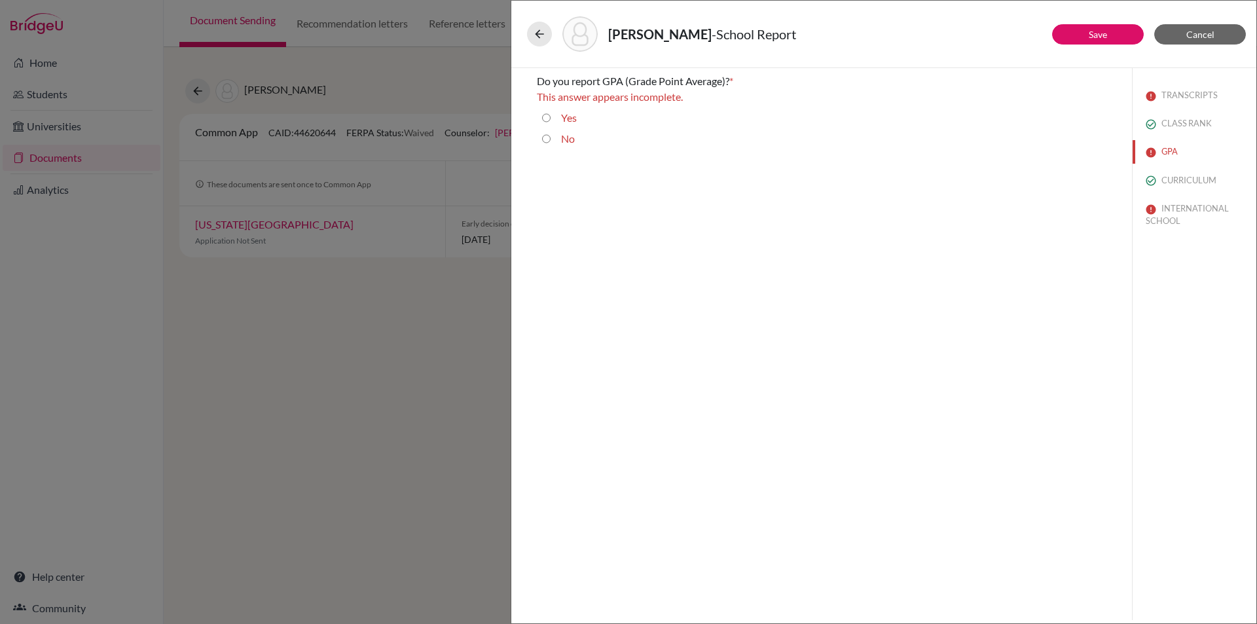
click at [545, 140] on input "No" at bounding box center [546, 139] width 9 height 16
radio input "true"
click at [1106, 31] on link "Save" at bounding box center [1098, 34] width 18 height 11
select select "0"
select select "1"
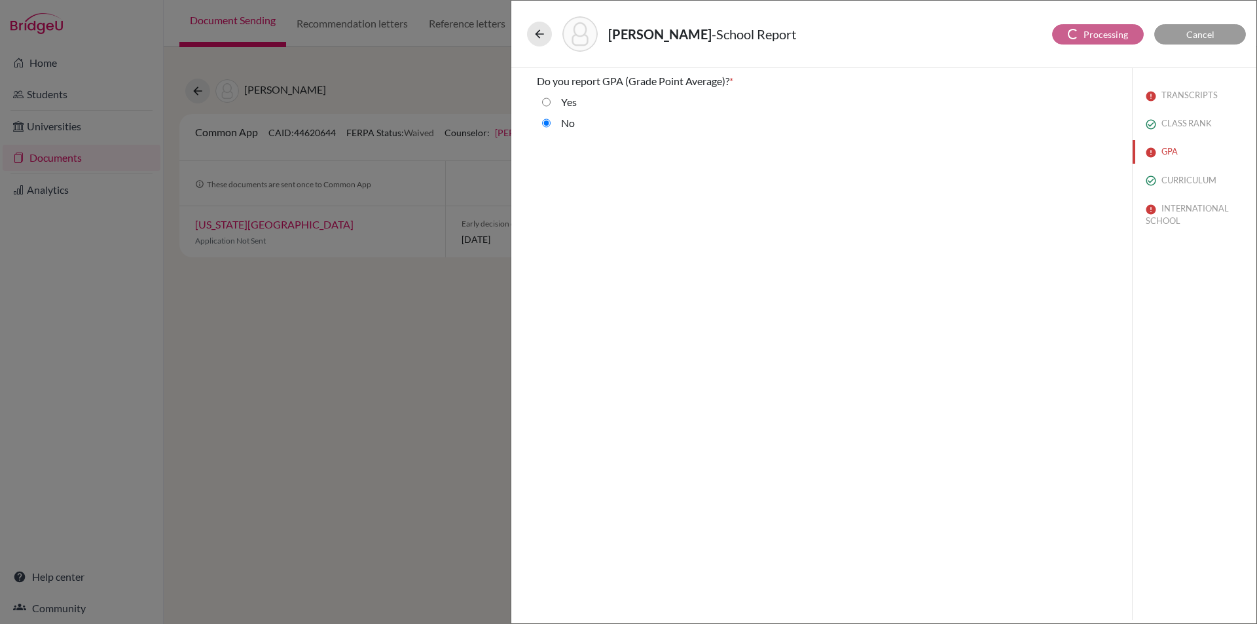
select select "1"
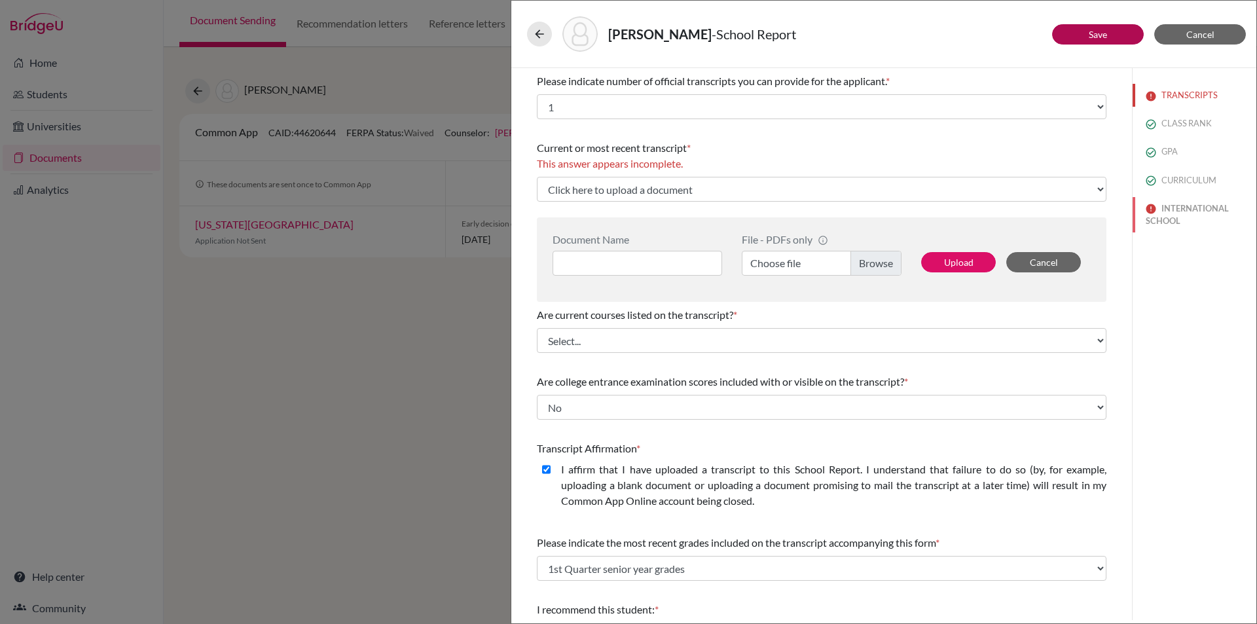
click at [1168, 207] on button "INTERNATIONAL SCHOOL" at bounding box center [1195, 214] width 124 height 35
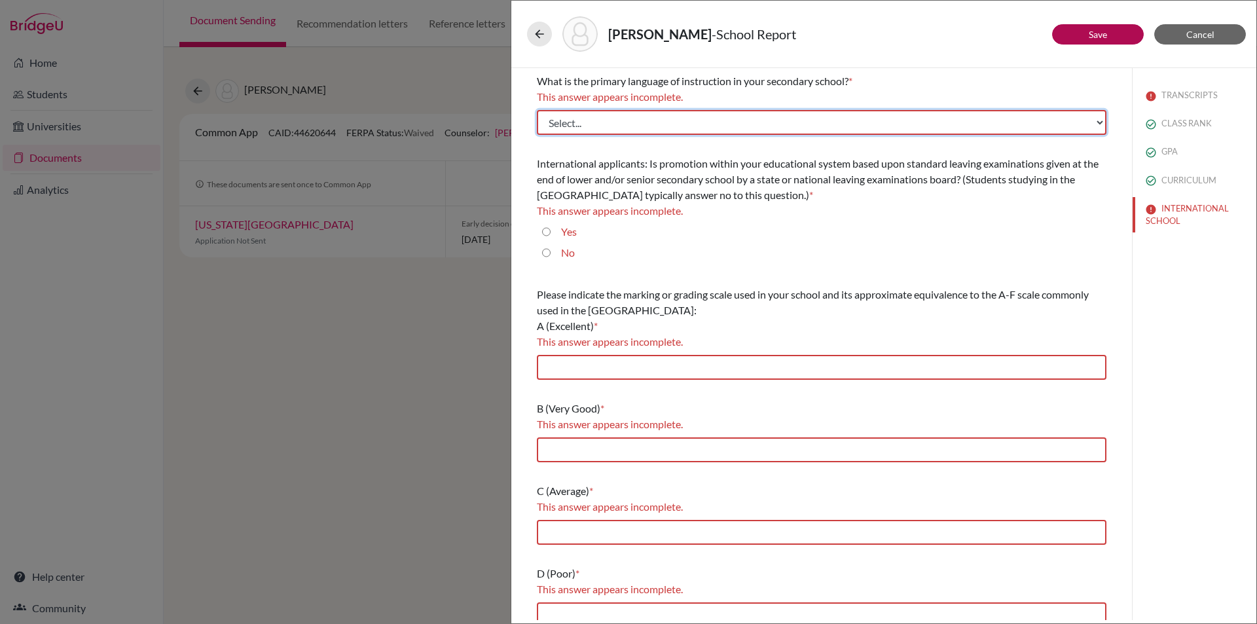
click at [600, 124] on select "Select... Albanian Arabic Armenian Assamese Azerbaijani Belarusian Bengali Bulg…" at bounding box center [822, 122] width 570 height 25
select select "14"
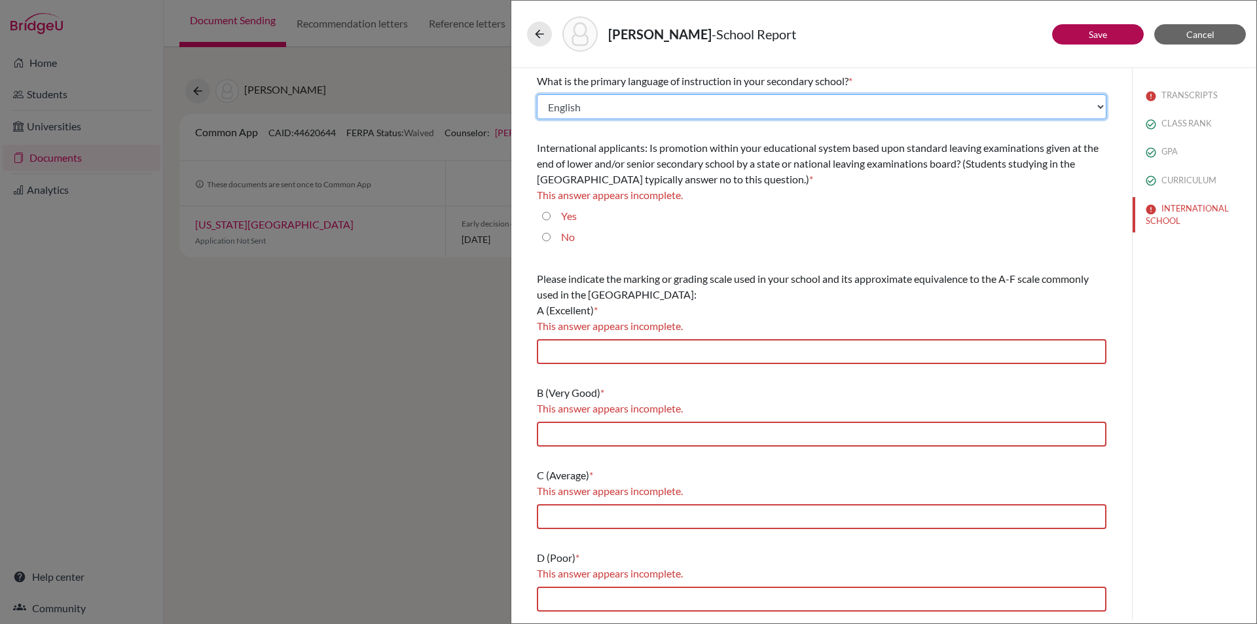
click at [588, 112] on select "Select... Albanian Arabic Armenian Assamese Azerbaijani Belarusian Bengali Bulg…" at bounding box center [822, 106] width 570 height 25
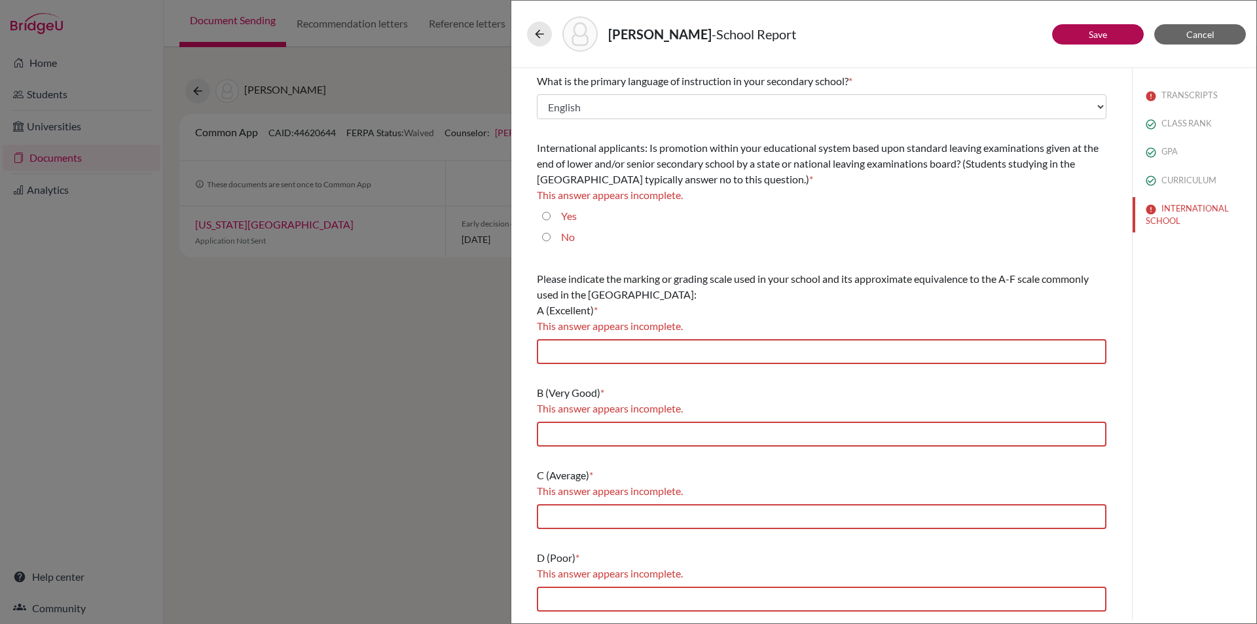
click at [544, 213] on input "Yes" at bounding box center [546, 216] width 9 height 16
radio input "true"
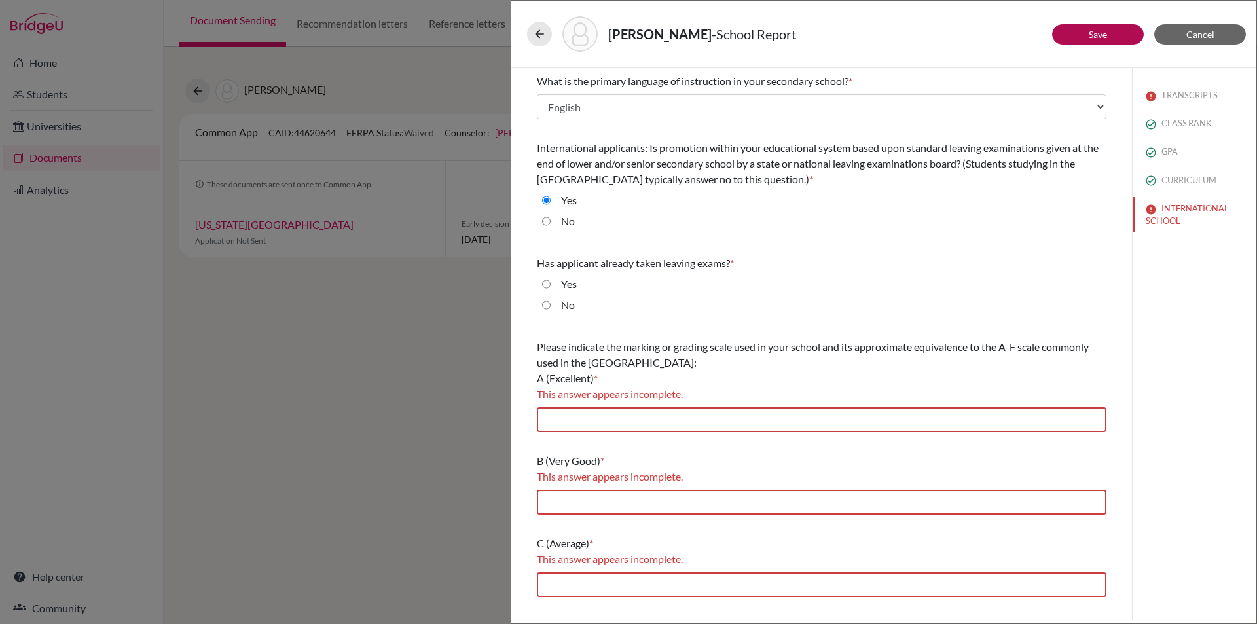
click at [543, 301] on input "No" at bounding box center [546, 305] width 9 height 16
radio input "true"
click at [586, 423] on input "text" at bounding box center [822, 419] width 570 height 25
type input "7"
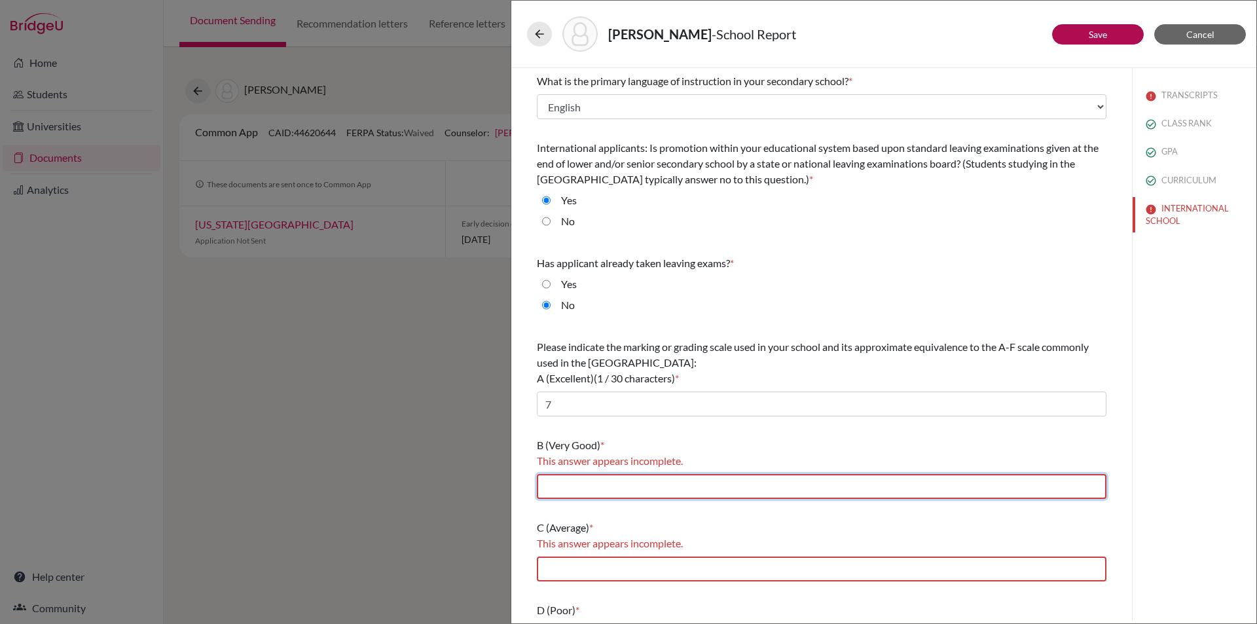
click at [594, 490] on input "text" at bounding box center [822, 486] width 570 height 25
type input "6,5"
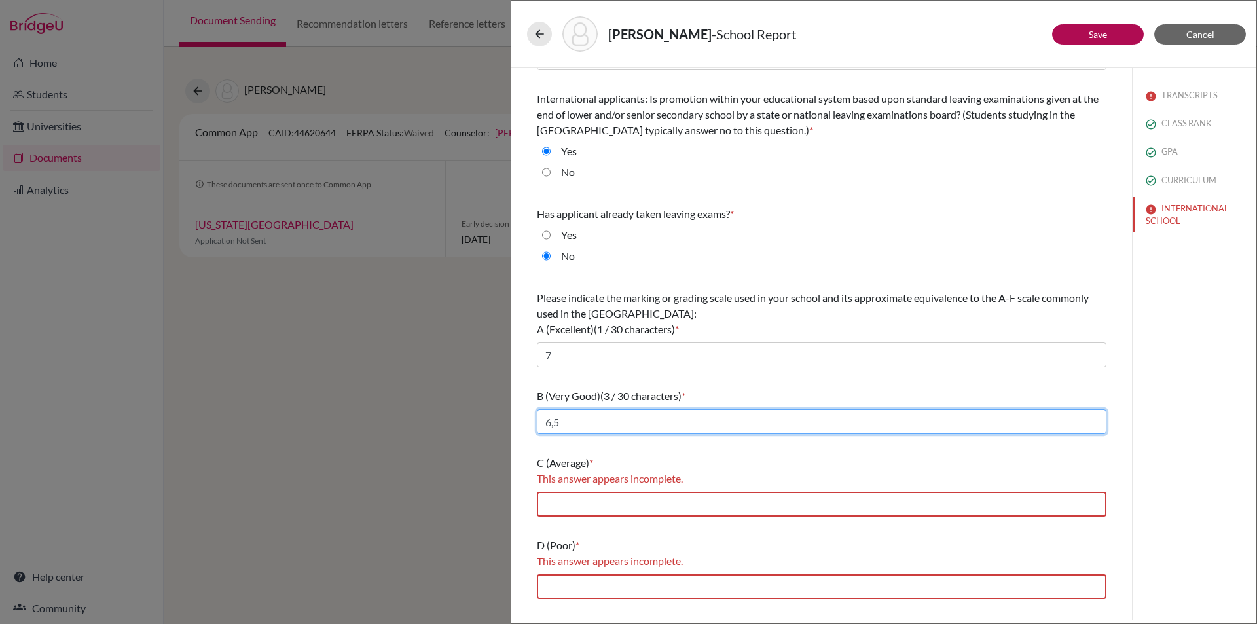
scroll to position [116, 0]
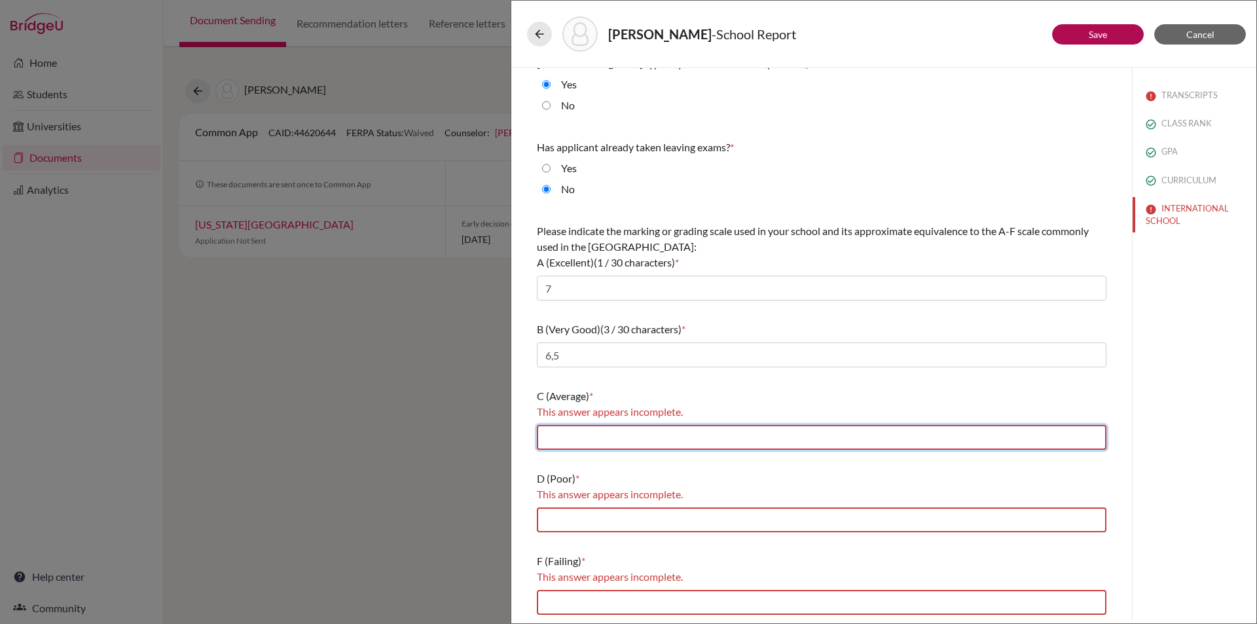
click at [569, 437] on input "text" at bounding box center [822, 437] width 570 height 25
type input "4"
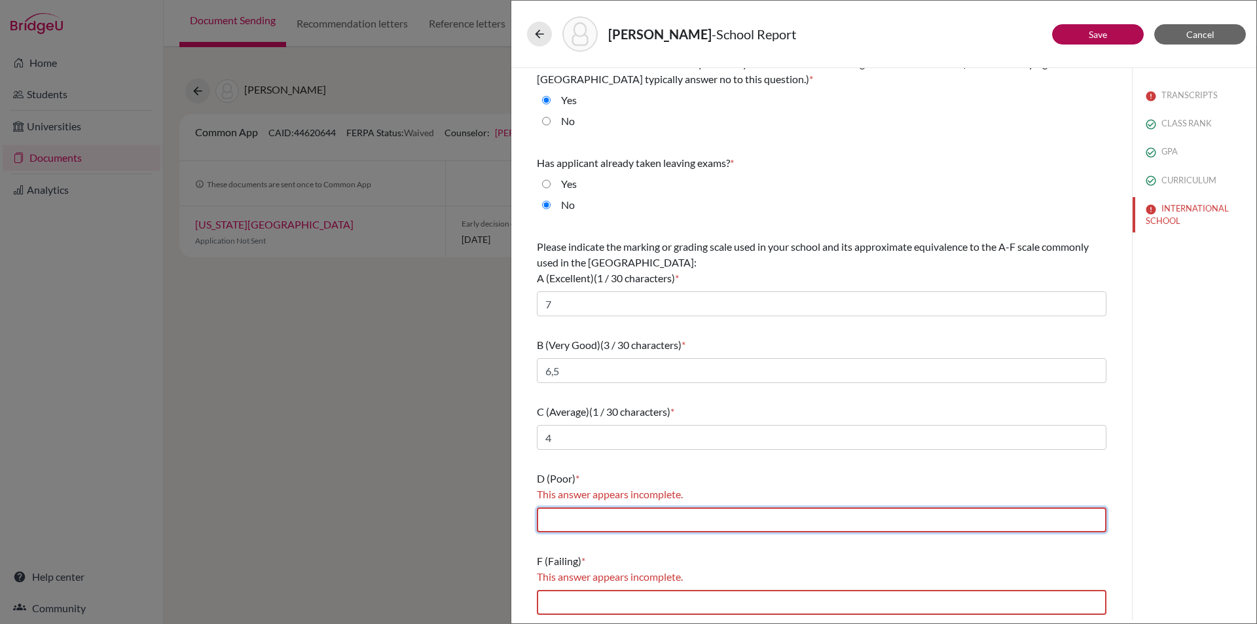
drag, startPoint x: 569, startPoint y: 515, endPoint x: 576, endPoint y: 513, distance: 6.7
click at [569, 515] on input "text" at bounding box center [822, 519] width 570 height 25
type input "3"
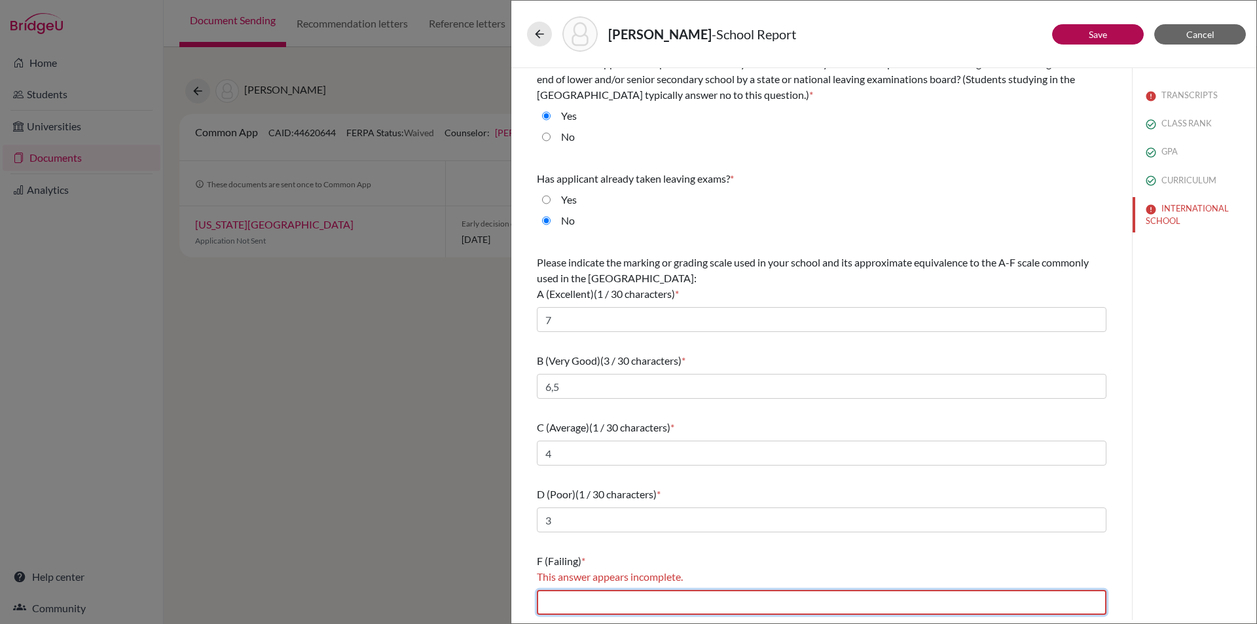
drag, startPoint x: 567, startPoint y: 604, endPoint x: 574, endPoint y: 600, distance: 7.6
click at [567, 604] on input "text" at bounding box center [822, 602] width 570 height 25
type input "2,1"
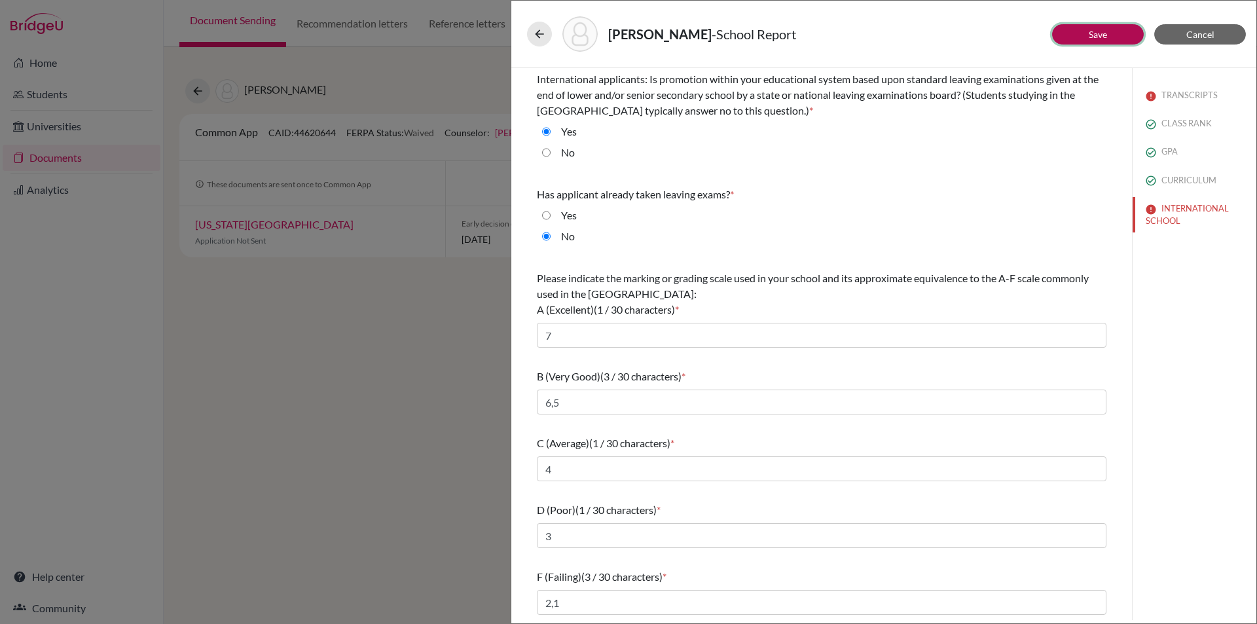
click at [1107, 33] on link "Save" at bounding box center [1098, 34] width 18 height 11
select select "1"
select select "0"
select select "1"
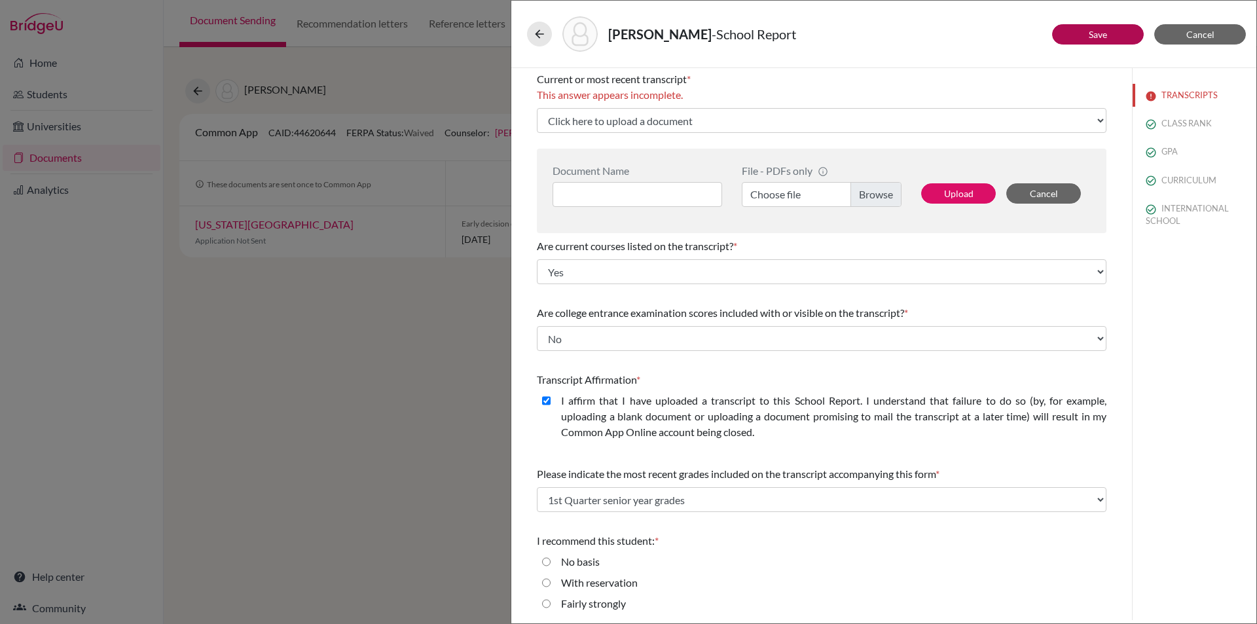
scroll to position [113, 0]
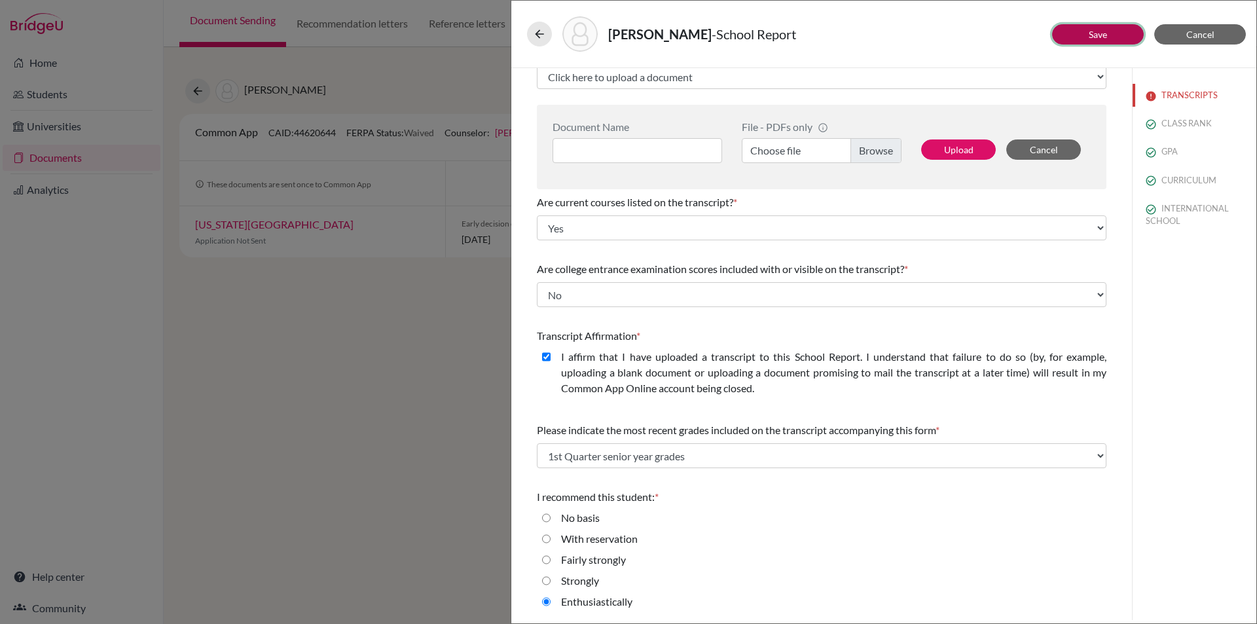
click at [1120, 31] on button "Save" at bounding box center [1098, 34] width 92 height 20
click at [1197, 39] on span "Cancel" at bounding box center [1201, 34] width 28 height 11
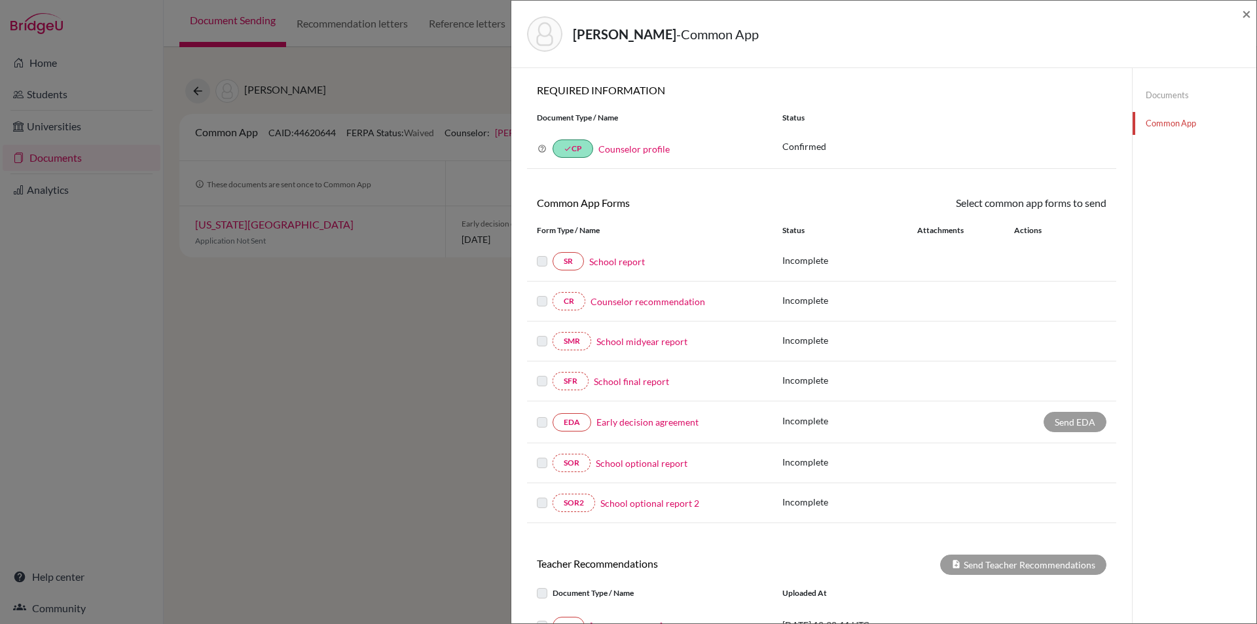
click at [624, 259] on link "School report" at bounding box center [617, 262] width 56 height 14
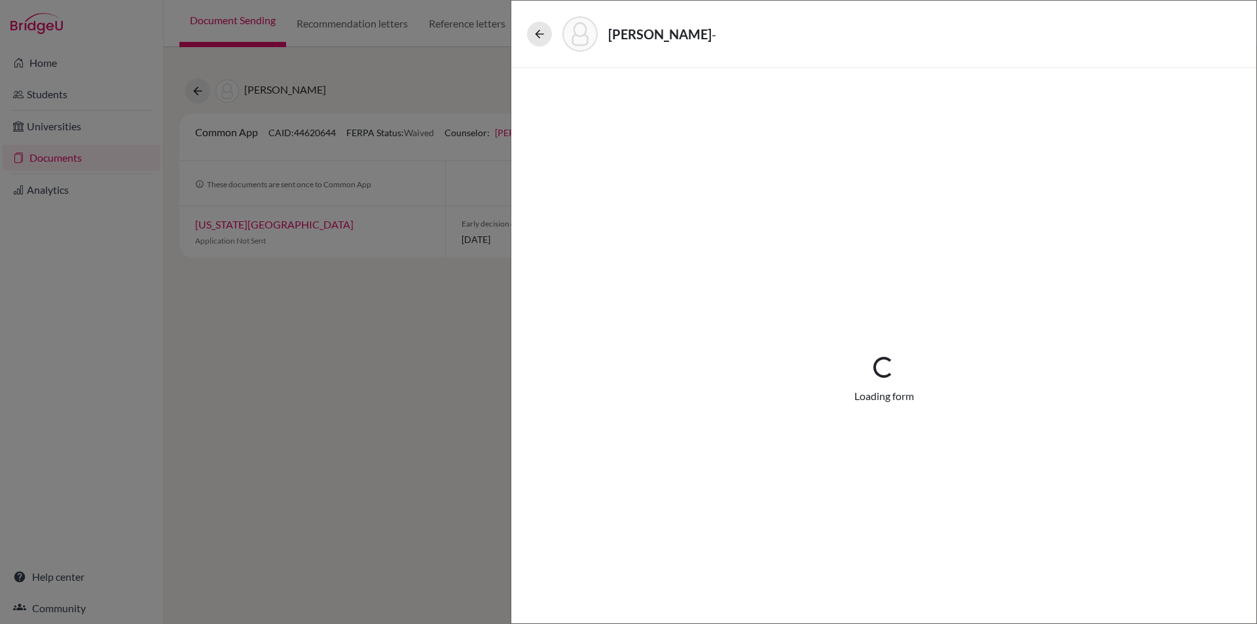
select select "1"
select select "0"
select select "1"
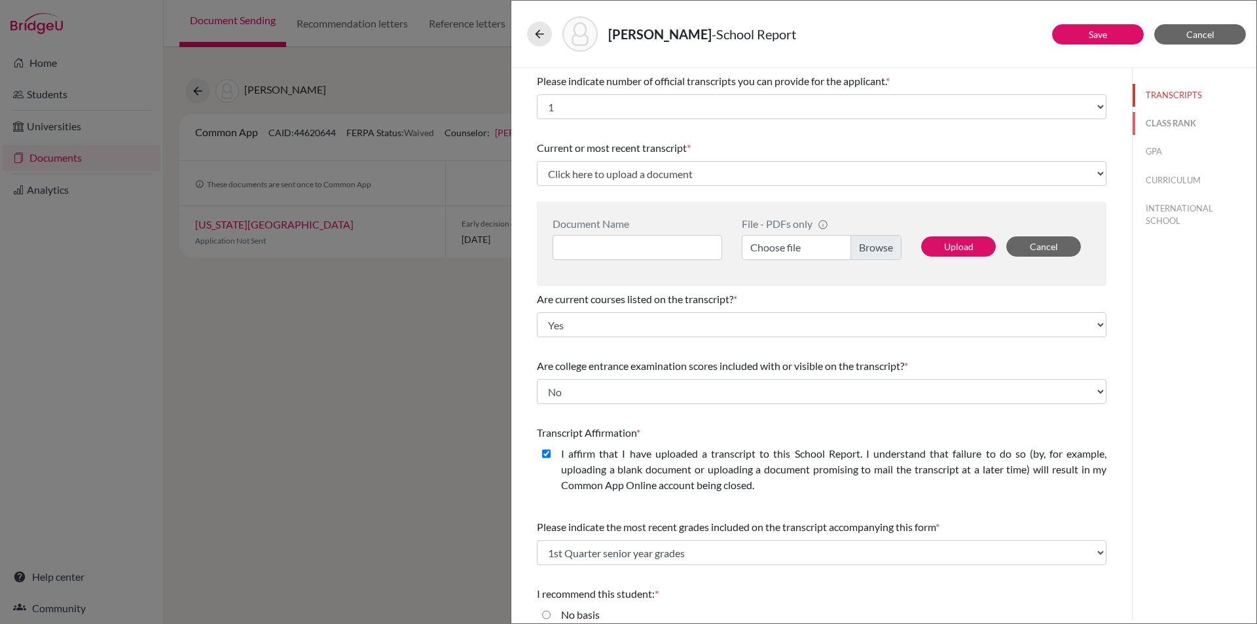
click at [1185, 117] on button "CLASS RANK" at bounding box center [1195, 123] width 124 height 23
select select "5"
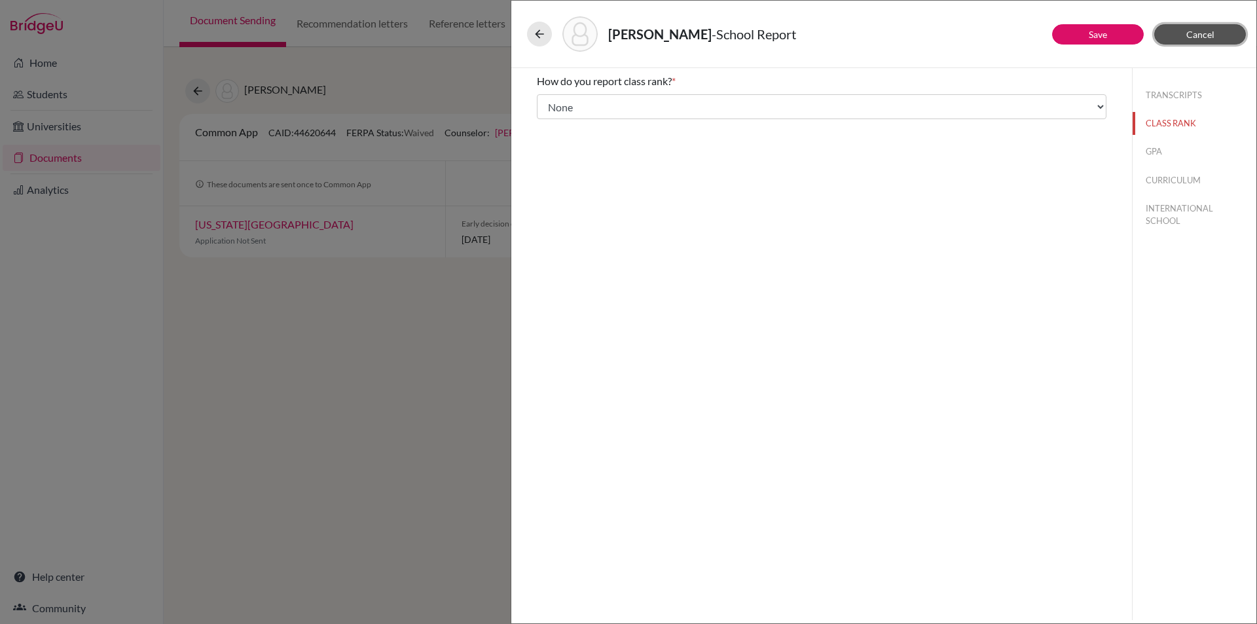
click at [1208, 35] on span "Cancel" at bounding box center [1201, 34] width 28 height 11
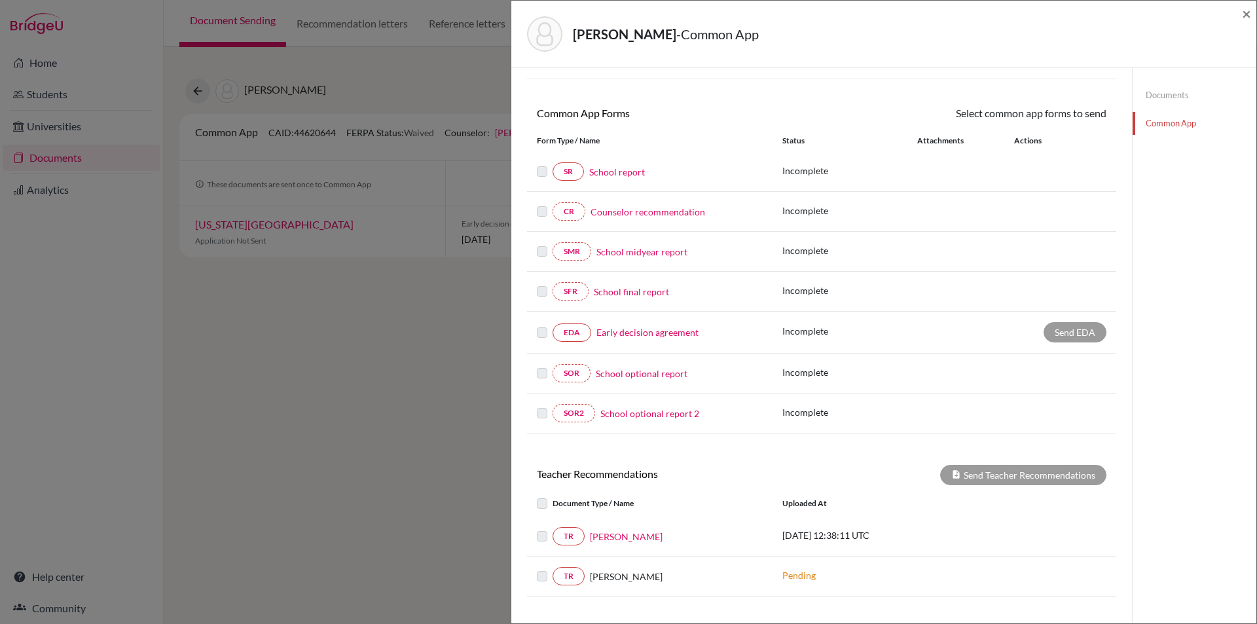
scroll to position [204, 0]
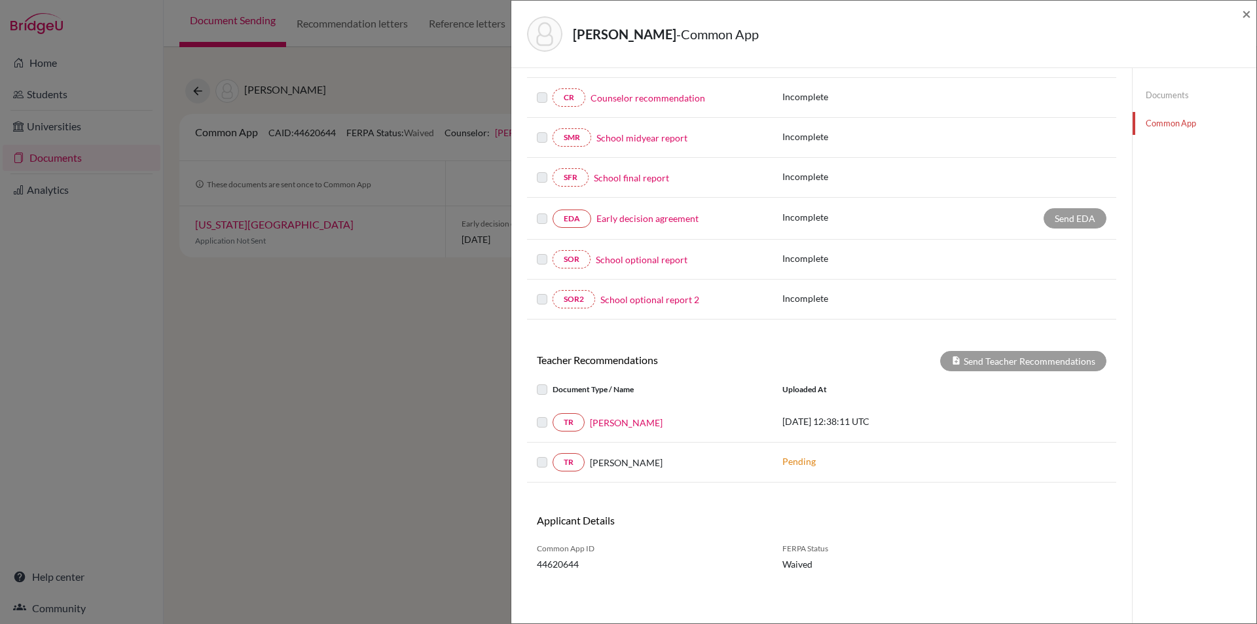
click at [629, 101] on link "Counselor recommendation" at bounding box center [648, 98] width 115 height 14
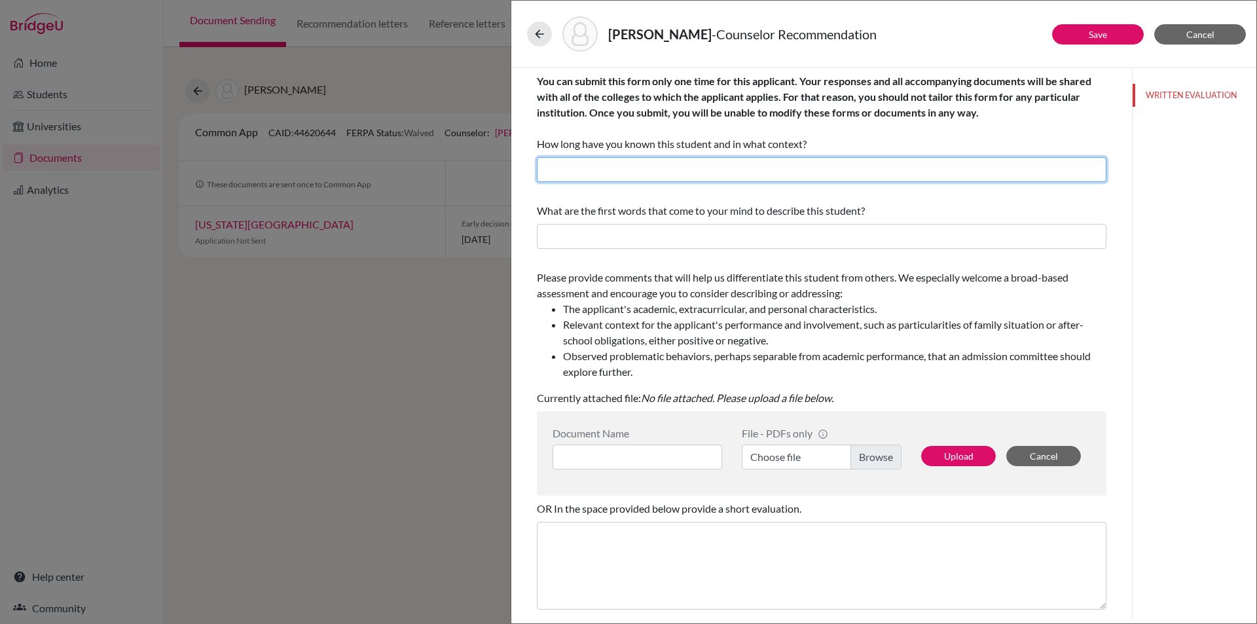
click at [606, 162] on input "text" at bounding box center [822, 169] width 570 height 25
type input "Since [DATE] as her university counsellor"
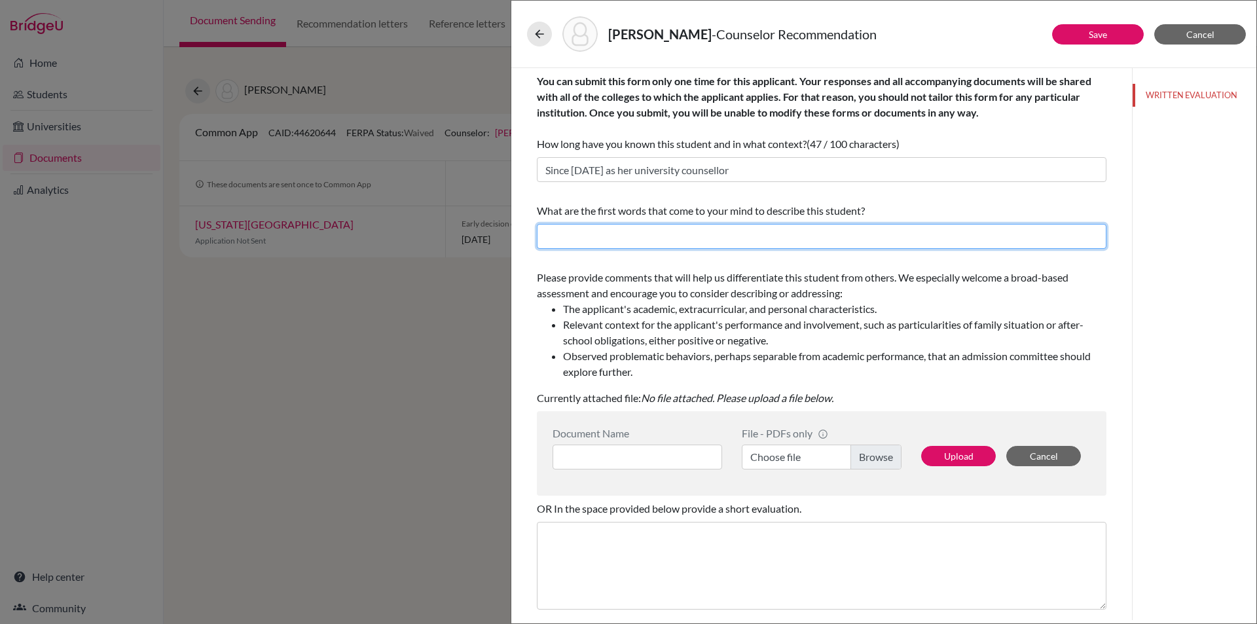
drag, startPoint x: 591, startPoint y: 231, endPoint x: 587, endPoint y: 239, distance: 8.5
click at [591, 231] on input "text" at bounding box center [822, 236] width 570 height 25
type input "Inquisitive, organized, mature"
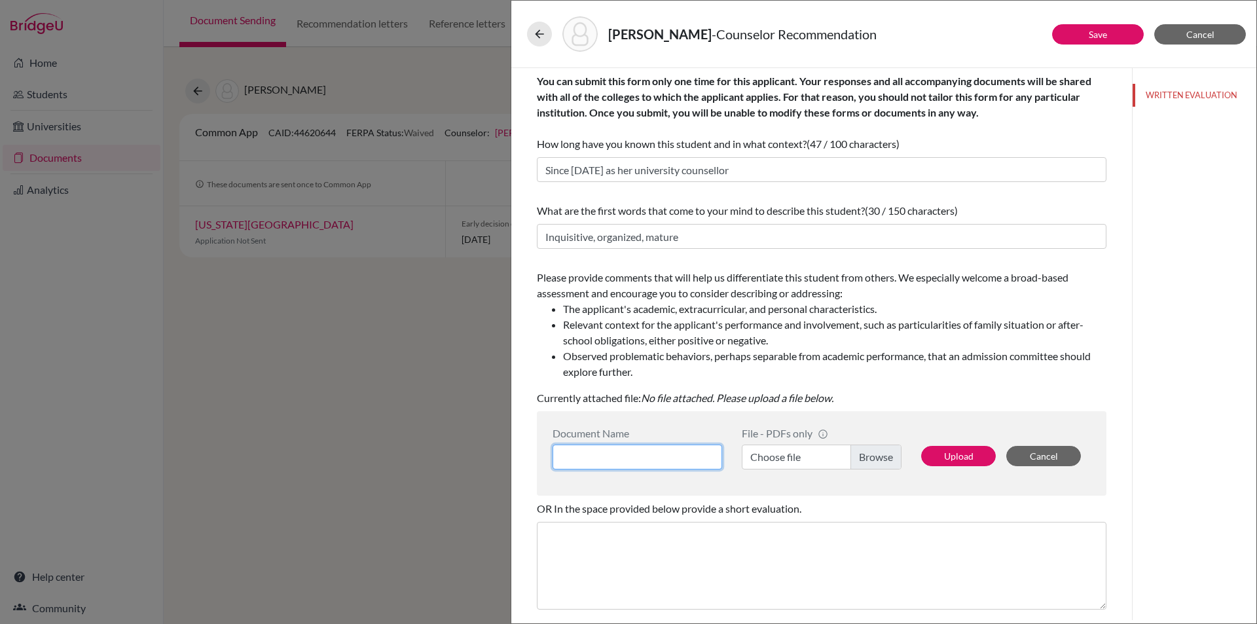
click at [623, 456] on input at bounding box center [638, 457] width 170 height 25
click at [624, 456] on input at bounding box center [638, 457] width 170 height 25
click at [864, 456] on label "Choose file" at bounding box center [822, 457] width 160 height 25
click at [864, 456] on input "Choose file" at bounding box center [822, 457] width 160 height 25
click at [944, 457] on button "Upload" at bounding box center [958, 456] width 75 height 20
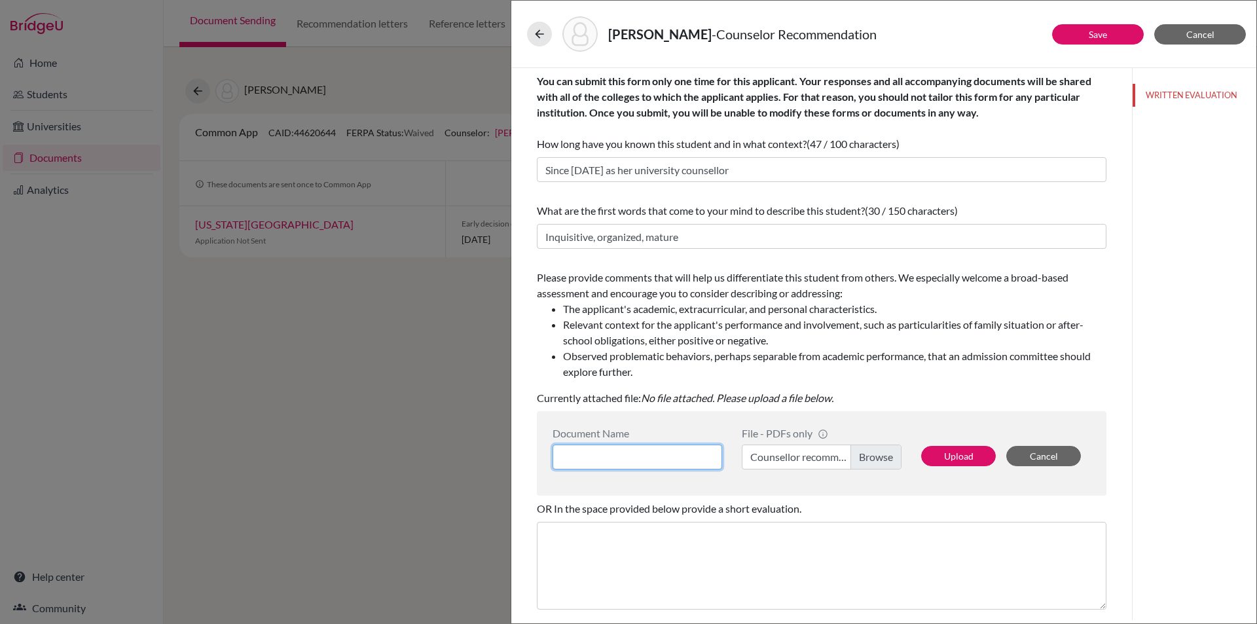
click at [638, 450] on input at bounding box center [638, 457] width 170 height 25
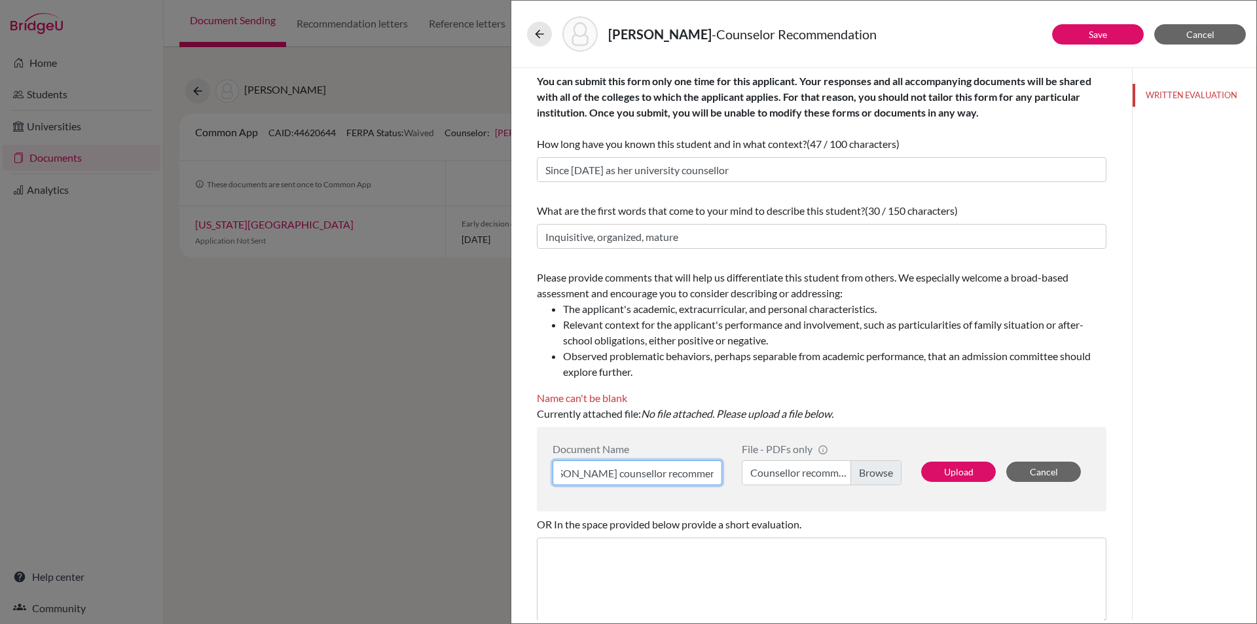
scroll to position [0, 28]
type input "[PERSON_NAME] counsellor recommendation"
click at [934, 470] on button "Upload" at bounding box center [958, 472] width 75 height 20
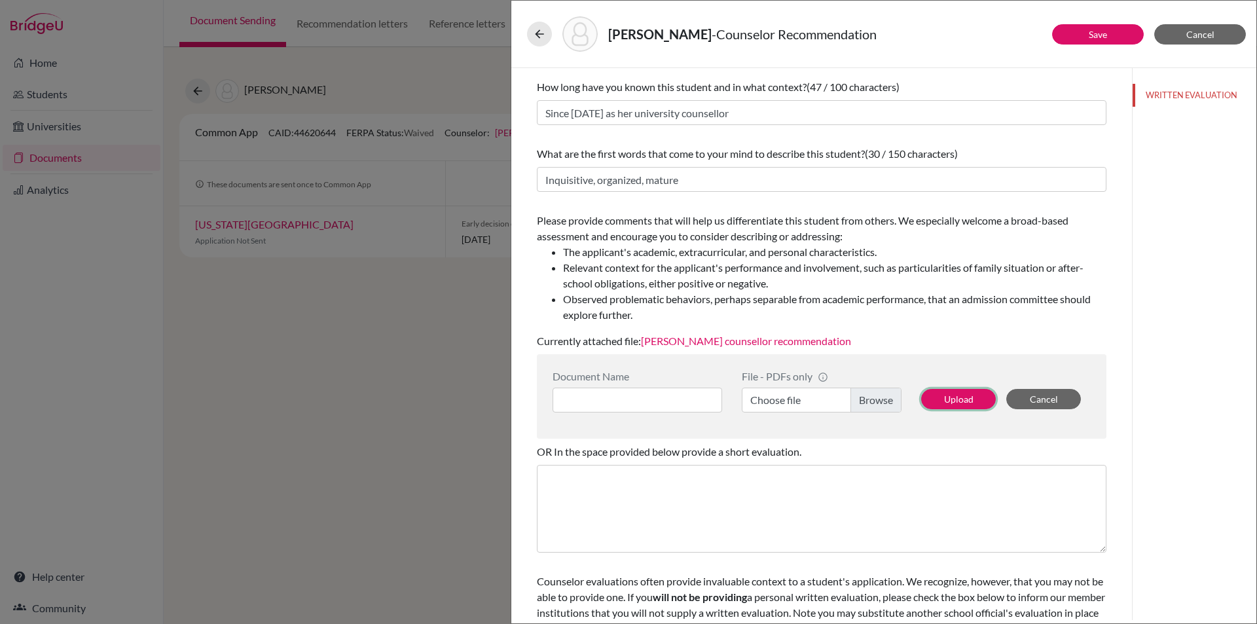
scroll to position [105, 0]
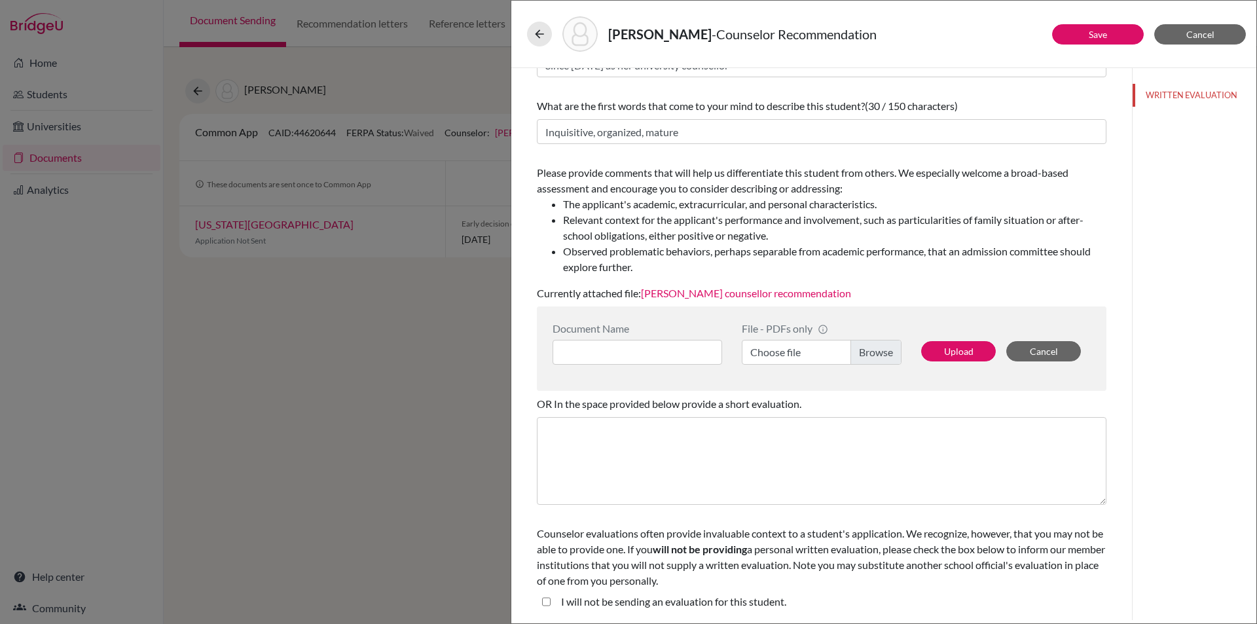
click at [1106, 21] on div "[PERSON_NAME] - Counselor Recommendation" at bounding box center [884, 33] width 714 height 35
click at [1097, 32] on link "Save" at bounding box center [1098, 34] width 18 height 11
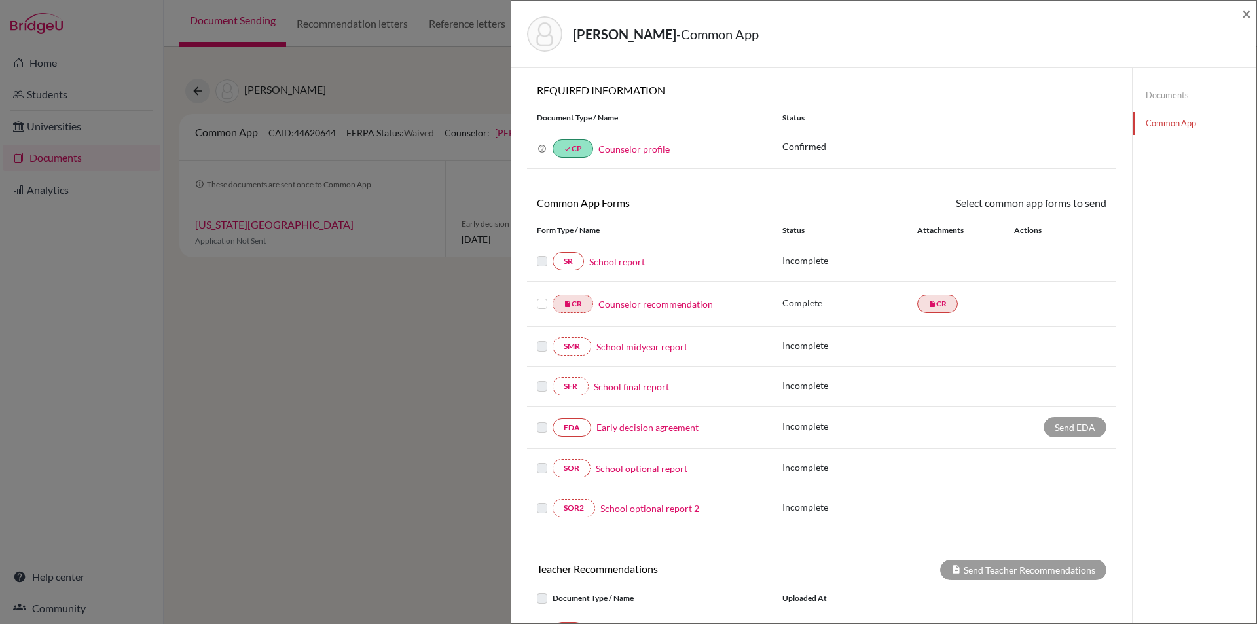
click at [544, 296] on label at bounding box center [542, 296] width 10 height 0
click at [0, 0] on input "checkbox" at bounding box center [0, 0] width 0 height 0
click at [540, 297] on label at bounding box center [542, 297] width 10 height 0
click at [0, 0] on input "checkbox" at bounding box center [0, 0] width 0 height 0
click at [621, 258] on link "School report" at bounding box center [617, 262] width 56 height 14
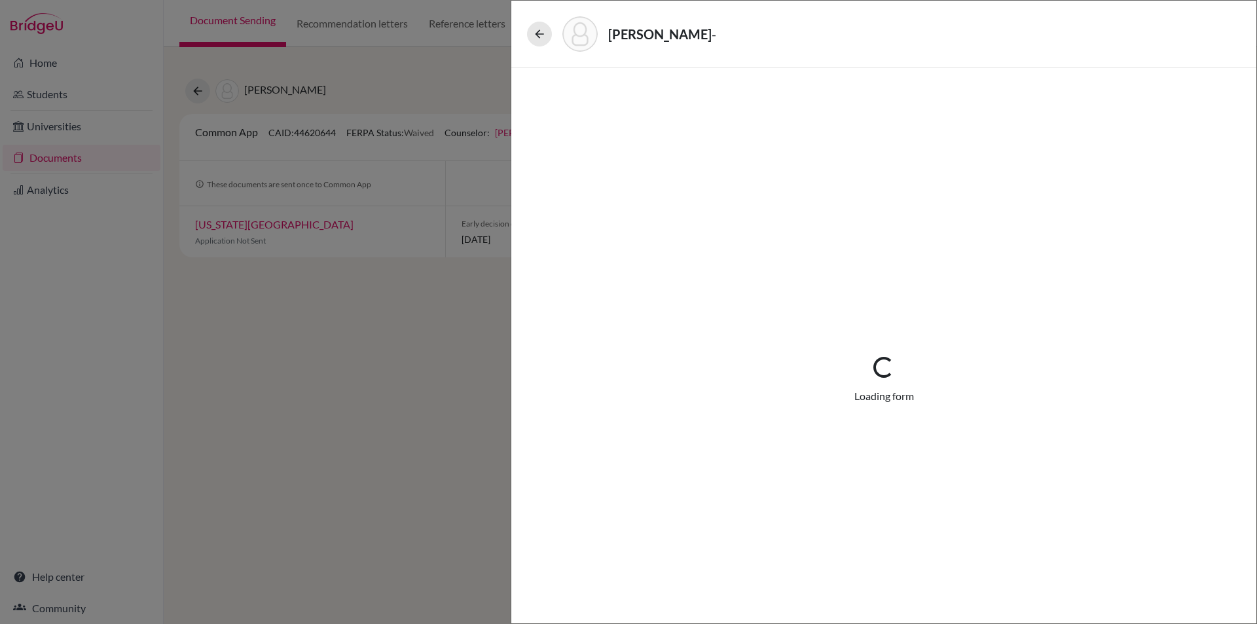
select select "1"
select select "0"
select select "1"
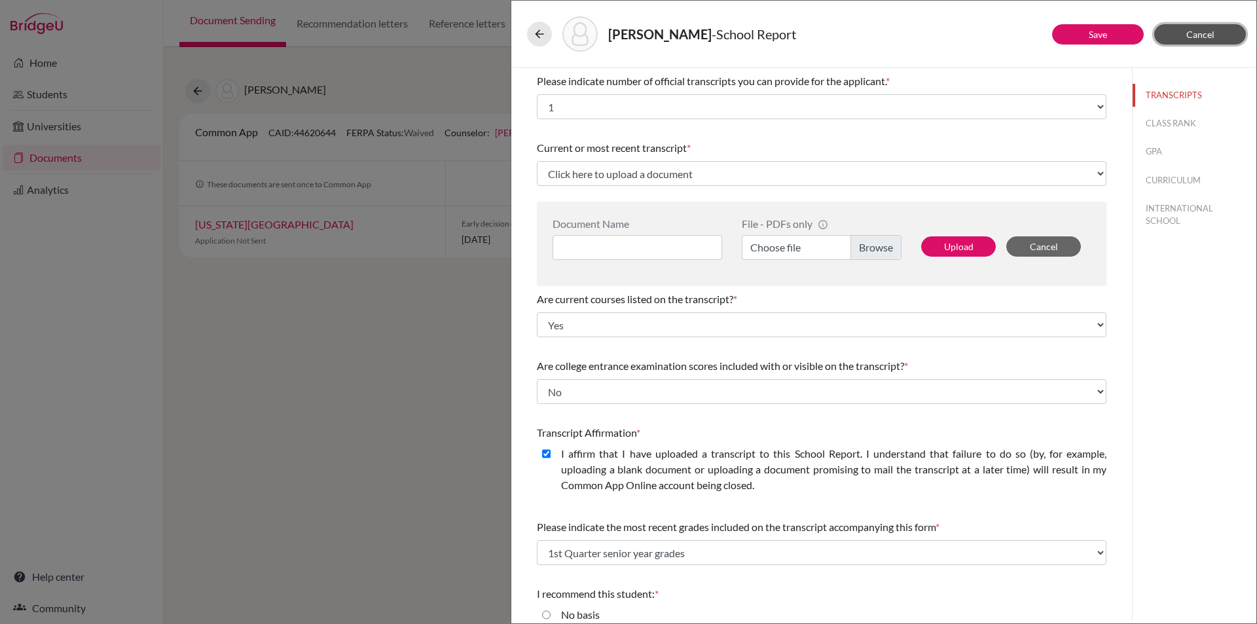
click at [1202, 27] on button "Cancel" at bounding box center [1200, 34] width 92 height 20
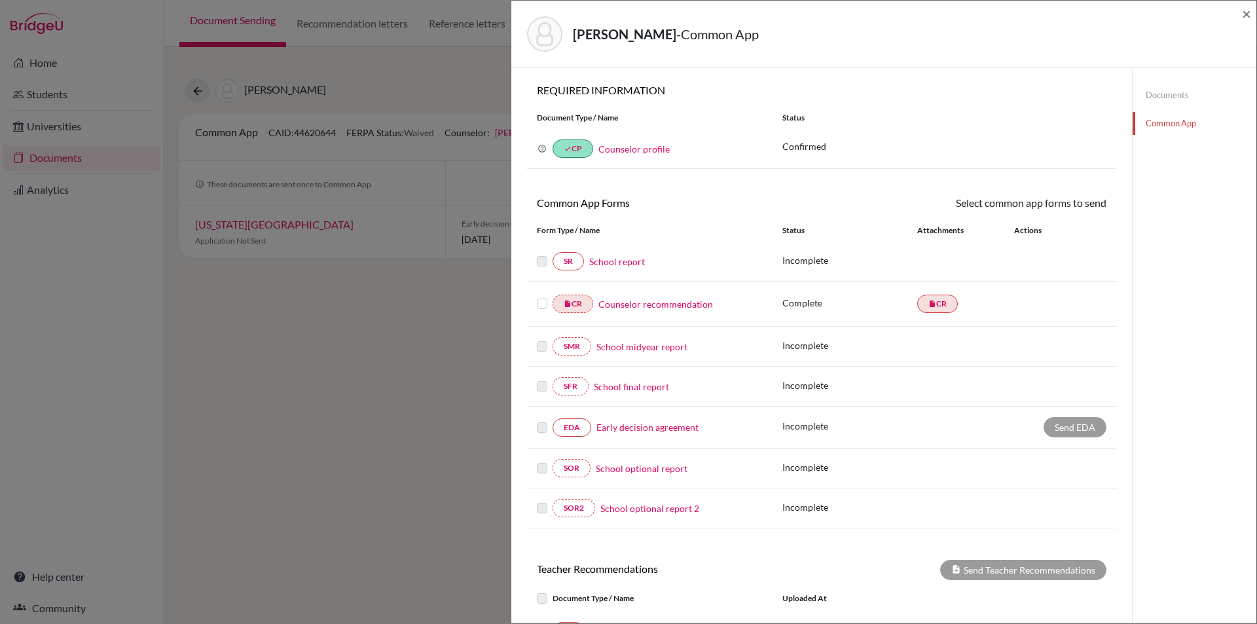
click at [1169, 95] on link "Documents" at bounding box center [1195, 95] width 124 height 23
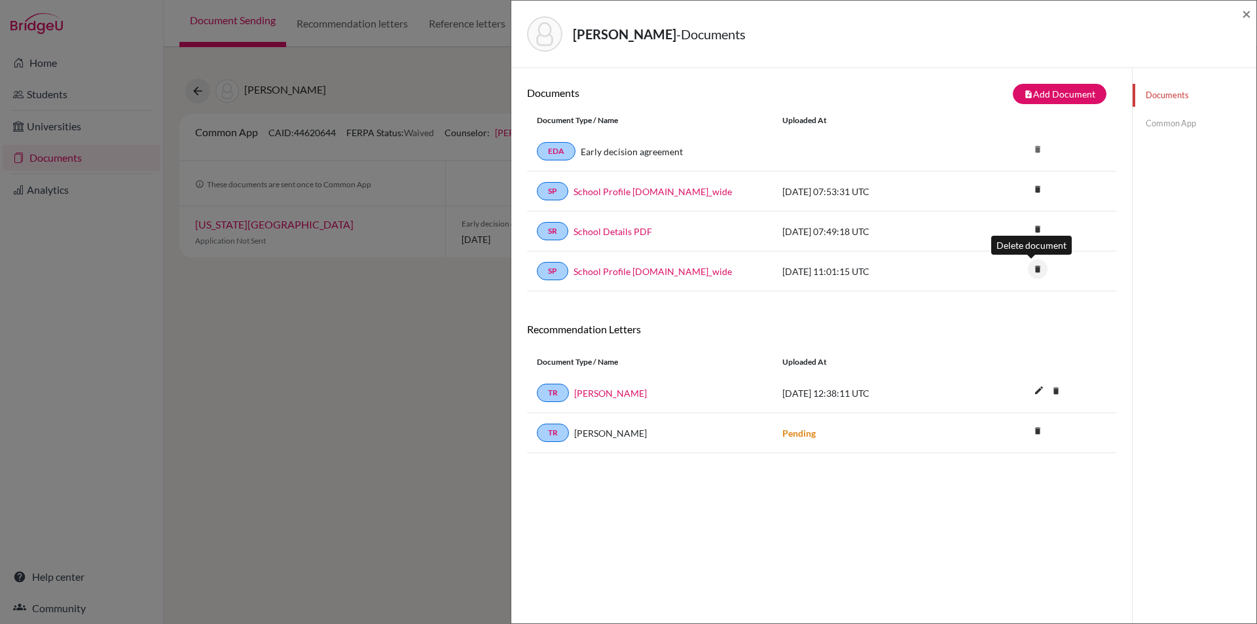
click at [1028, 267] on icon "delete" at bounding box center [1038, 269] width 20 height 20
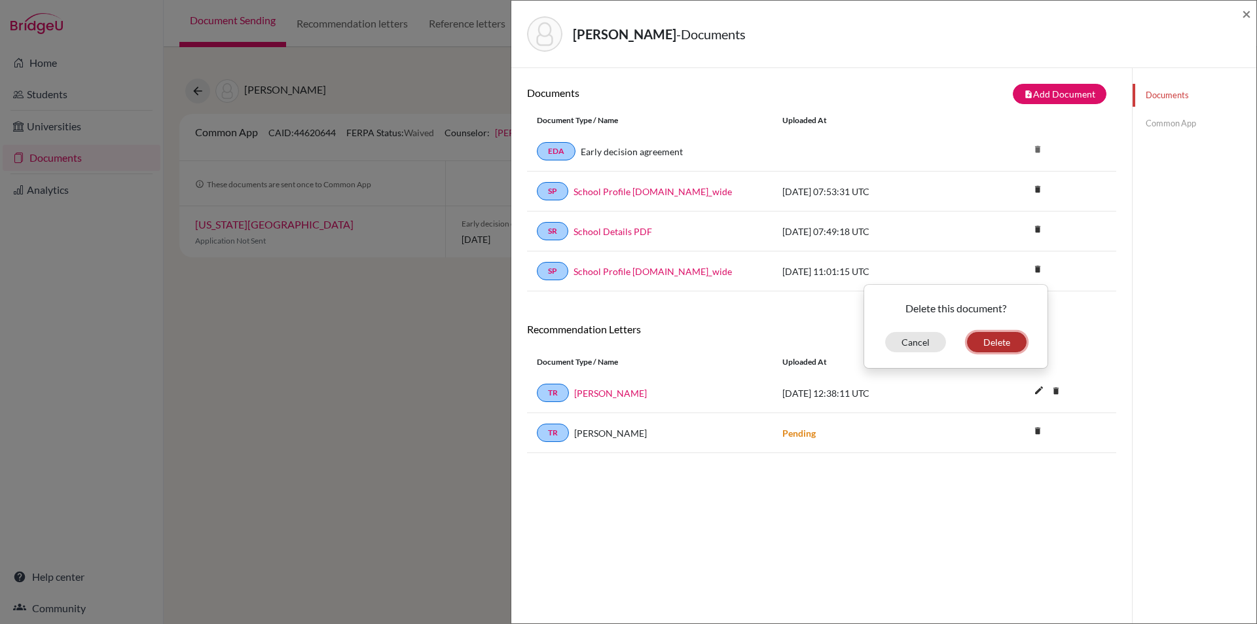
click at [984, 337] on button "Delete" at bounding box center [997, 342] width 60 height 20
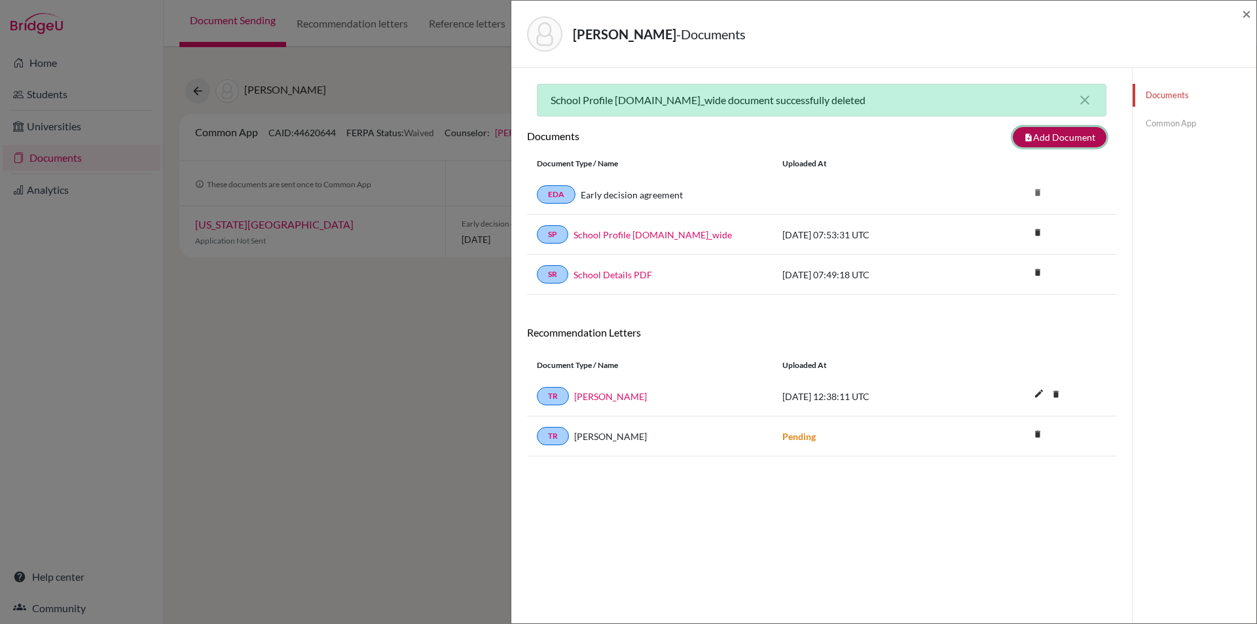
click at [1052, 138] on button "note_add Add Document" at bounding box center [1060, 137] width 94 height 20
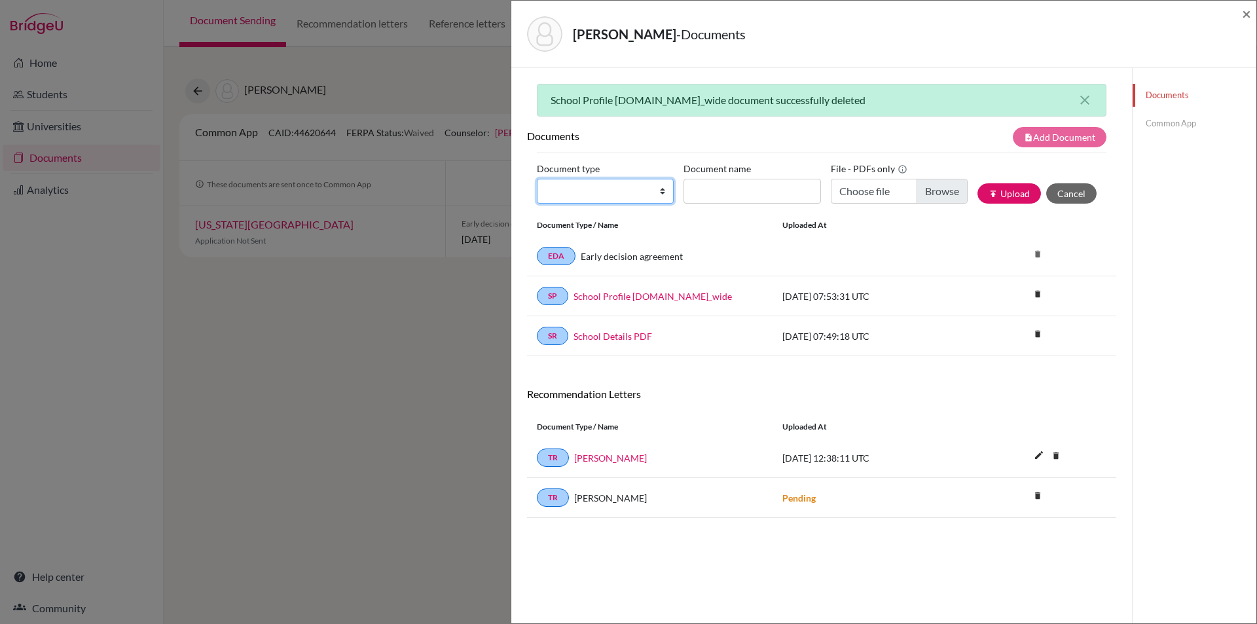
click at [633, 191] on select "Change explanation for Common App reports Counselor recommendation Internationa…" at bounding box center [605, 191] width 137 height 25
select select "2"
click at [537, 179] on select "Change explanation for Common App reports Counselor recommendation Internationa…" at bounding box center [605, 191] width 137 height 25
click at [754, 194] on input "Document name" at bounding box center [752, 191] width 137 height 25
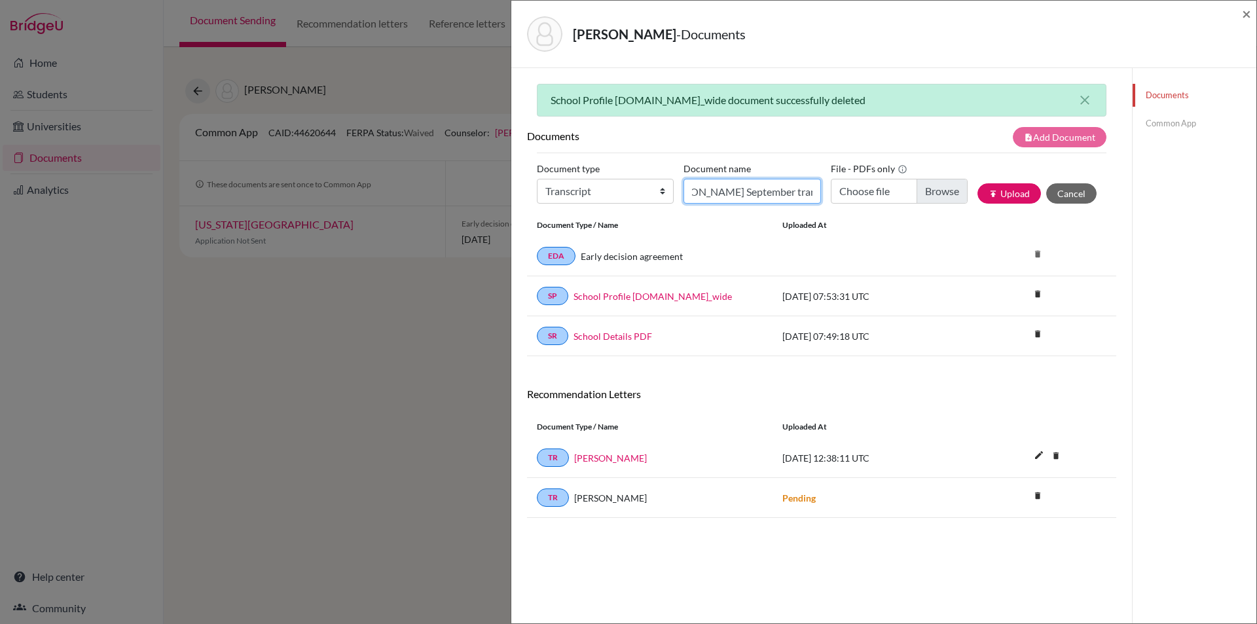
type input "[PERSON_NAME] September transcript"
click at [942, 194] on input "Choose file" at bounding box center [899, 191] width 137 height 25
type input "C:\fakepath\[PERSON_NAME] transcript [DATE].pdf"
click at [1004, 189] on button "publish Upload" at bounding box center [1010, 193] width 64 height 20
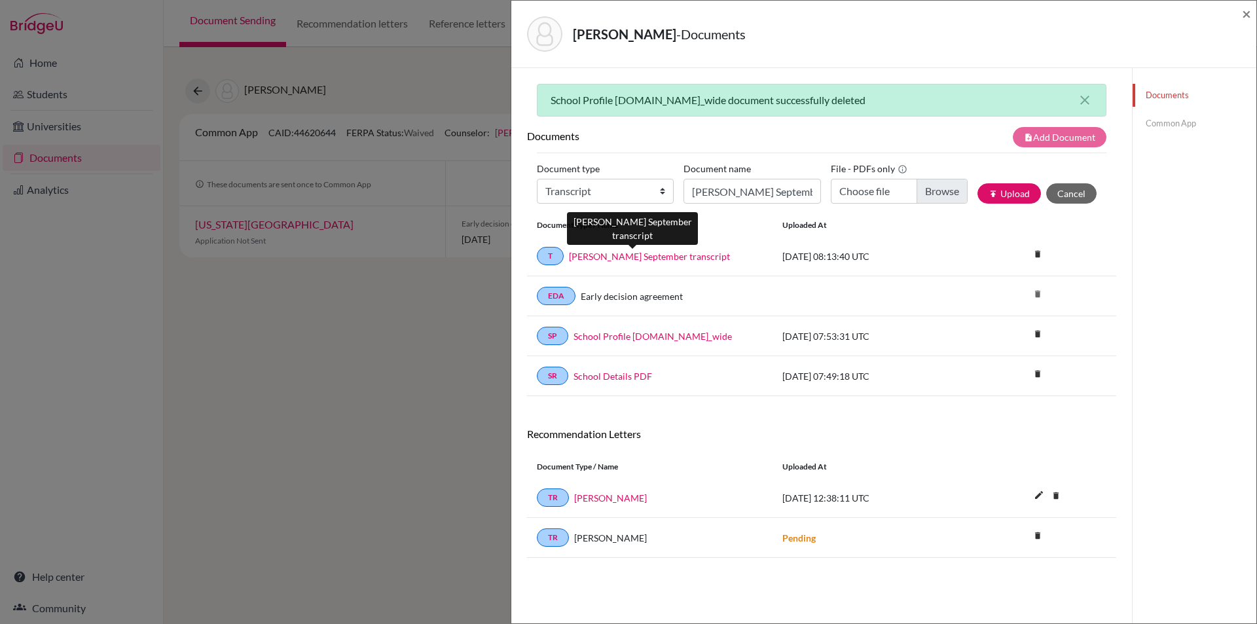
click at [682, 253] on link "[PERSON_NAME] September transcript" at bounding box center [649, 256] width 161 height 14
click at [1172, 121] on link "Common App" at bounding box center [1195, 123] width 124 height 23
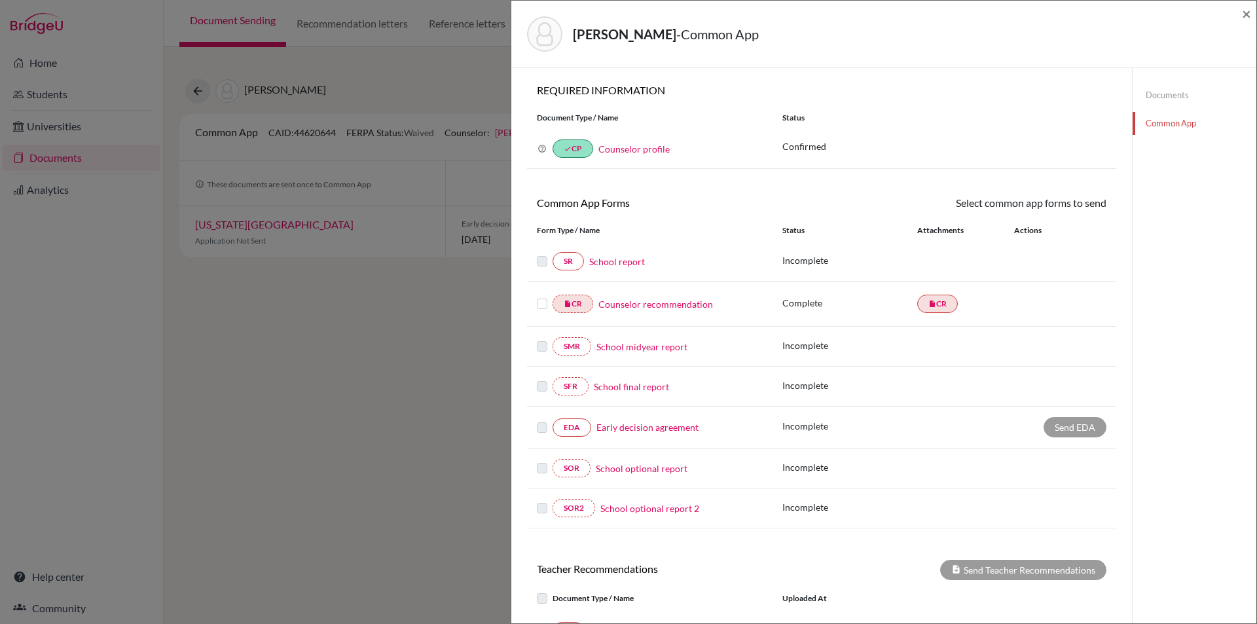
click at [616, 259] on link "School report" at bounding box center [617, 262] width 56 height 14
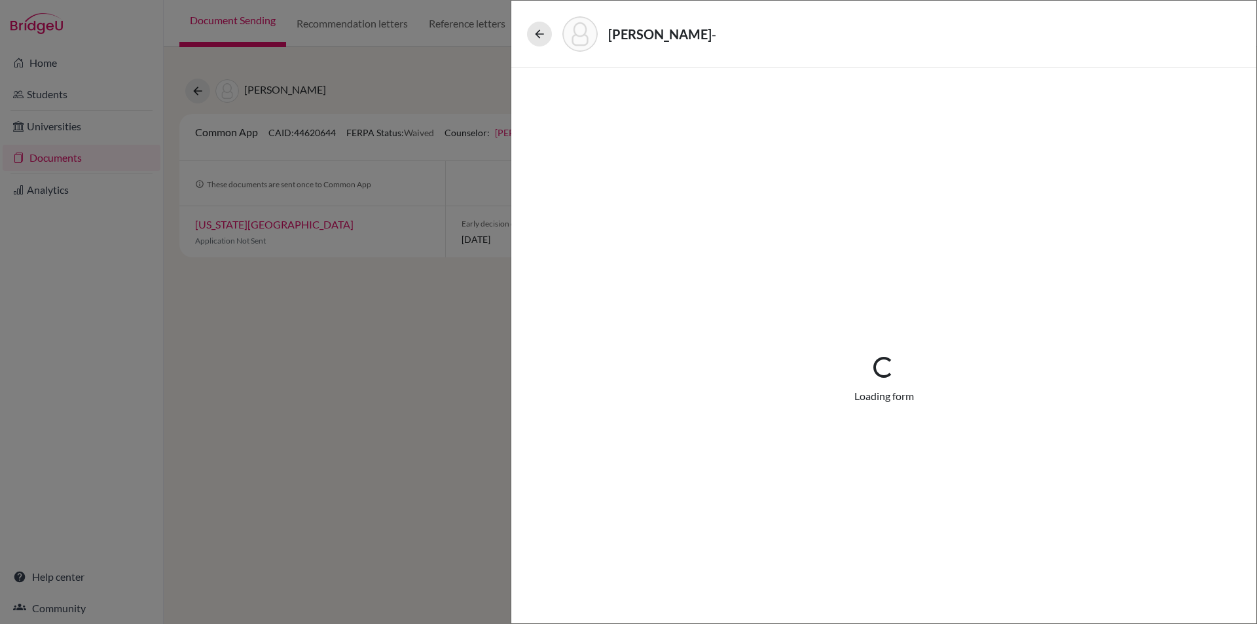
select select "1"
select select "0"
select select "1"
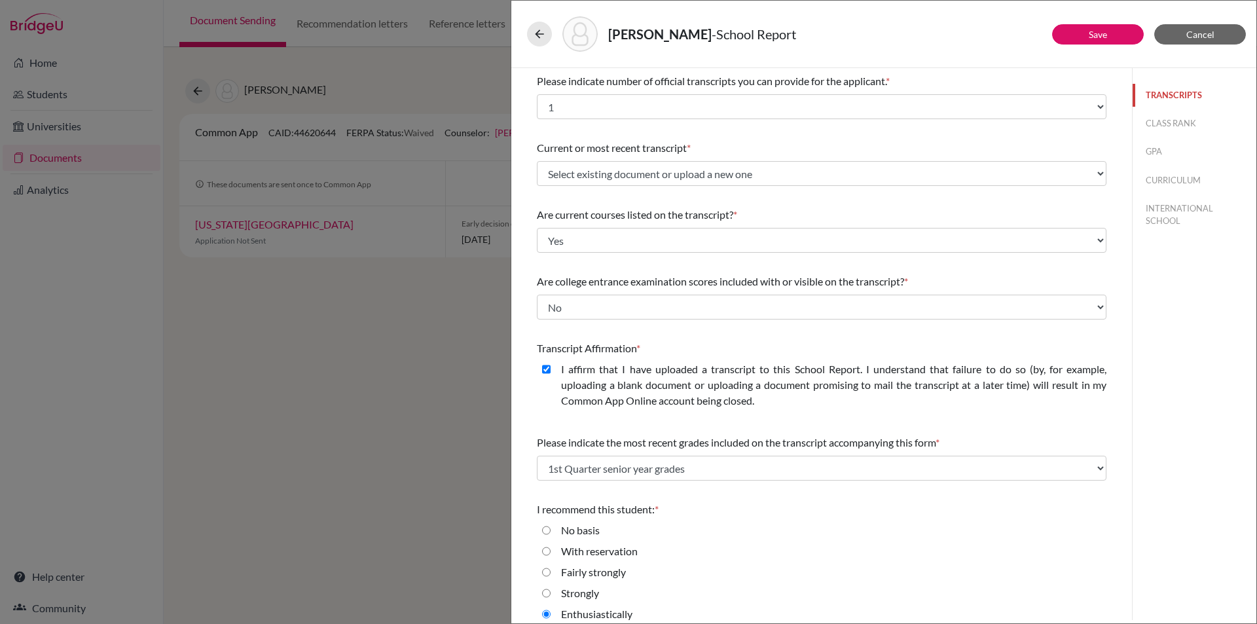
click at [1162, 92] on button "TRANSCRIPTS" at bounding box center [1195, 95] width 124 height 23
click at [1156, 117] on button "CLASS RANK" at bounding box center [1195, 123] width 124 height 23
select select "5"
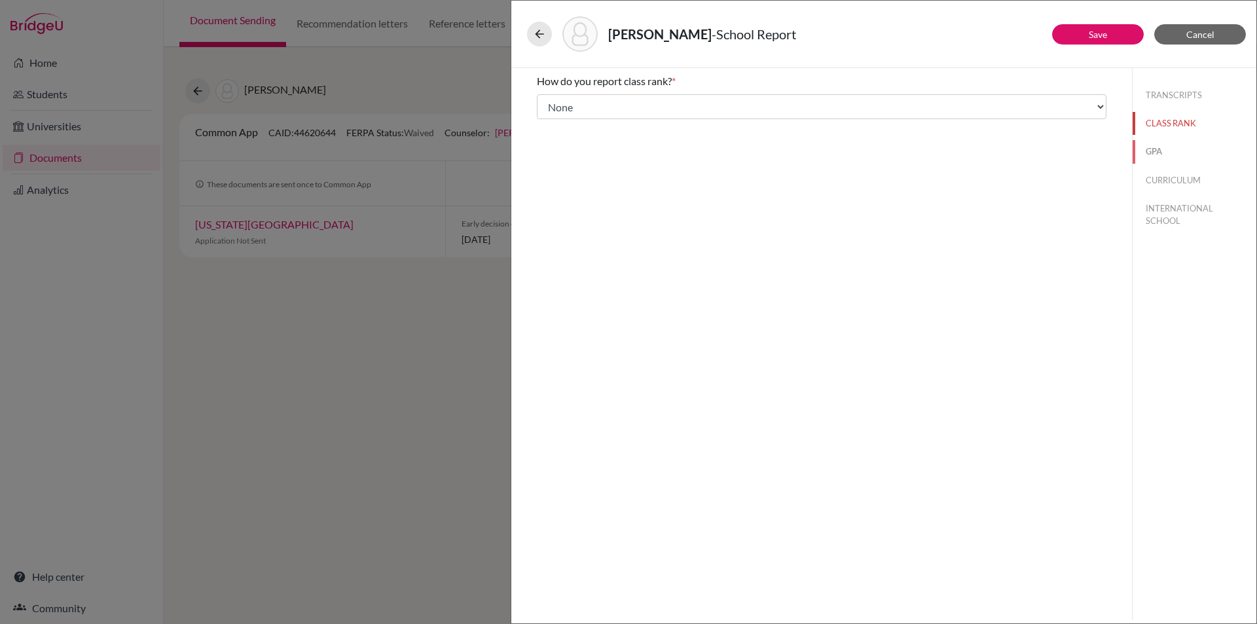
click at [1151, 147] on button "GPA" at bounding box center [1195, 151] width 124 height 23
click at [1171, 177] on button "CURRICULUM" at bounding box center [1195, 180] width 124 height 23
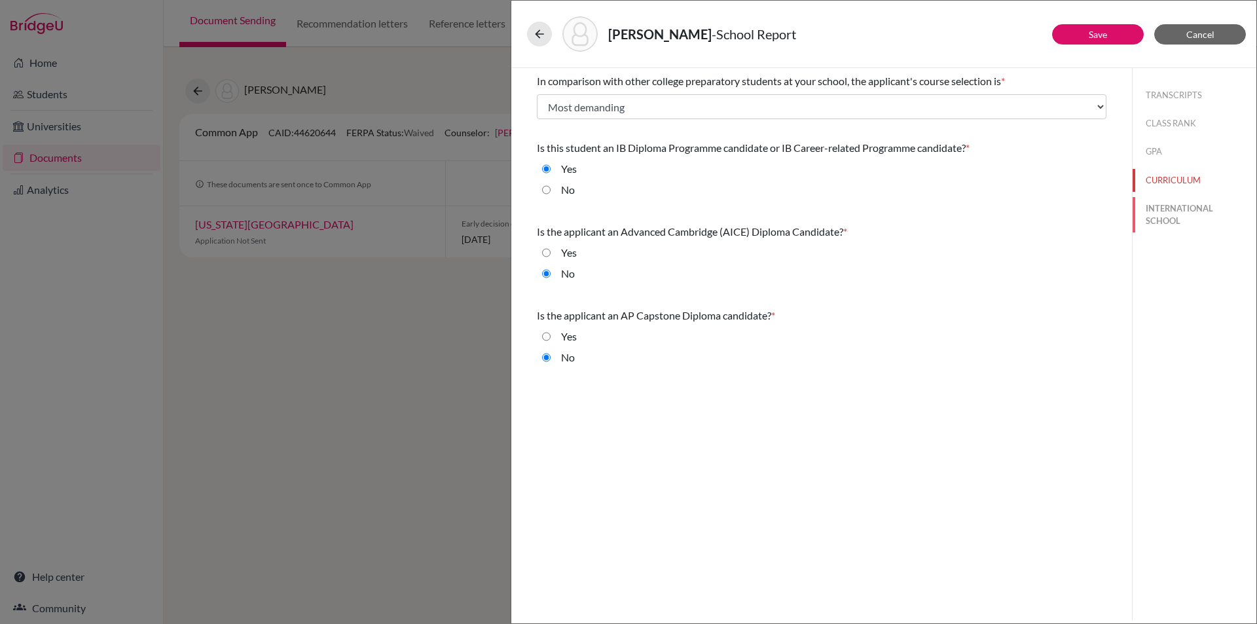
click at [1170, 208] on button "INTERNATIONAL SCHOOL" at bounding box center [1195, 214] width 124 height 35
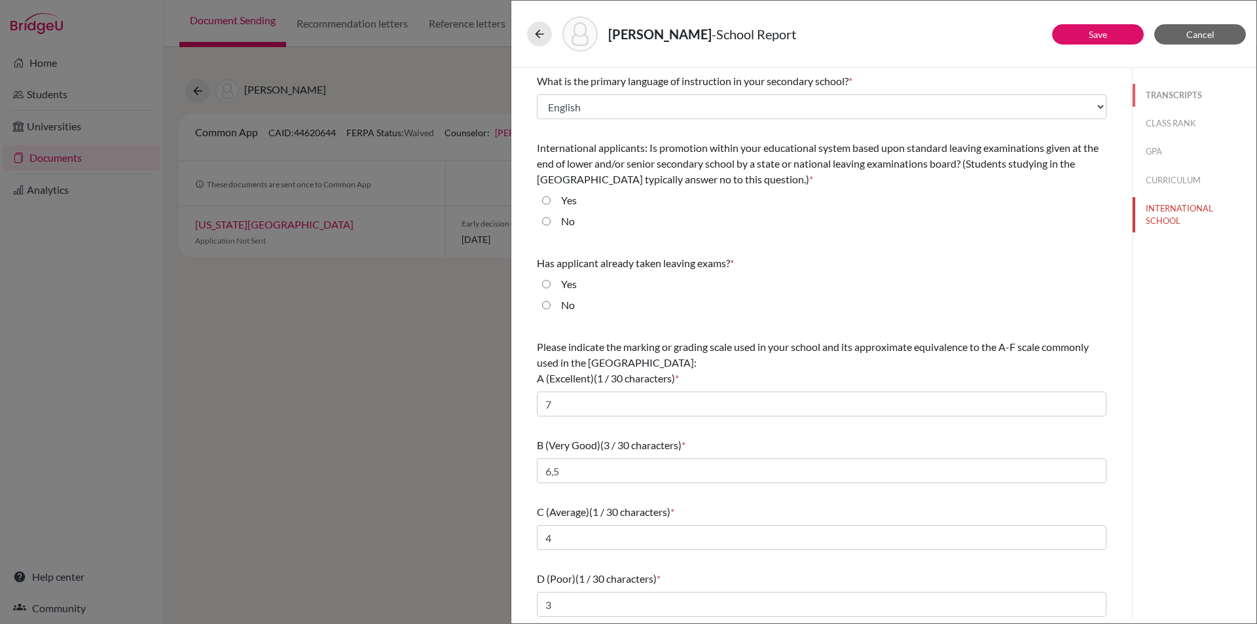
click at [1170, 93] on button "TRANSCRIPTS" at bounding box center [1195, 95] width 124 height 23
select select "1"
select select "0"
select select "1"
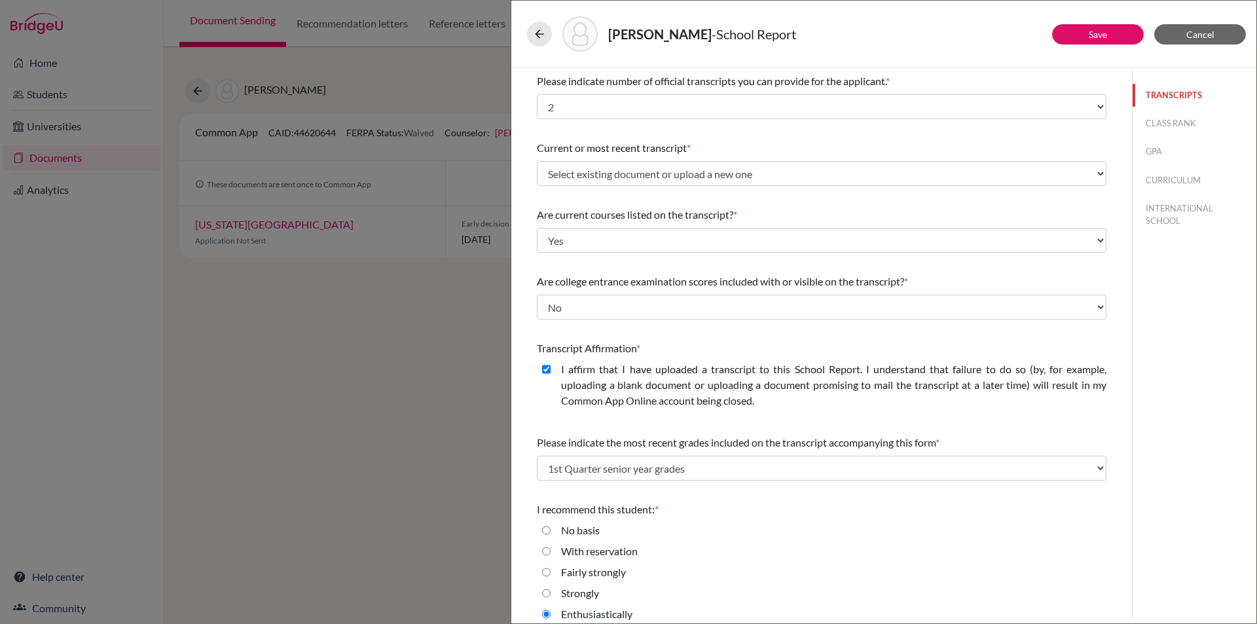
drag, startPoint x: 1127, startPoint y: 98, endPoint x: 1082, endPoint y: 109, distance: 45.7
click at [1117, 58] on div "[PERSON_NAME] - School Report Save Cancel Please indicate number of official tr…" at bounding box center [884, 312] width 747 height 624
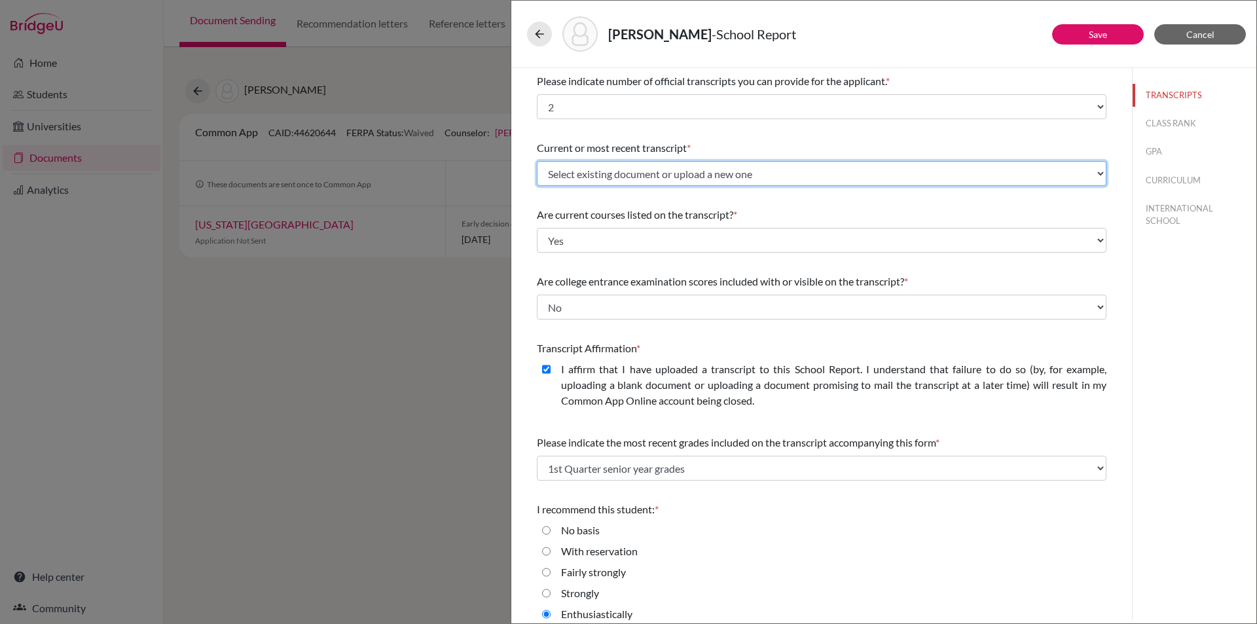
click at [671, 163] on select "Select existing document or upload a new one [PERSON_NAME] September transcript…" at bounding box center [822, 173] width 570 height 25
select select "673736"
click at [537, 161] on select "Select existing document or upload a new one [PERSON_NAME] September transcript…" at bounding box center [822, 173] width 570 height 25
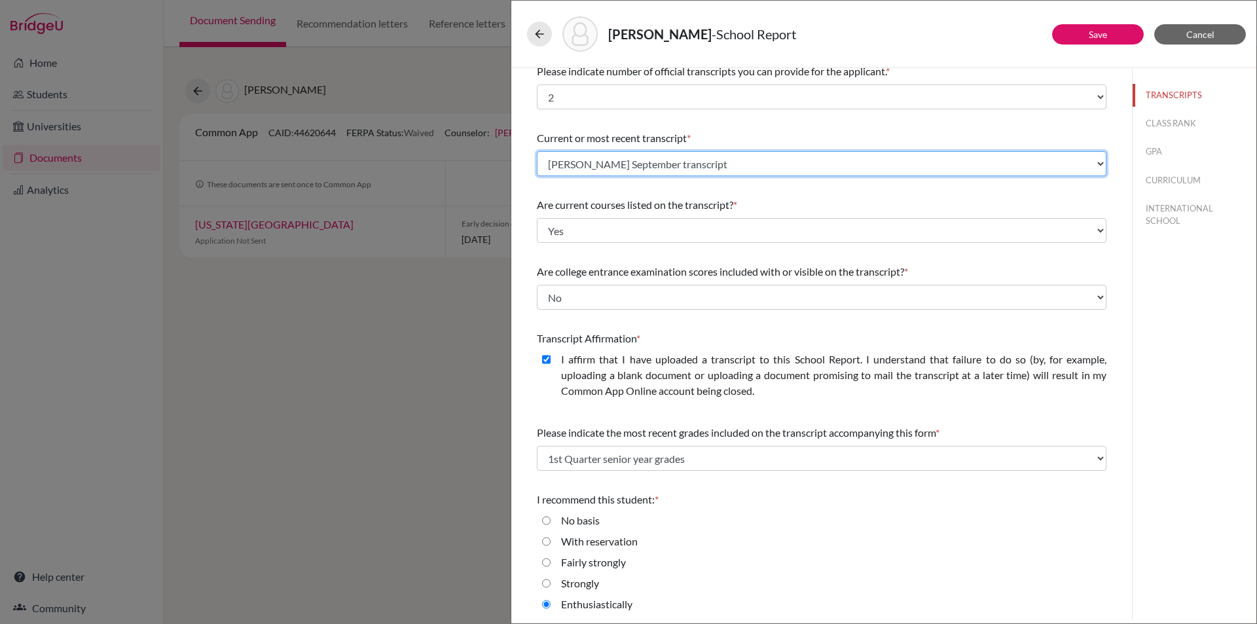
scroll to position [12, 0]
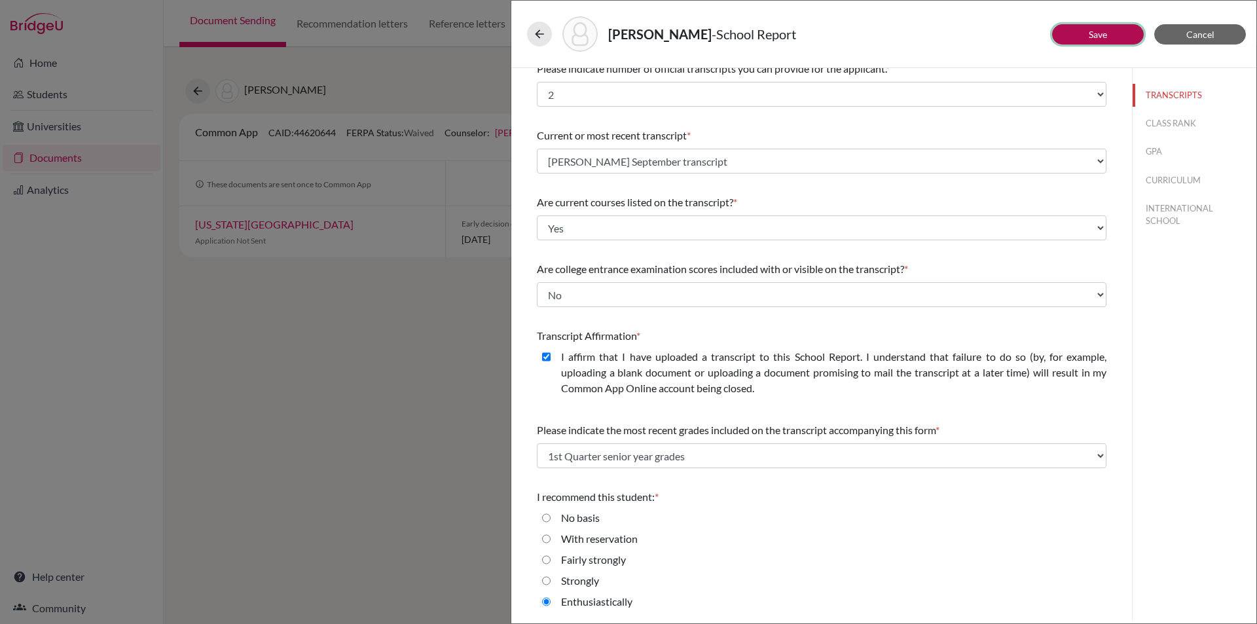
click at [1103, 32] on link "Save" at bounding box center [1098, 34] width 18 height 11
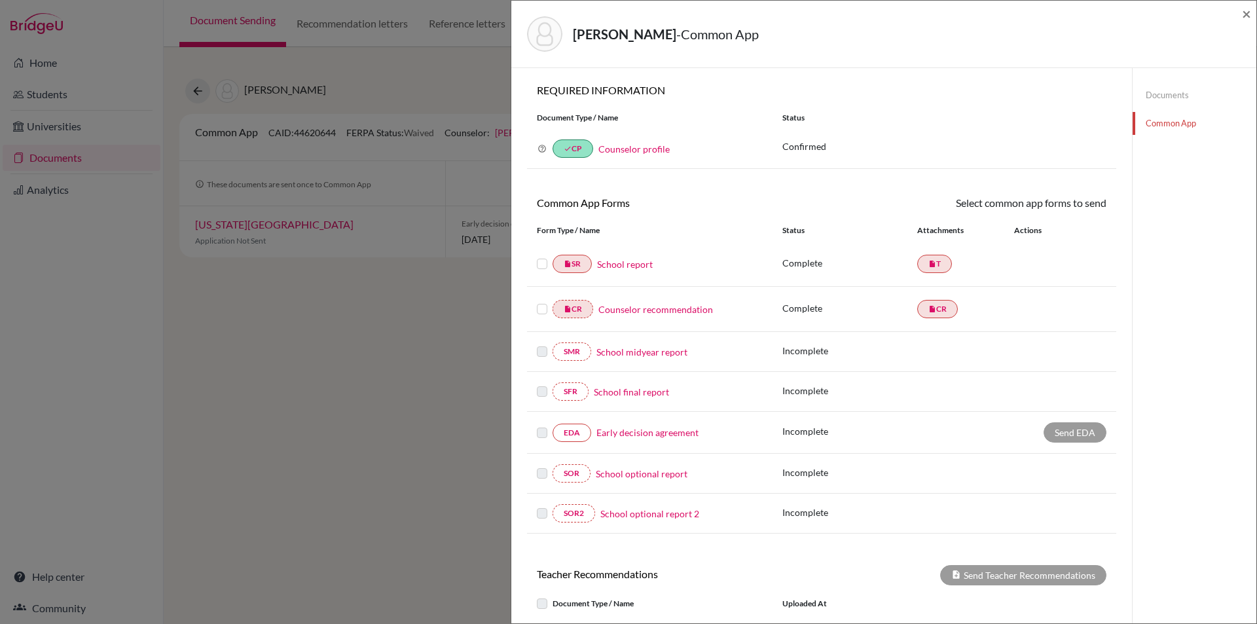
click at [540, 256] on label at bounding box center [542, 256] width 10 height 0
click at [0, 0] on input "checkbox" at bounding box center [0, 0] width 0 height 0
drag, startPoint x: 539, startPoint y: 309, endPoint x: 788, endPoint y: 308, distance: 248.8
click at [541, 303] on label at bounding box center [542, 303] width 10 height 0
click at [0, 0] on input "checkbox" at bounding box center [0, 0] width 0 height 0
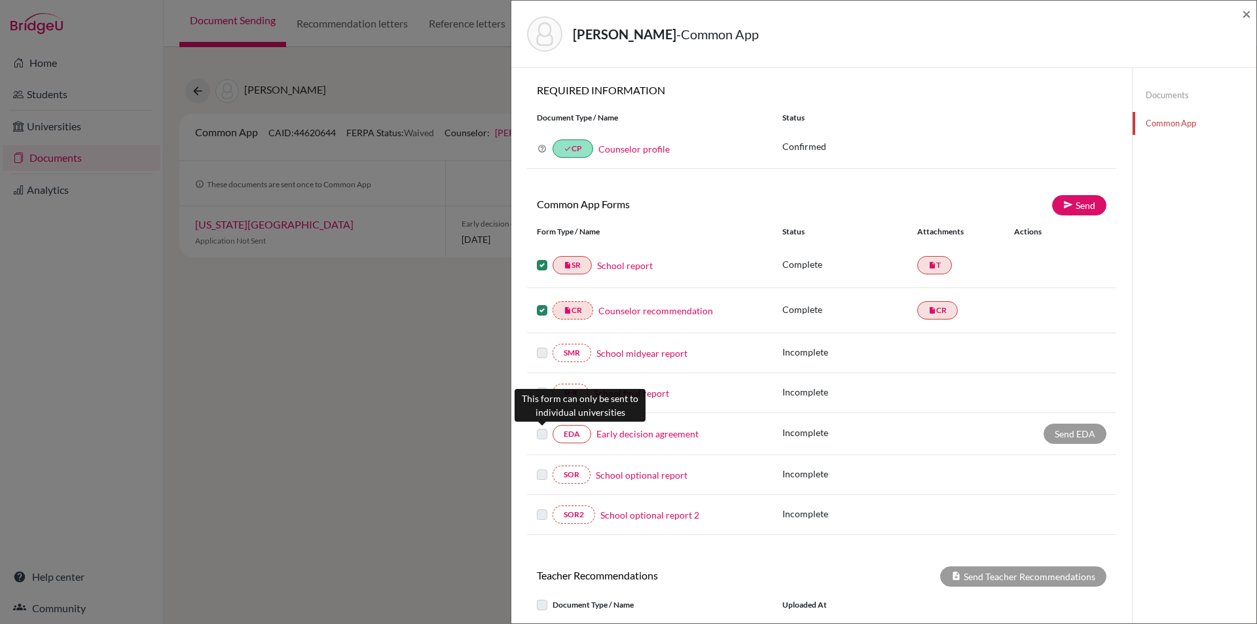
click at [545, 426] on label at bounding box center [542, 426] width 10 height 0
click at [539, 426] on label at bounding box center [542, 426] width 10 height 0
click at [633, 434] on link "Early decision agreement" at bounding box center [648, 434] width 102 height 14
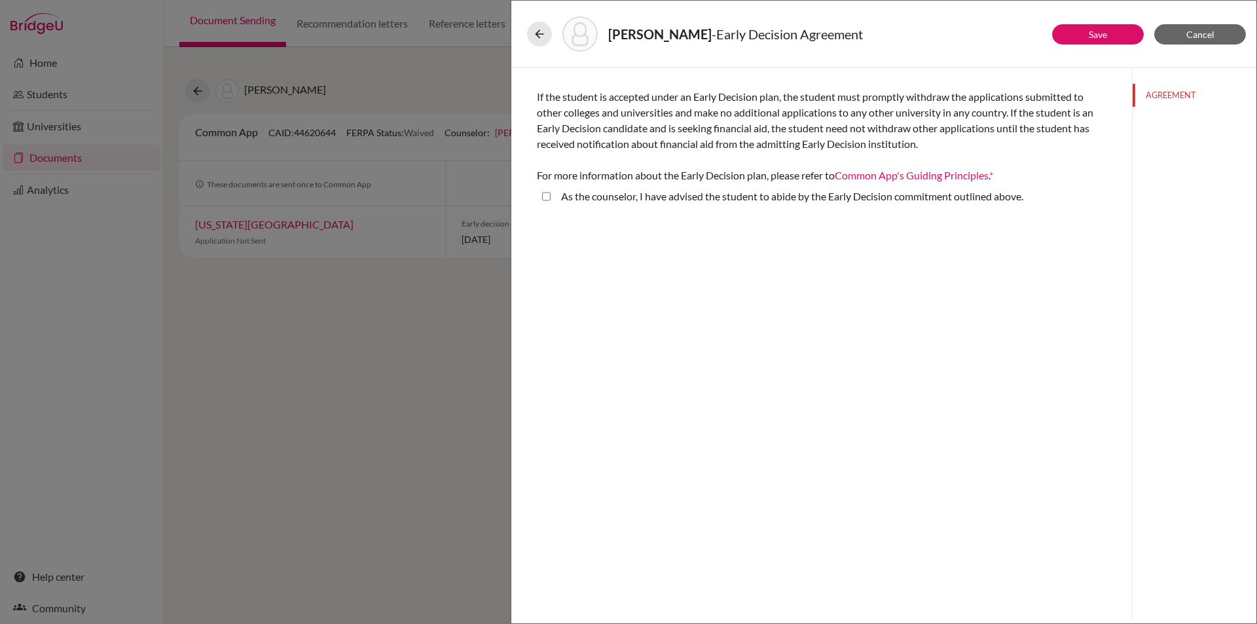
drag, startPoint x: 544, startPoint y: 194, endPoint x: 577, endPoint y: 197, distance: 32.9
click at [544, 193] on above\ "As the counselor, I have advised the student to abide by the Early Decision com…" at bounding box center [546, 197] width 9 height 16
checkbox above\ "true"
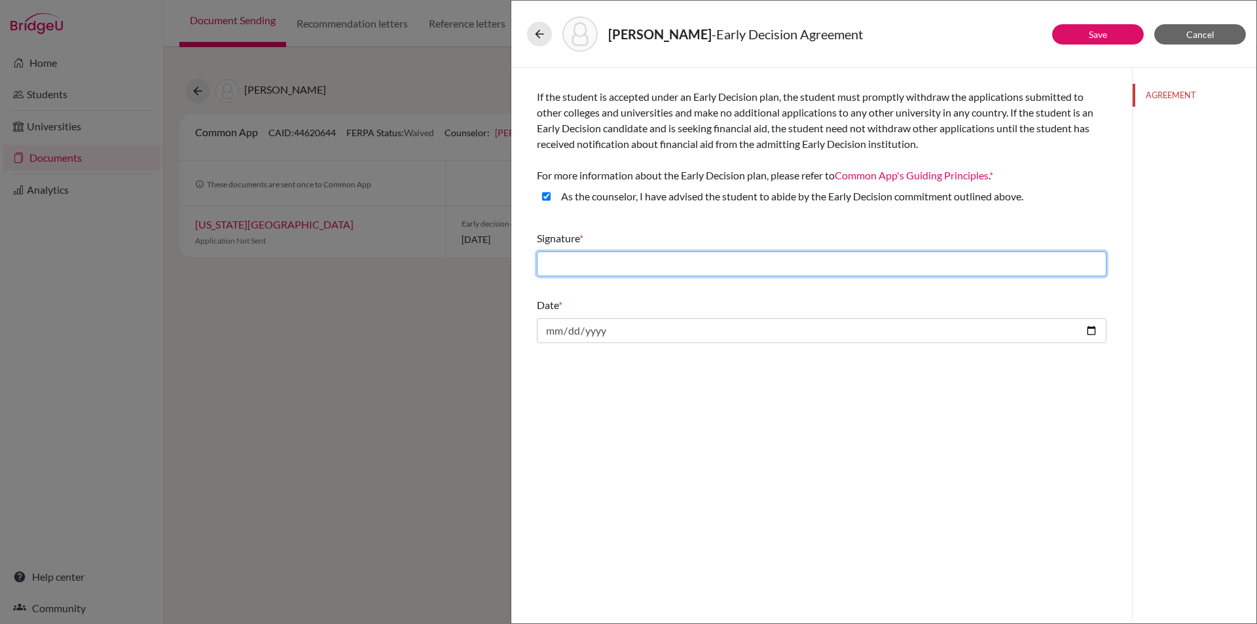
click at [601, 272] on input "text" at bounding box center [822, 263] width 570 height 25
type input "[PERSON_NAME]"
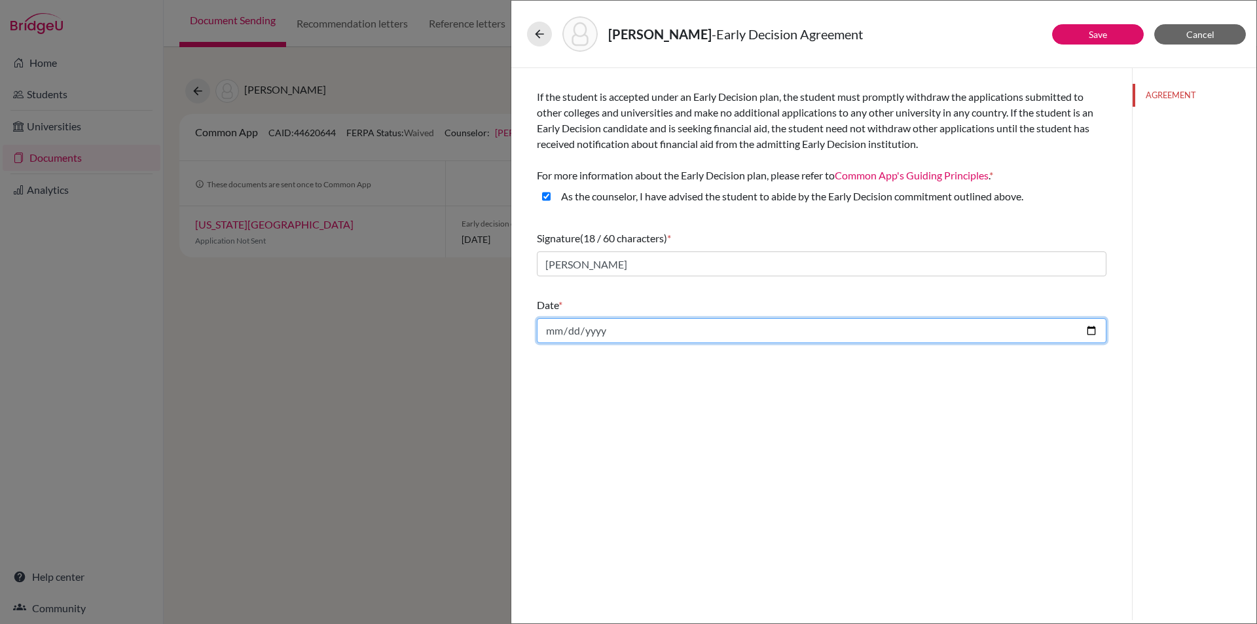
click at [1092, 329] on input "date" at bounding box center [822, 330] width 570 height 25
type input "[DATE]"
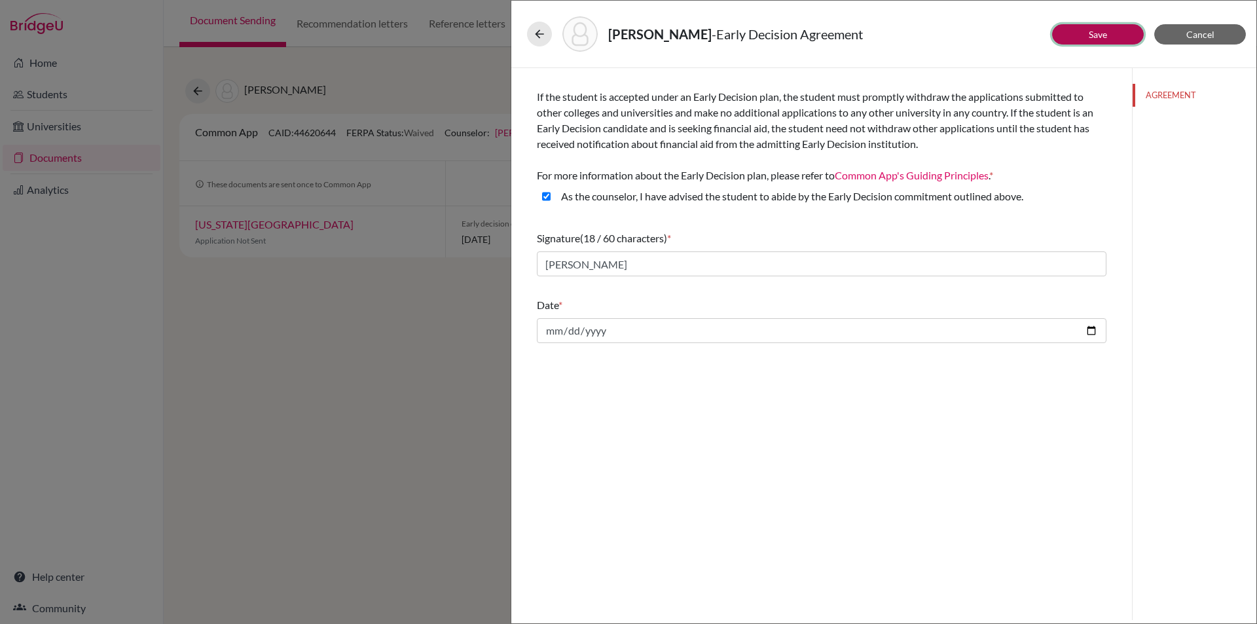
click at [1092, 35] on link "Save" at bounding box center [1098, 34] width 18 height 11
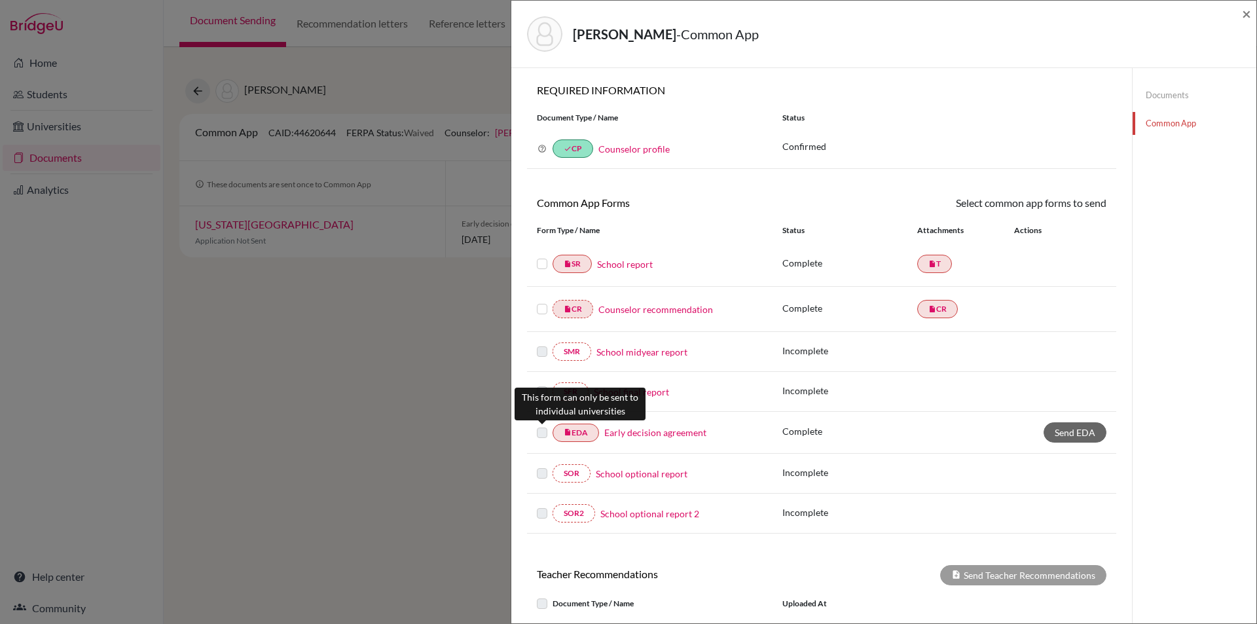
click at [540, 425] on label at bounding box center [542, 425] width 10 height 0
click at [542, 425] on label at bounding box center [542, 425] width 10 height 0
drag, startPoint x: 1056, startPoint y: 428, endPoint x: 957, endPoint y: 427, distance: 98.2
click at [1055, 428] on span "Send EDA" at bounding box center [1075, 432] width 41 height 11
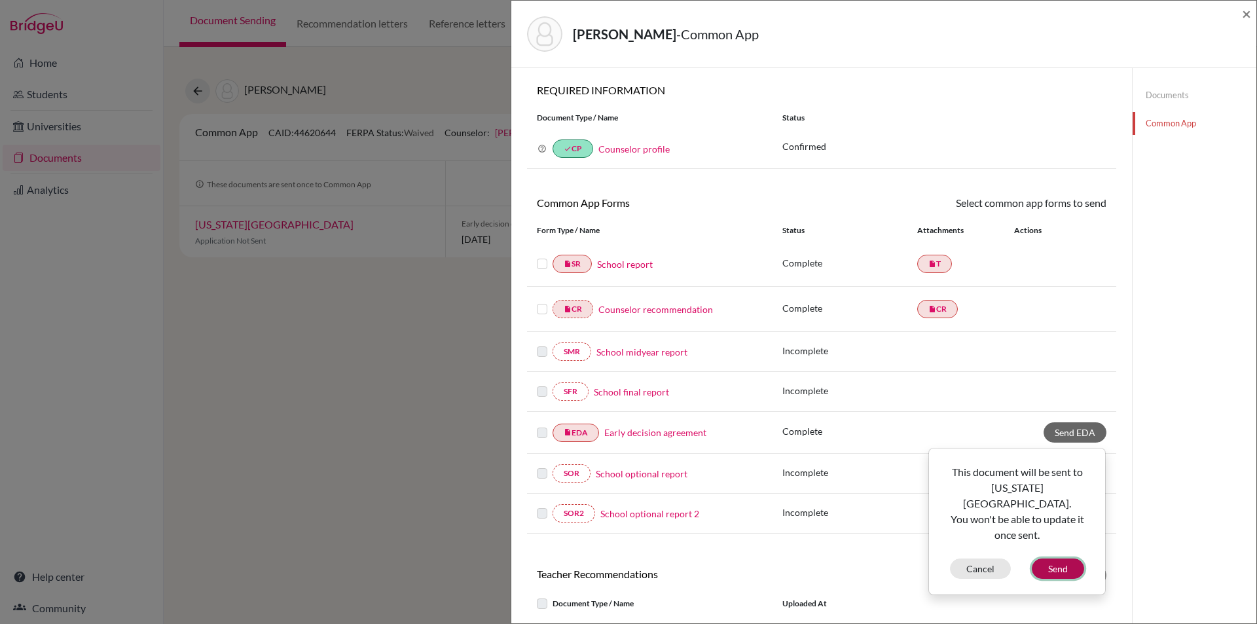
click at [1060, 559] on button "Send" at bounding box center [1058, 569] width 52 height 20
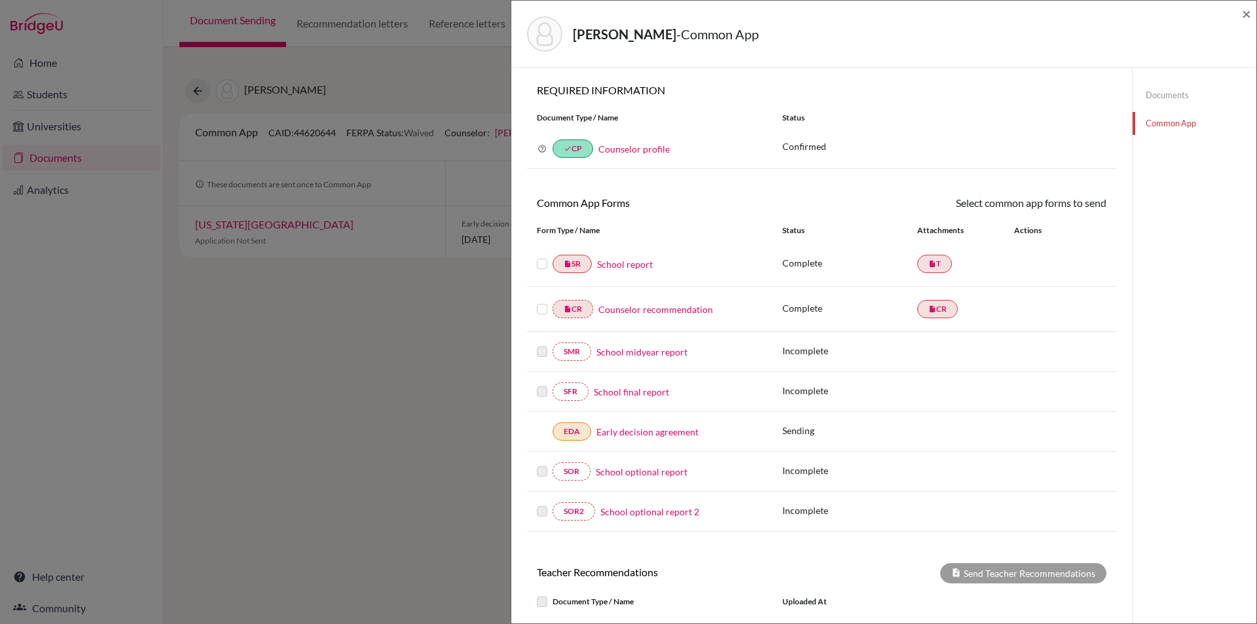
drag, startPoint x: 538, startPoint y: 262, endPoint x: 546, endPoint y: 267, distance: 9.7
click at [538, 256] on label at bounding box center [542, 256] width 10 height 0
click at [0, 0] on input "checkbox" at bounding box center [0, 0] width 0 height 0
click at [542, 303] on label at bounding box center [542, 303] width 10 height 0
click at [0, 0] on input "checkbox" at bounding box center [0, 0] width 0 height 0
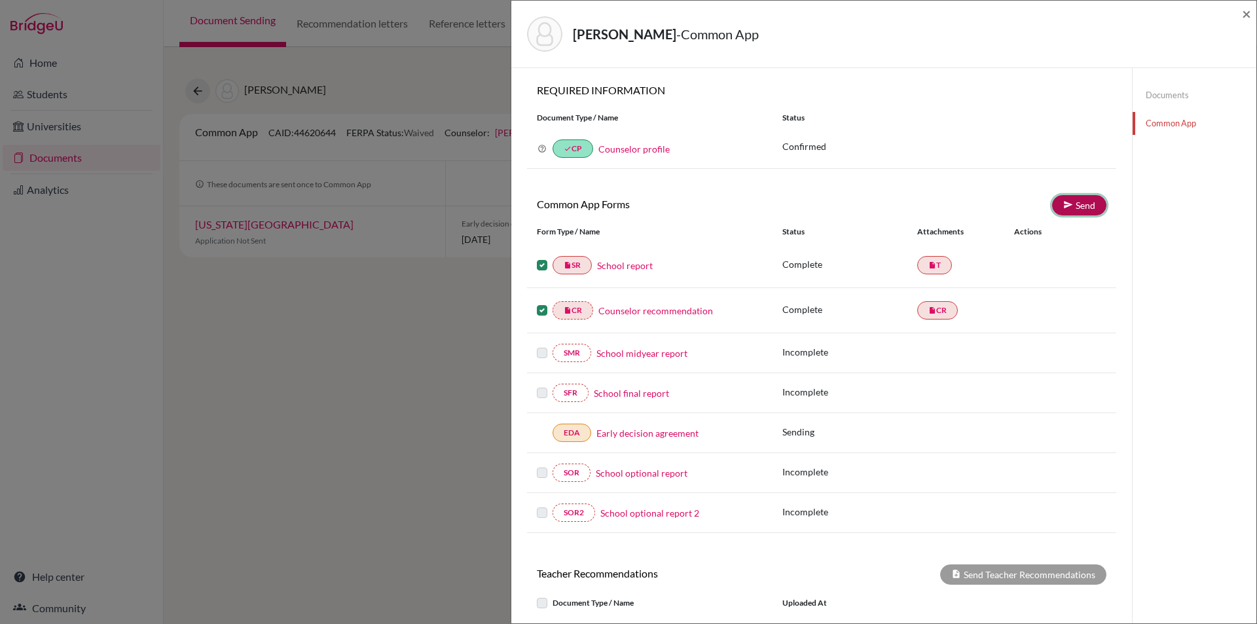
click at [1068, 207] on link "Send" at bounding box center [1079, 205] width 54 height 20
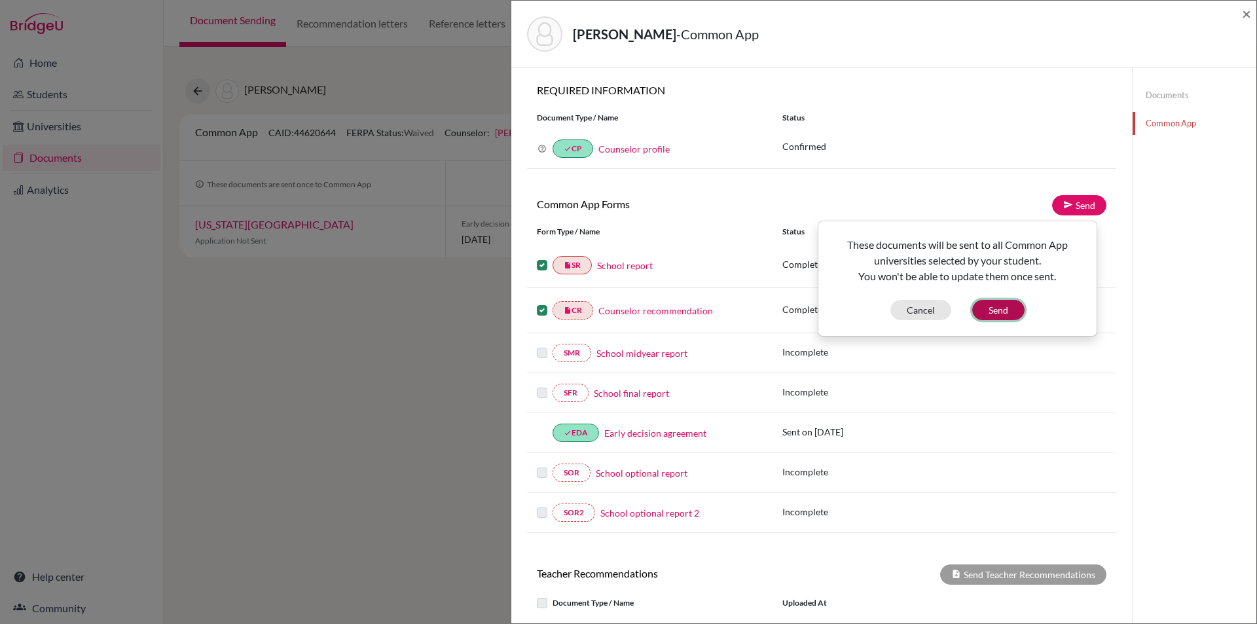
click at [1006, 315] on button "Send" at bounding box center [998, 310] width 52 height 20
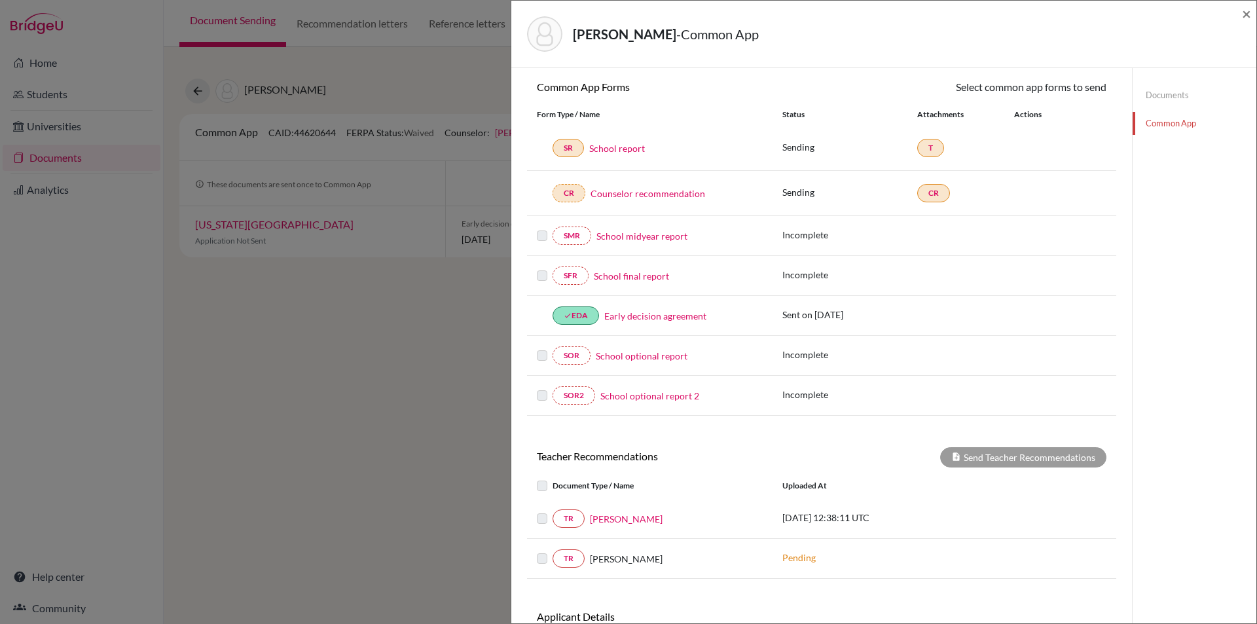
scroll to position [212, 0]
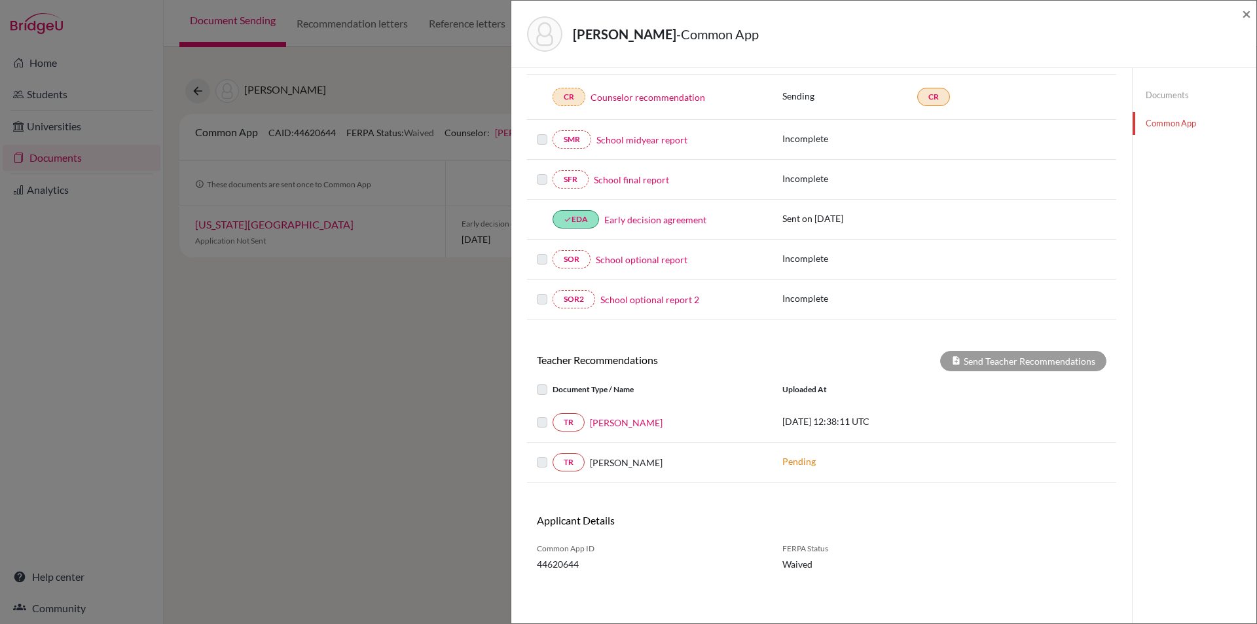
click at [553, 415] on label at bounding box center [553, 415] width 0 height 0
click at [619, 422] on link "[PERSON_NAME]" at bounding box center [626, 423] width 73 height 14
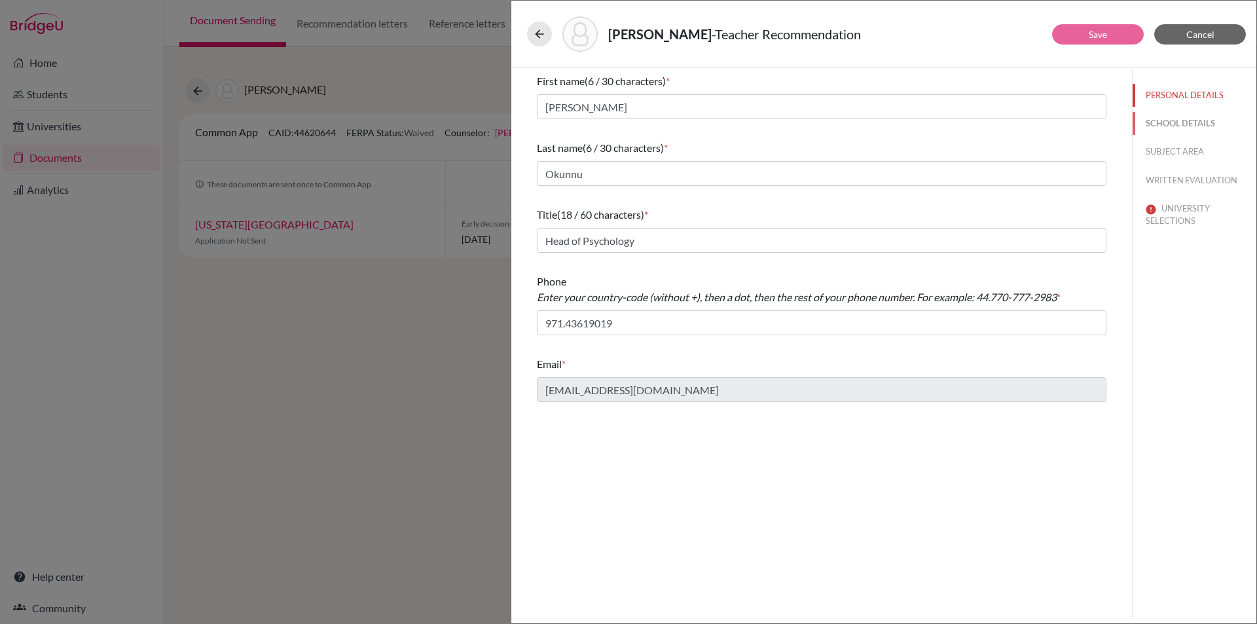
click at [1178, 120] on button "SCHOOL DETAILS" at bounding box center [1195, 123] width 124 height 23
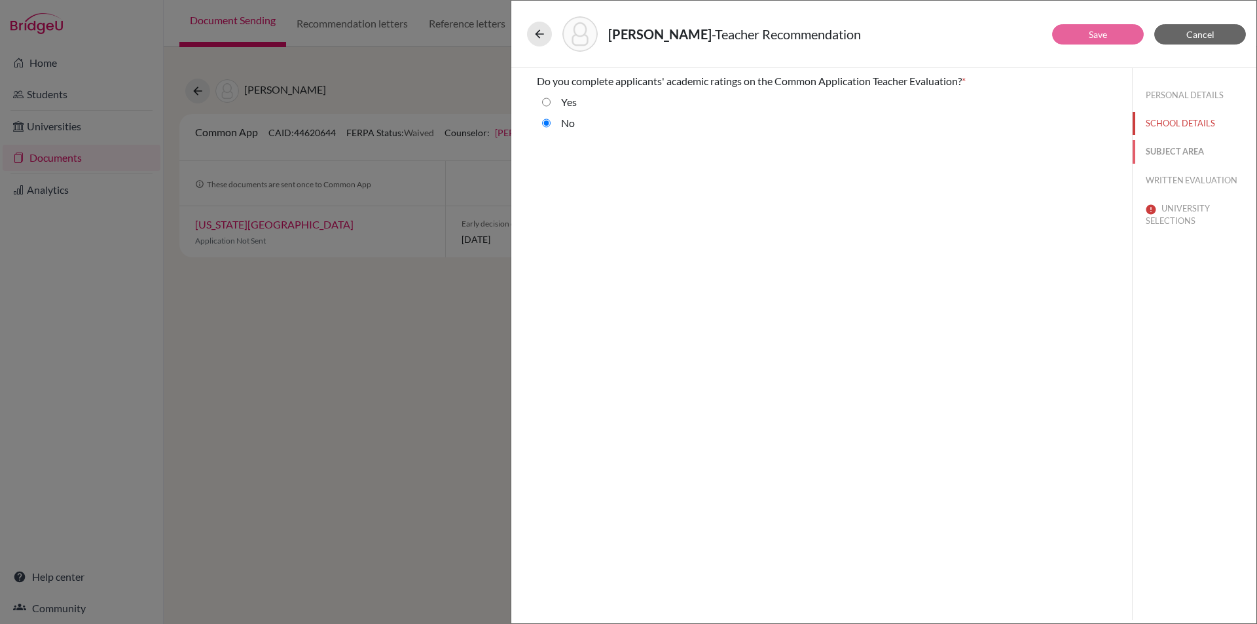
click at [1185, 152] on button "SUBJECT AREA" at bounding box center [1195, 151] width 124 height 23
select select "5"
click at [1173, 178] on button "WRITTEN EVALUATION" at bounding box center [1195, 180] width 124 height 23
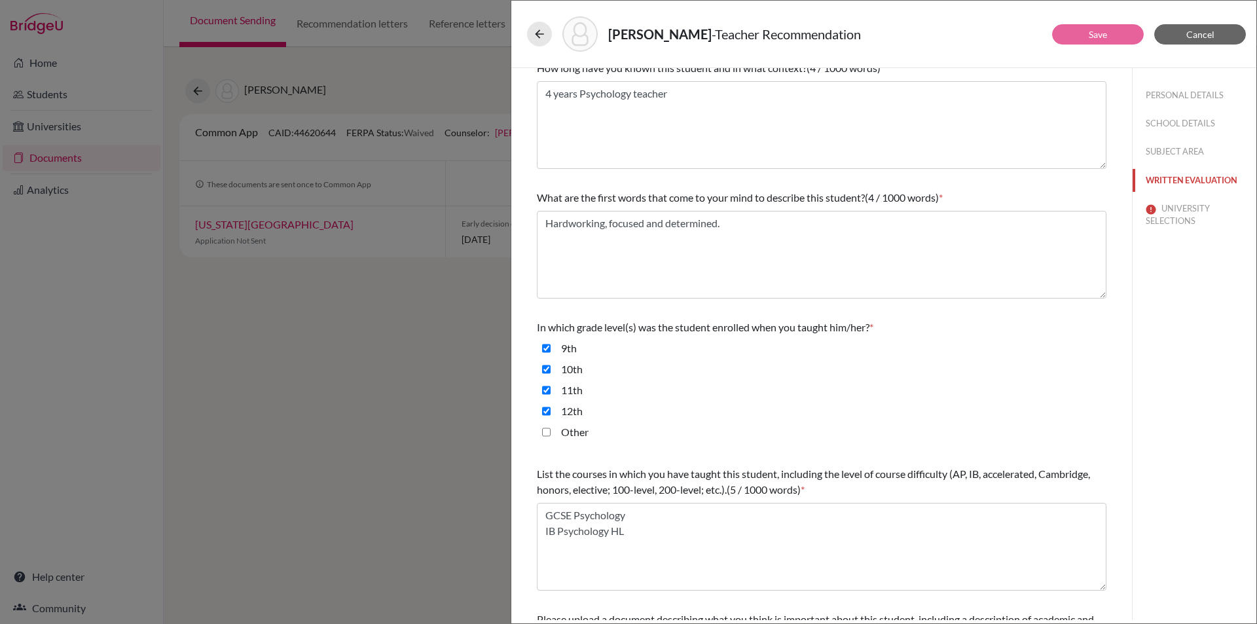
scroll to position [204, 0]
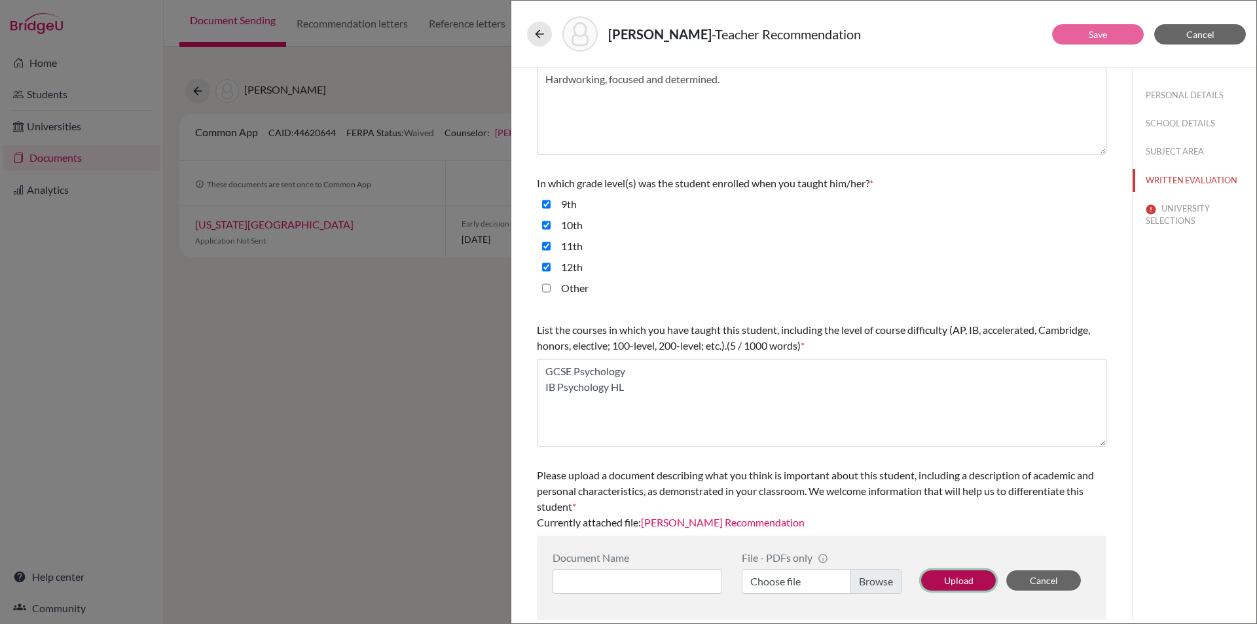
click at [946, 573] on button "Upload" at bounding box center [958, 580] width 75 height 20
click at [1172, 213] on button "UNIVERSITY SELECTIONS" at bounding box center [1195, 214] width 124 height 35
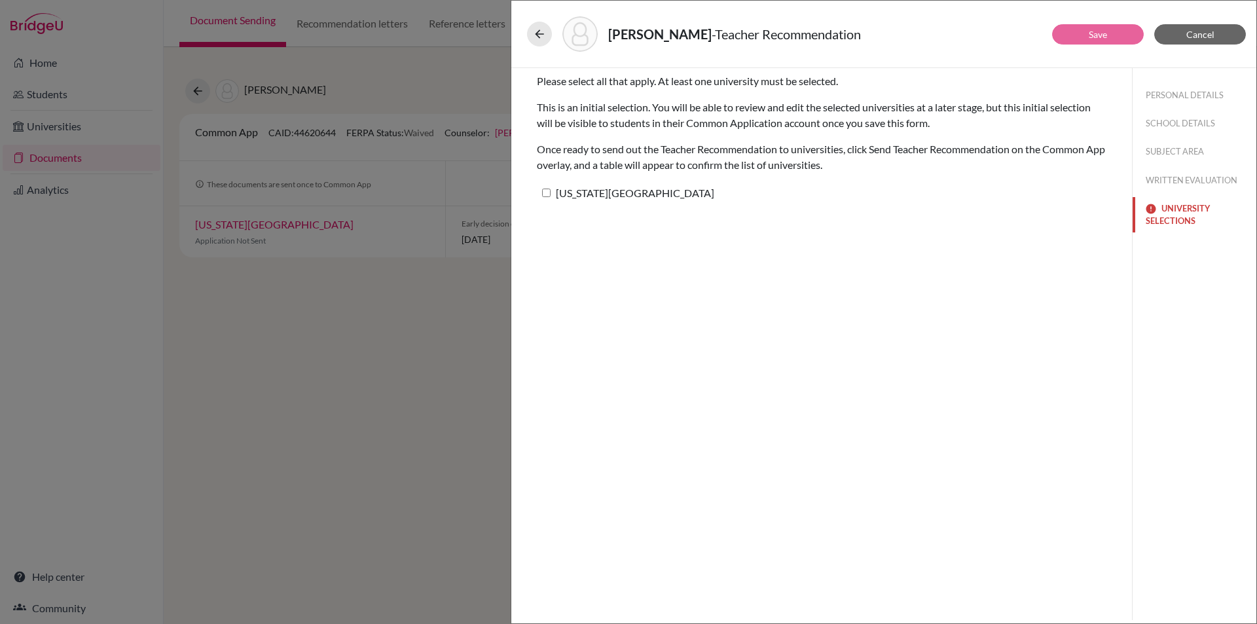
scroll to position [0, 0]
click at [546, 191] on input "[US_STATE][GEOGRAPHIC_DATA]" at bounding box center [546, 193] width 9 height 9
checkbox input "true"
click at [1112, 30] on button "Save" at bounding box center [1098, 34] width 92 height 20
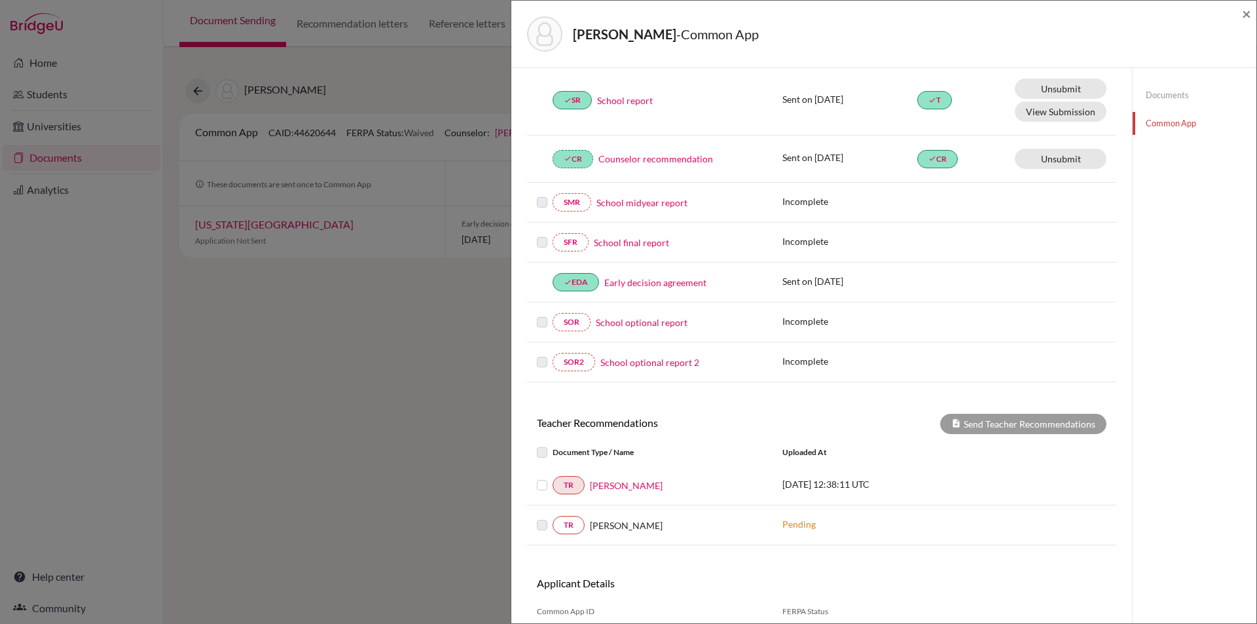
scroll to position [239, 0]
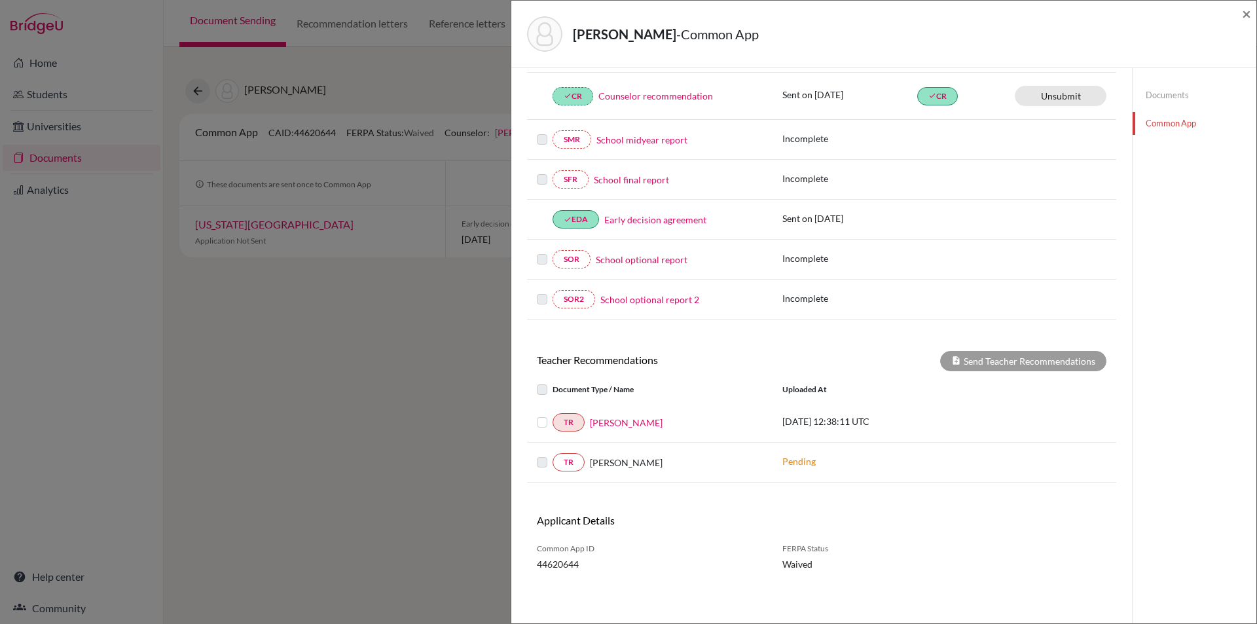
click at [536, 422] on div "TR [PERSON_NAME]" at bounding box center [650, 422] width 246 height 18
click at [553, 415] on label at bounding box center [553, 415] width 0 height 0
click at [0, 0] on input "checkbox" at bounding box center [0, 0] width 0 height 0
click at [1015, 361] on button "Send Teacher Recommendations" at bounding box center [1023, 361] width 166 height 20
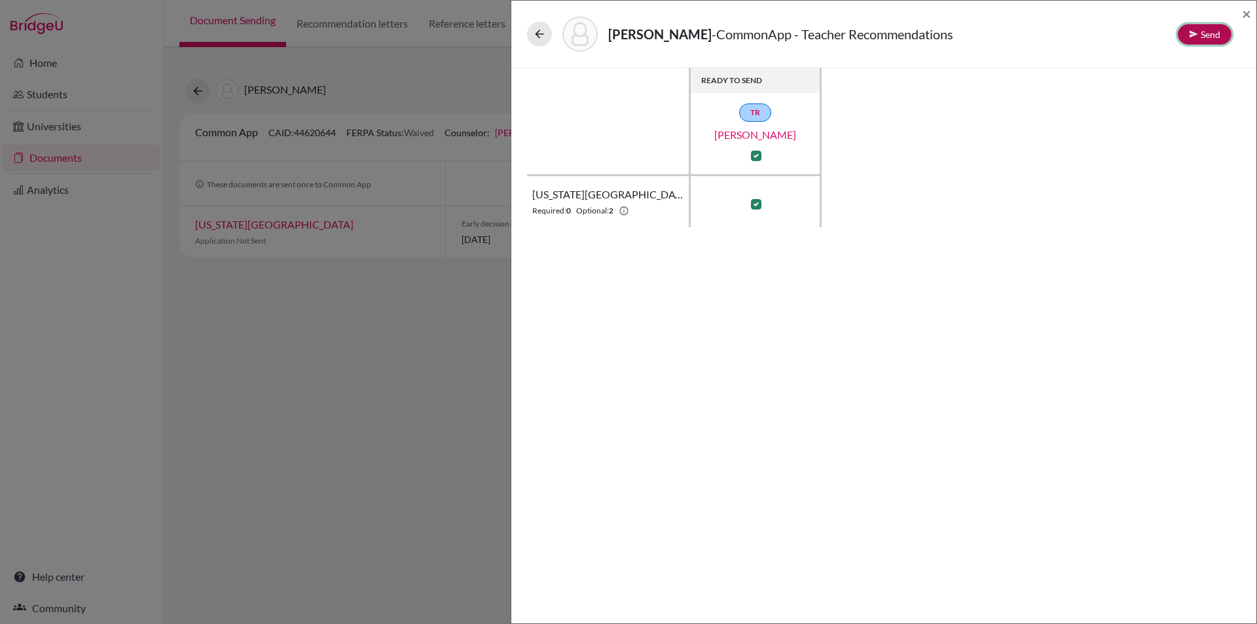
click at [1209, 29] on button "Send" at bounding box center [1205, 34] width 54 height 20
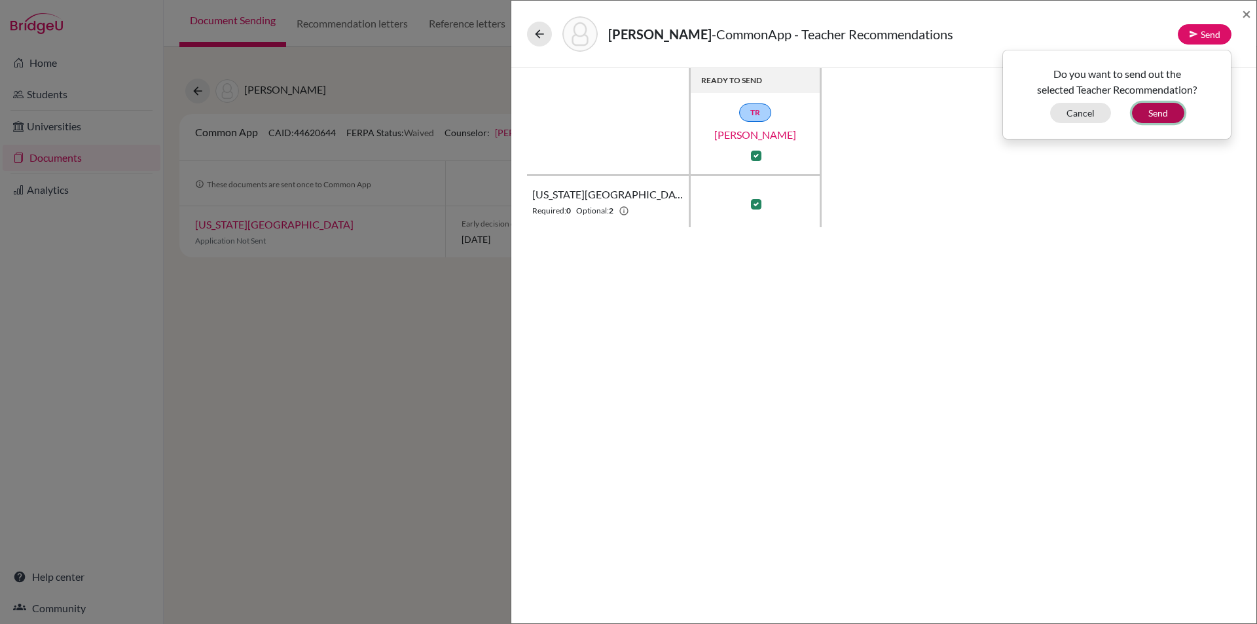
click at [1163, 109] on button "Send" at bounding box center [1158, 113] width 52 height 20
checkbox input "false"
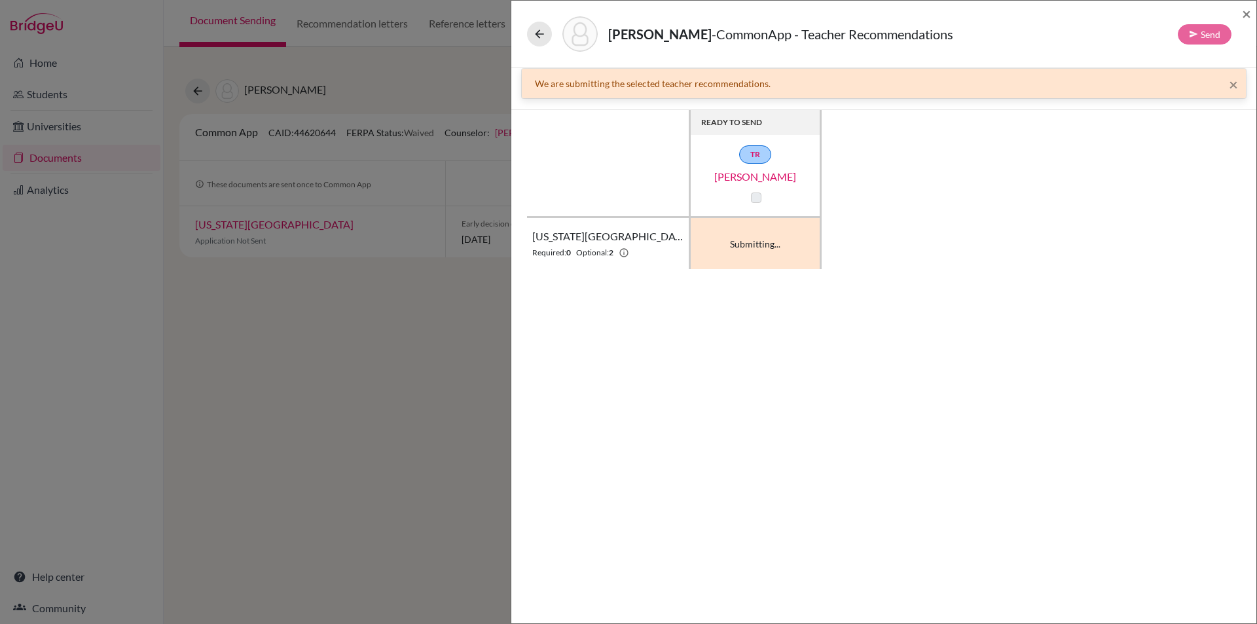
click at [754, 196] on label at bounding box center [756, 198] width 10 height 10
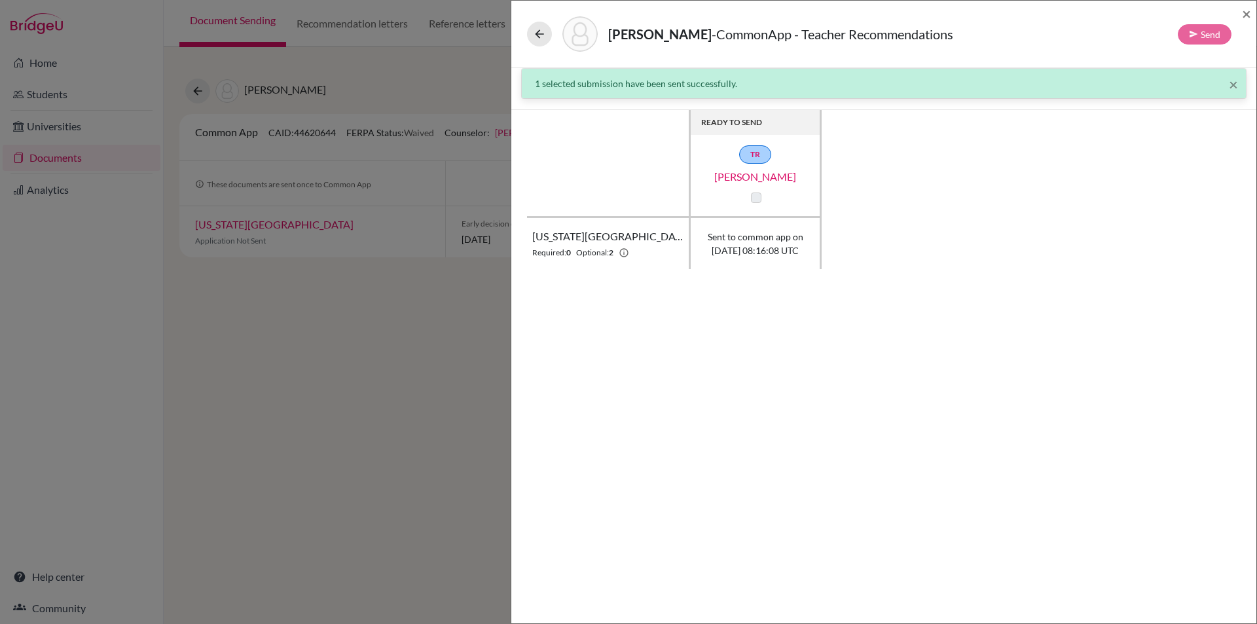
click at [1251, 14] on div "[PERSON_NAME] - CommonApp - Teacher Recommendations Send ×" at bounding box center [883, 34] width 745 height 67
click at [1246, 12] on span "×" at bounding box center [1246, 13] width 9 height 19
